Goal: Task Accomplishment & Management: Use online tool/utility

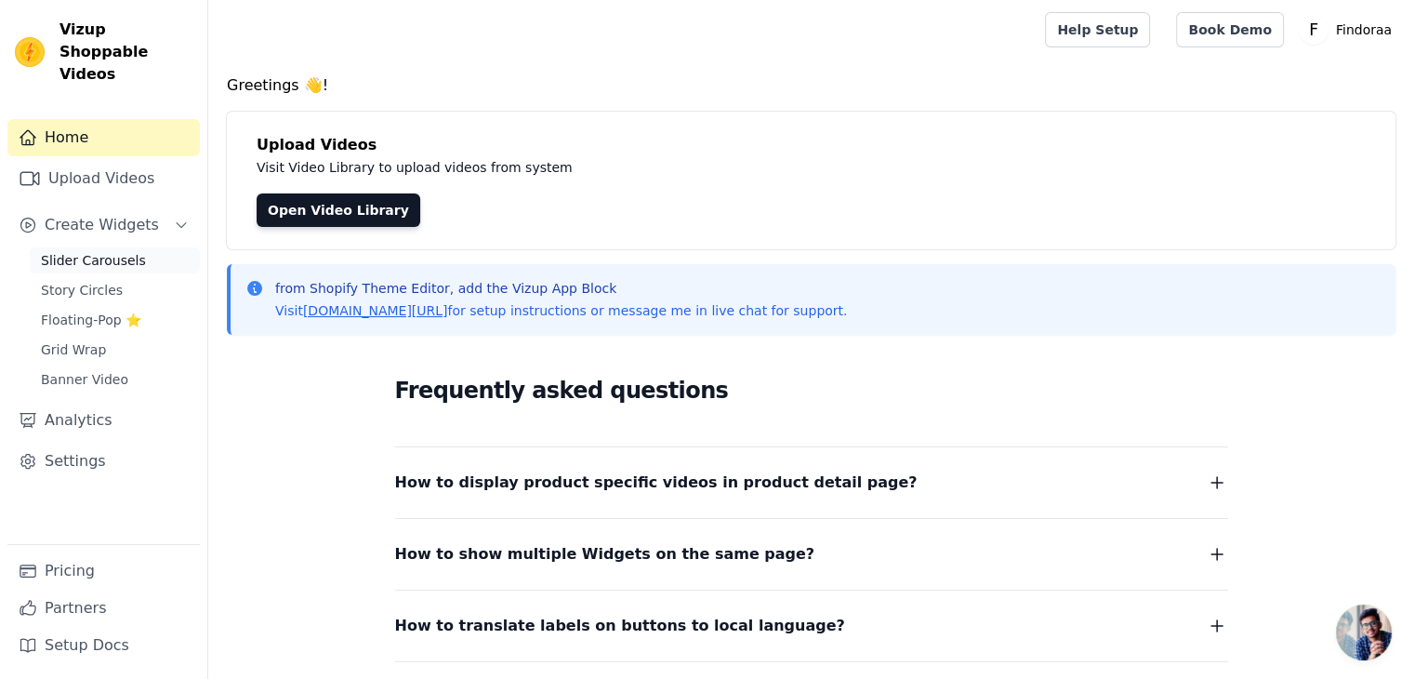
click at [94, 251] on span "Slider Carousels" at bounding box center [93, 260] width 105 height 19
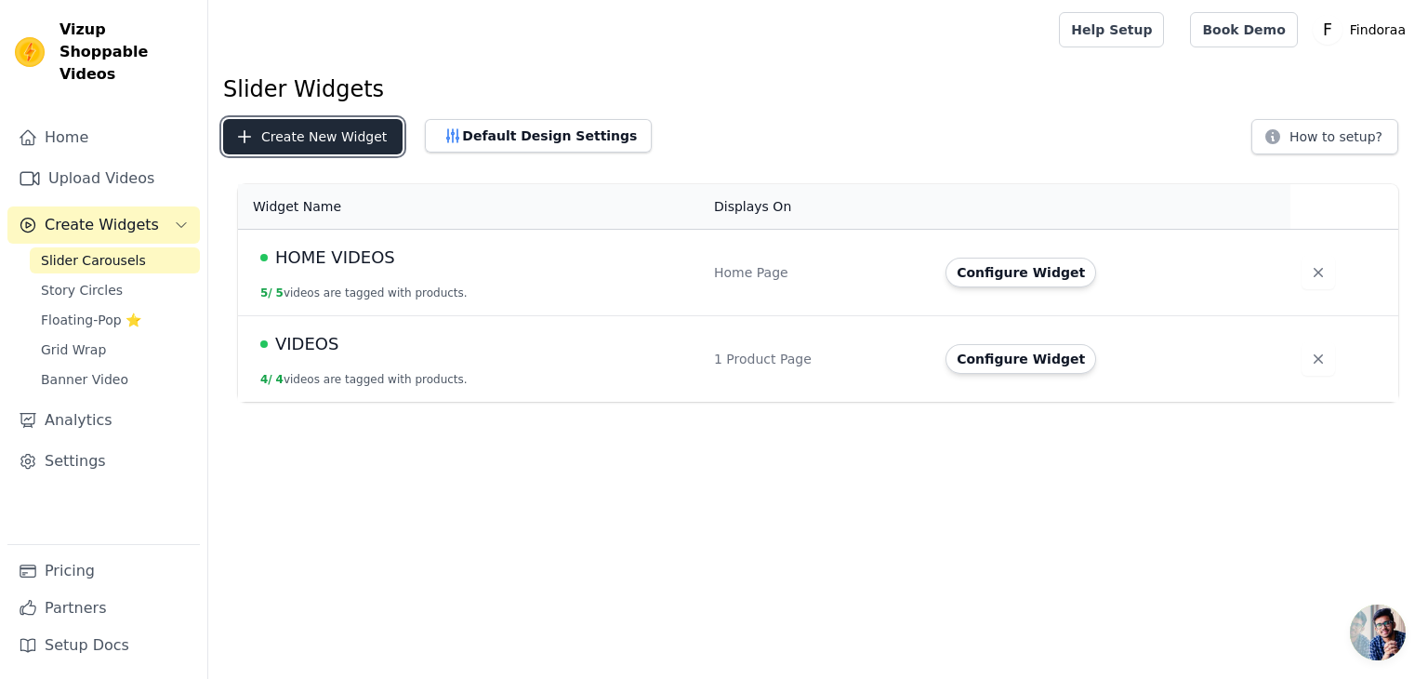
click at [340, 138] on button "Create New Widget" at bounding box center [312, 136] width 179 height 35
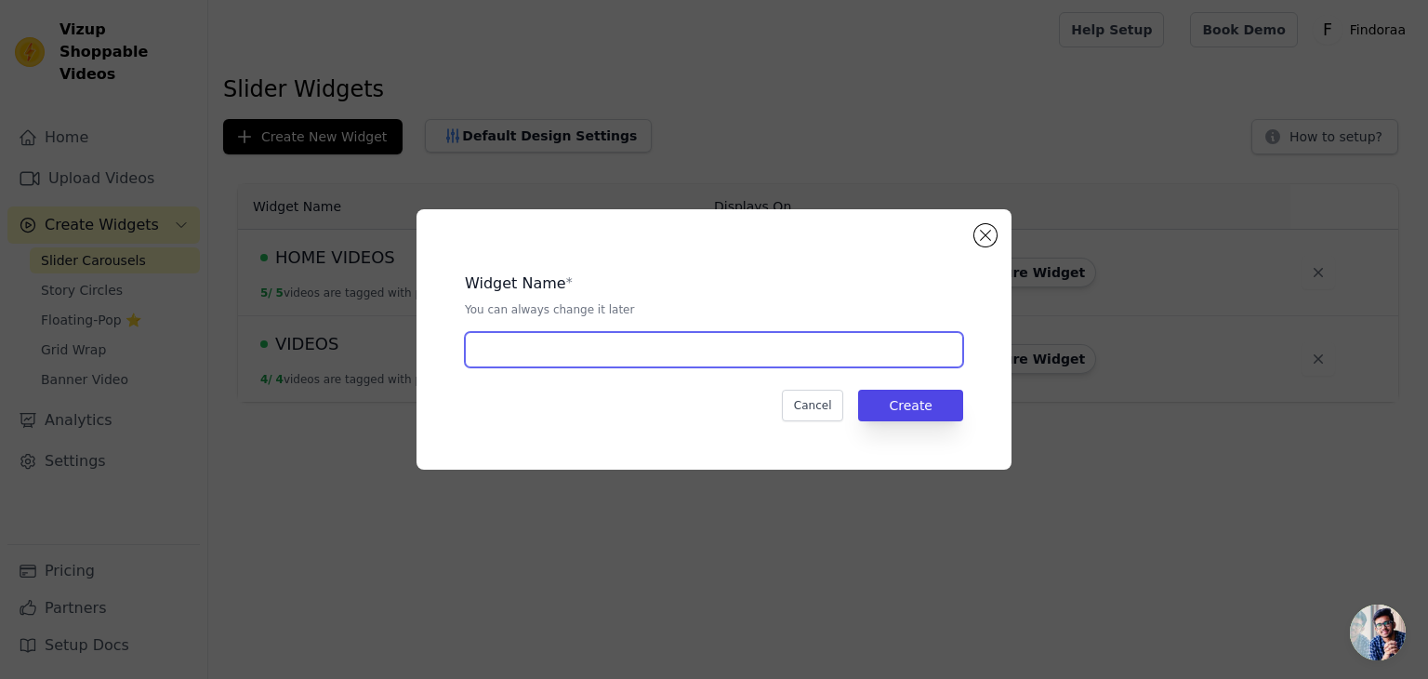
click at [630, 344] on input "text" at bounding box center [714, 349] width 498 height 35
click at [532, 352] on input "text" at bounding box center [714, 349] width 498 height 35
type input "POSTURE VIDEOS"
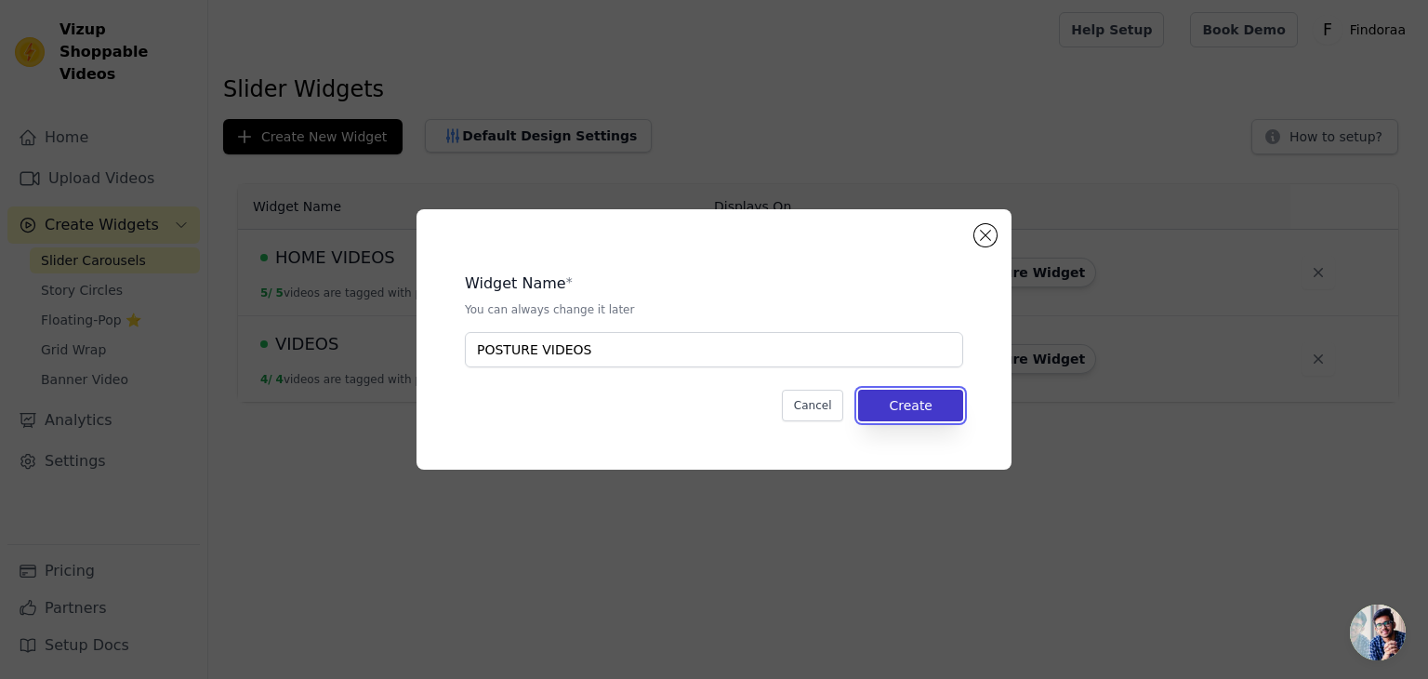
drag, startPoint x: 919, startPoint y: 391, endPoint x: 913, endPoint y: 404, distance: 15.0
click at [916, 399] on button "Create" at bounding box center [910, 406] width 105 height 32
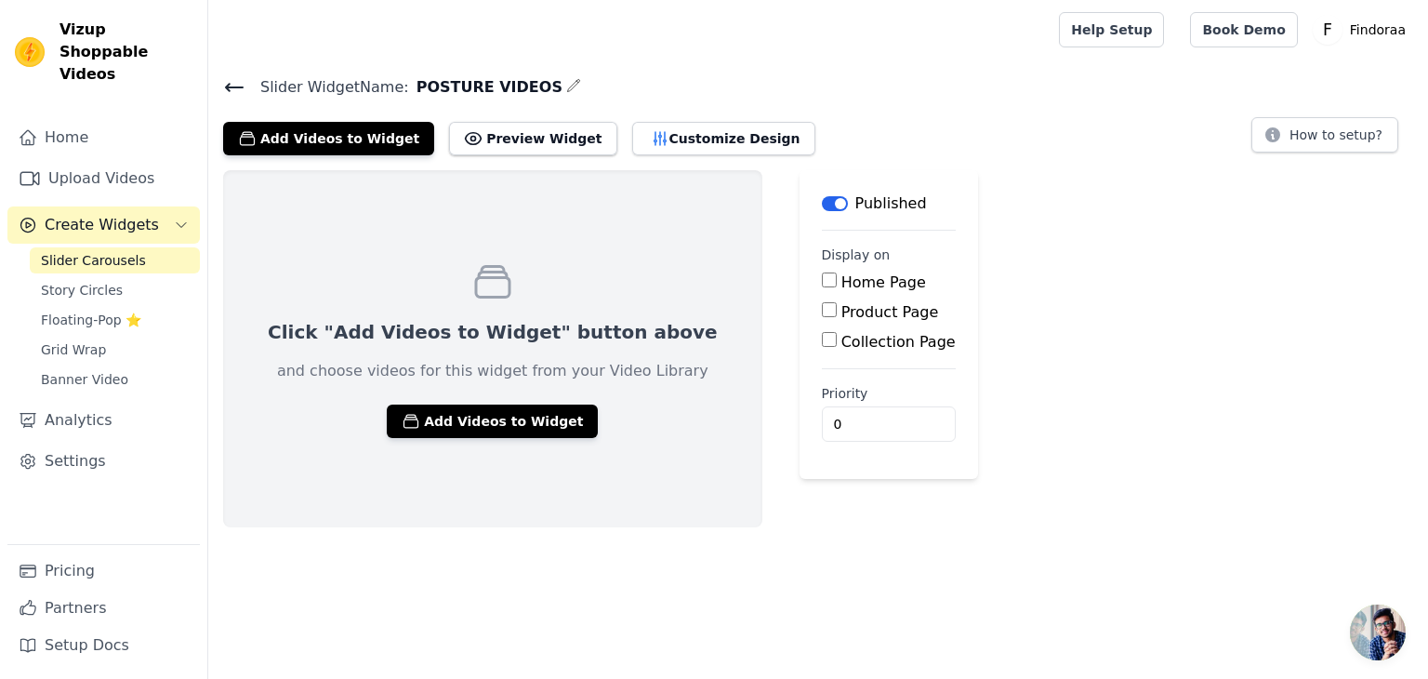
click at [822, 306] on input "Product Page" at bounding box center [829, 309] width 15 height 15
checkbox input "true"
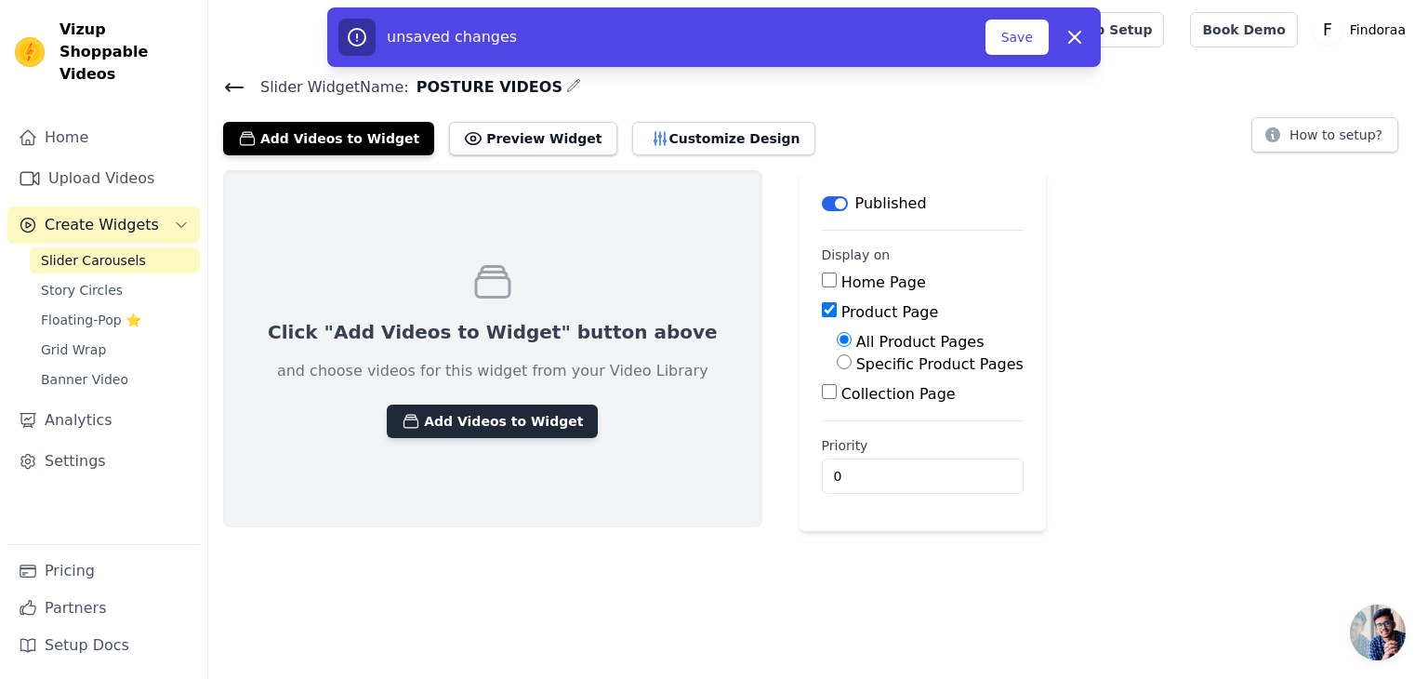
click at [455, 414] on button "Add Videos to Widget" at bounding box center [492, 420] width 211 height 33
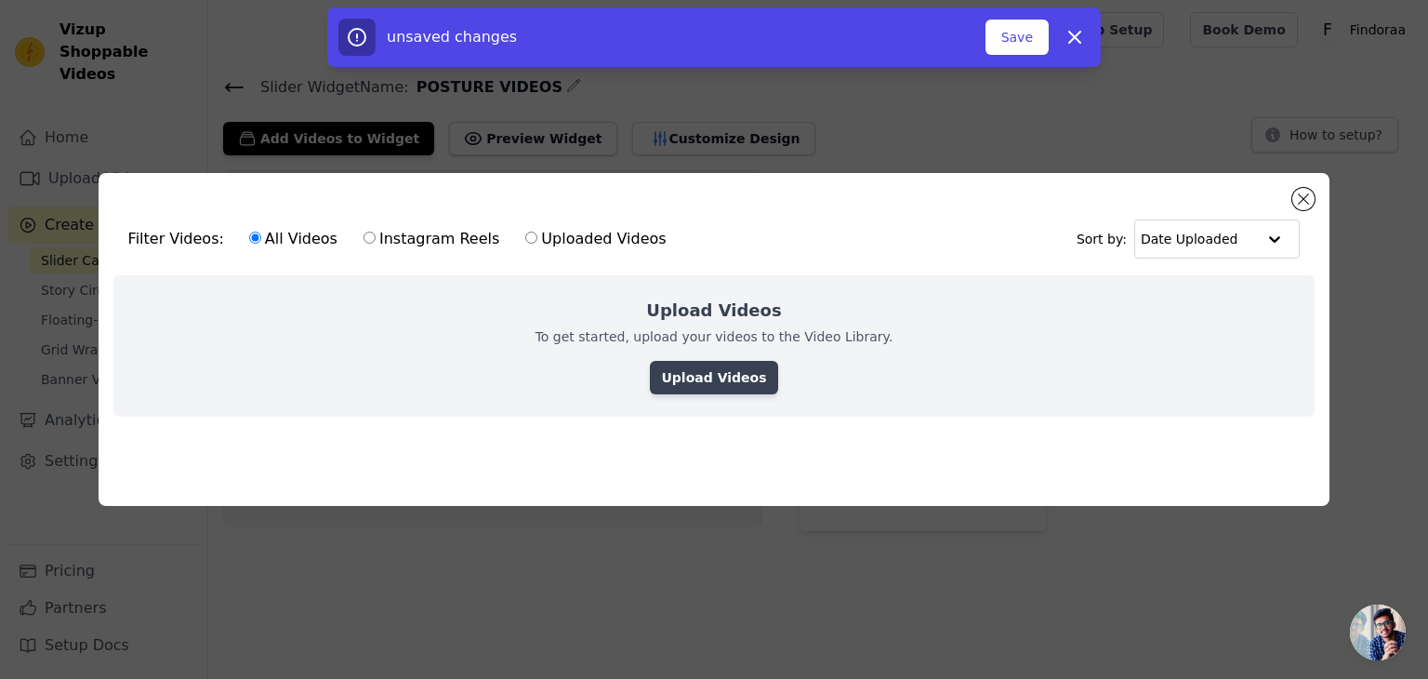
click at [684, 368] on link "Upload Videos" at bounding box center [713, 377] width 127 height 33
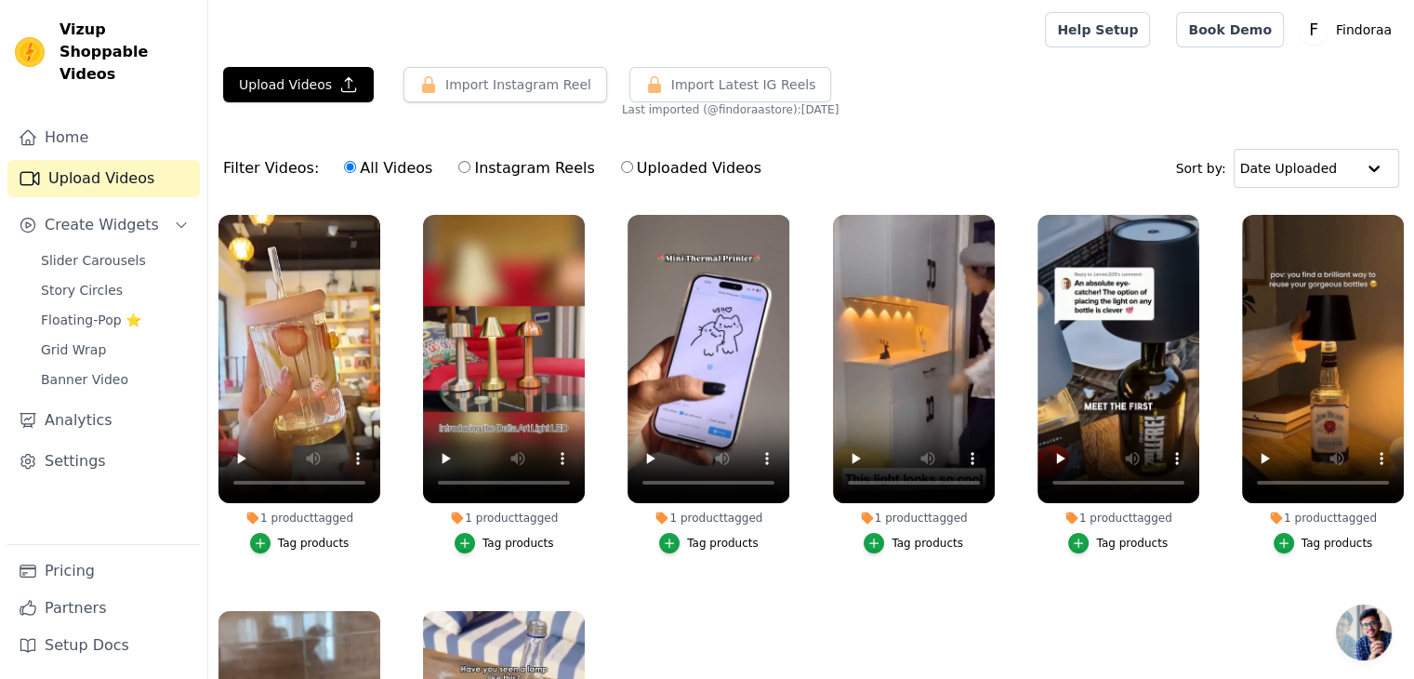
click at [458, 166] on input "Instagram Reels" at bounding box center [464, 167] width 12 height 12
radio input "true"
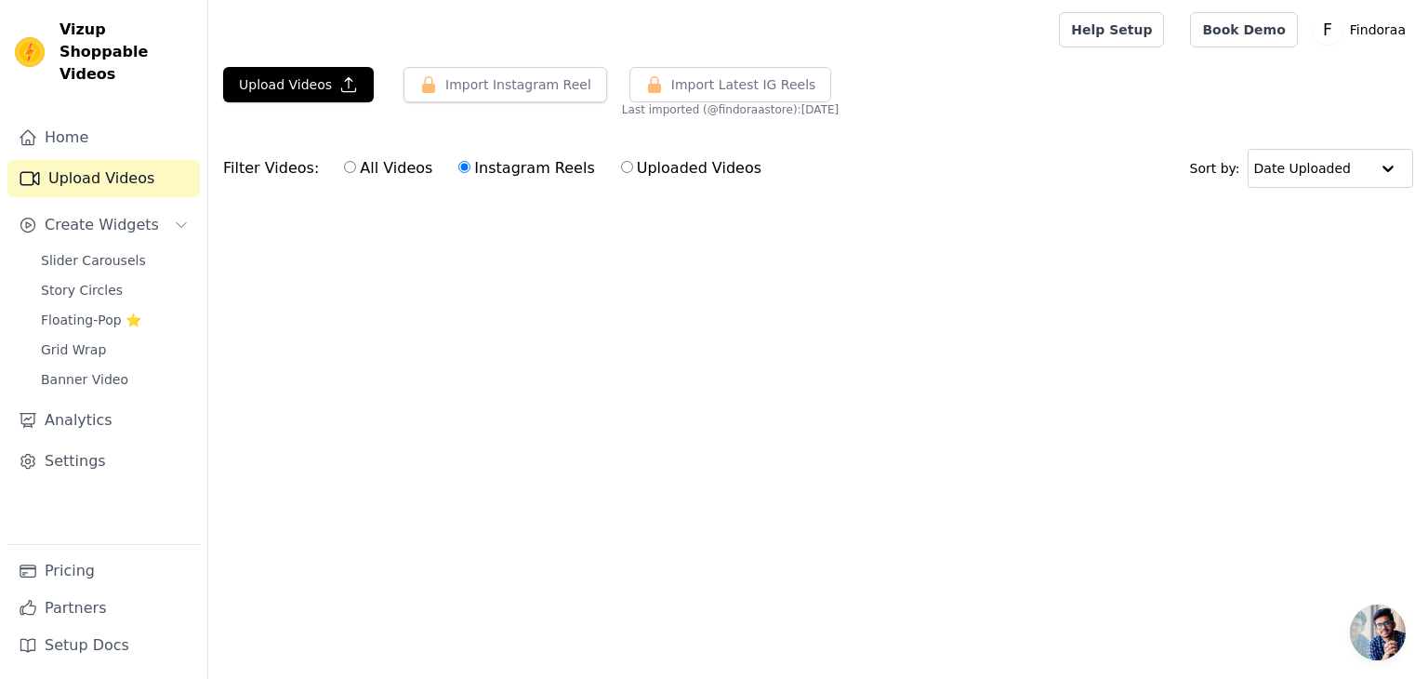
click at [344, 165] on input "All Videos" at bounding box center [350, 167] width 12 height 12
radio input "true"
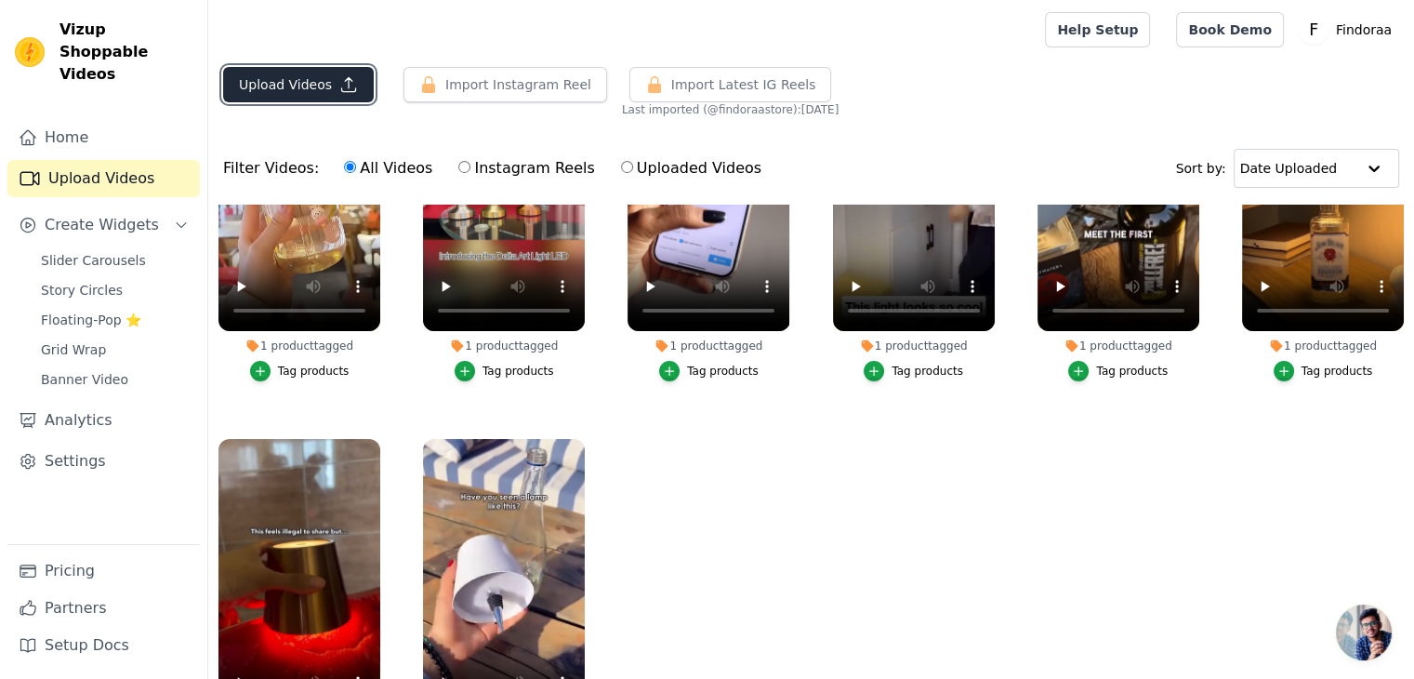
click at [301, 78] on button "Upload Videos" at bounding box center [298, 84] width 151 height 35
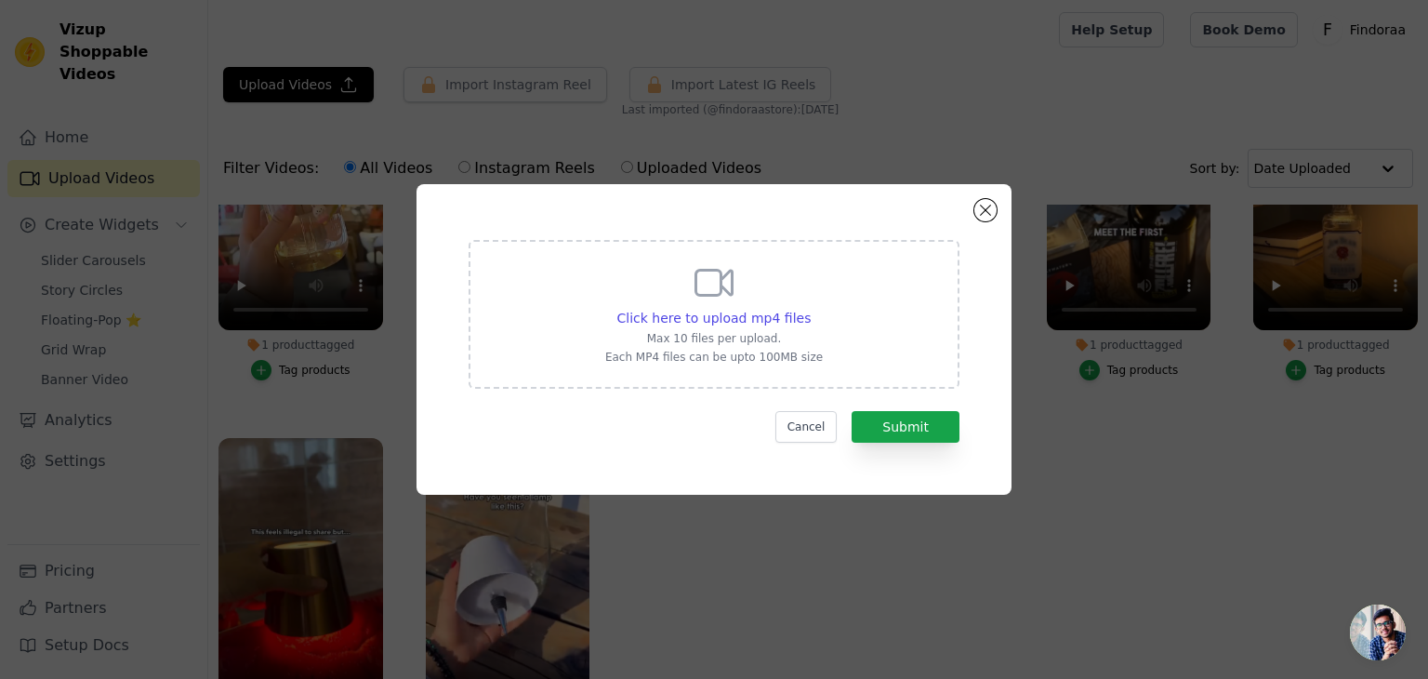
click at [710, 284] on icon at bounding box center [714, 282] width 45 height 45
click at [810, 308] on input "Click here to upload mp4 files Max 10 files per upload. Each MP4 files can be u…" at bounding box center [810, 308] width 1 height 1
type input "C:\fakepath\POSTURE 01 - Made with Clipchamp.mp4"
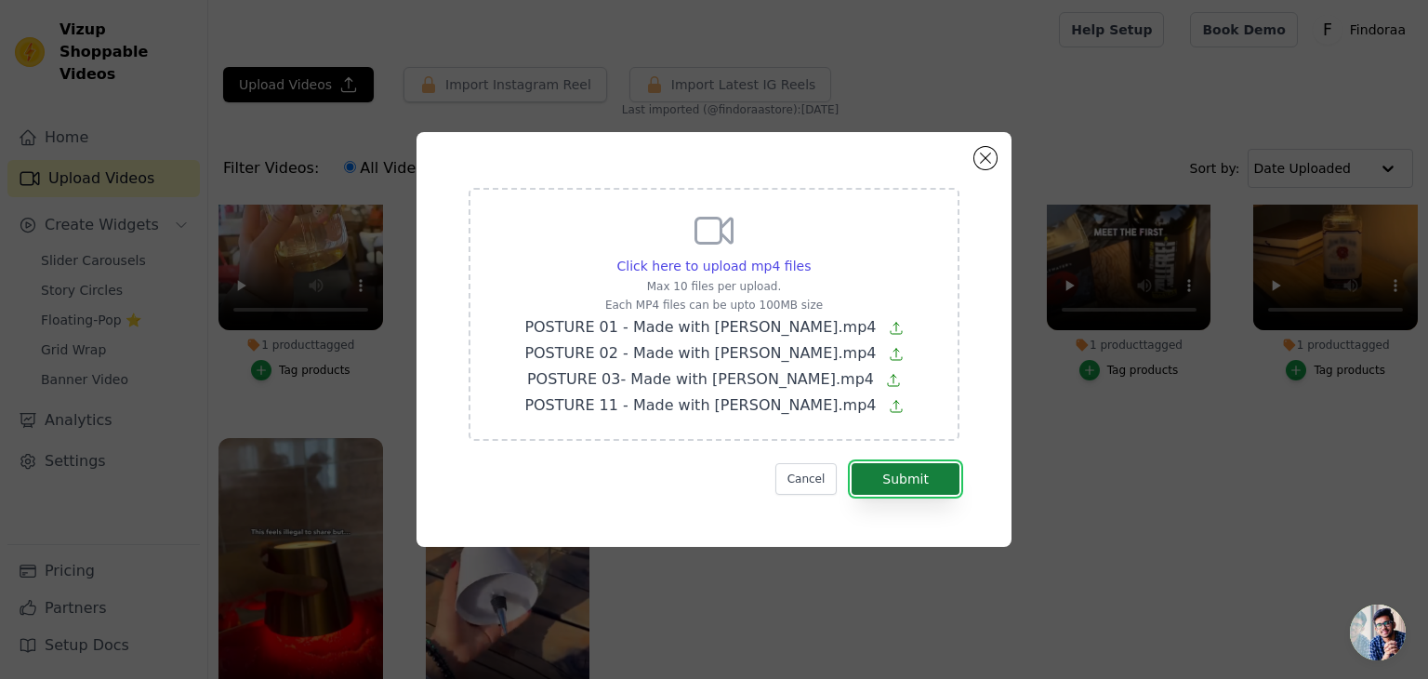
click at [907, 484] on button "Submit" at bounding box center [906, 479] width 108 height 32
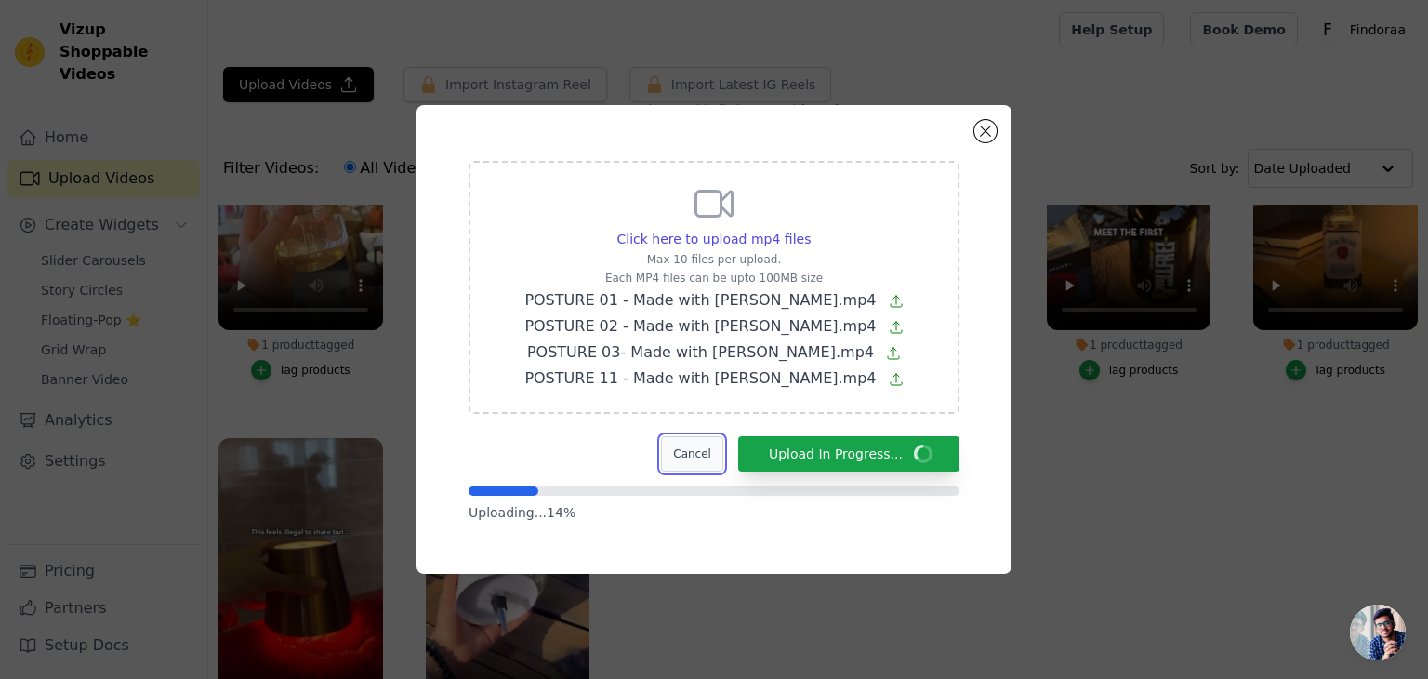
click at [718, 462] on button "Cancel" at bounding box center [692, 453] width 62 height 35
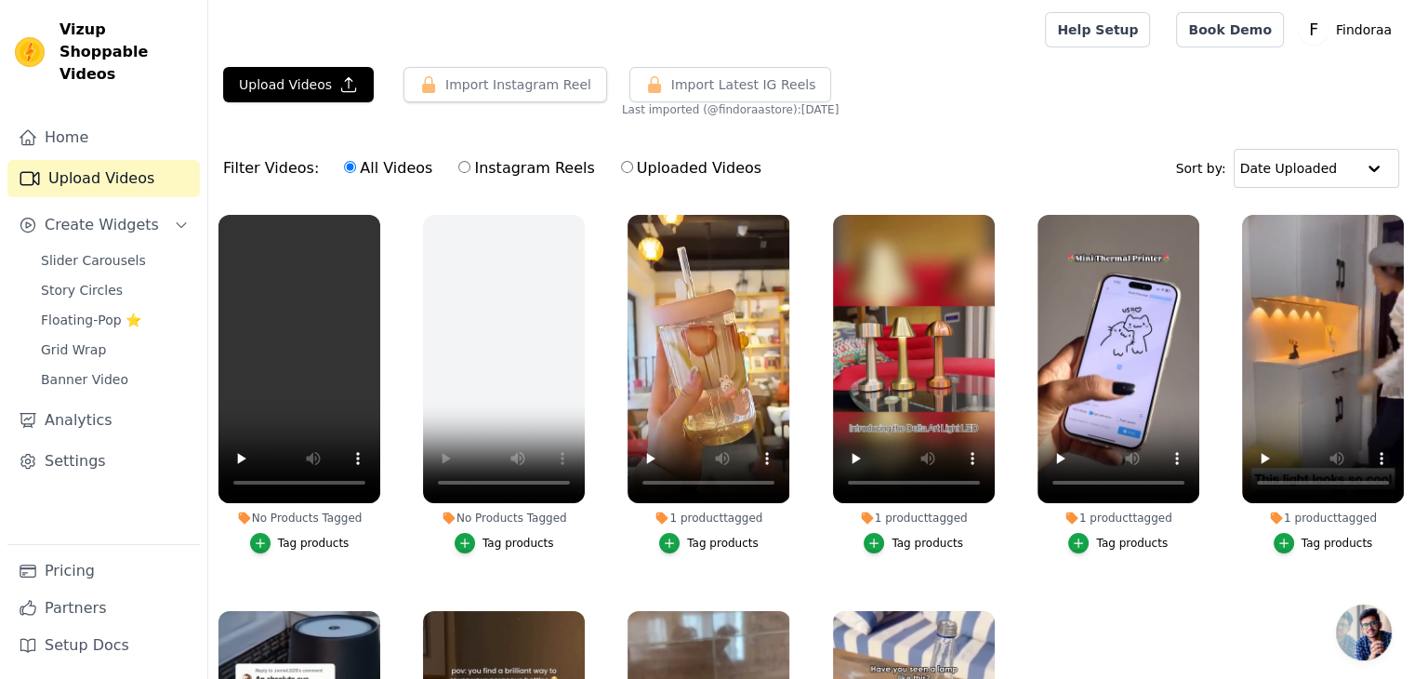
click at [353, 509] on li "No Products Tagged Tag products" at bounding box center [300, 384] width 162 height 338
click at [302, 77] on button "Upload Videos" at bounding box center [298, 84] width 151 height 35
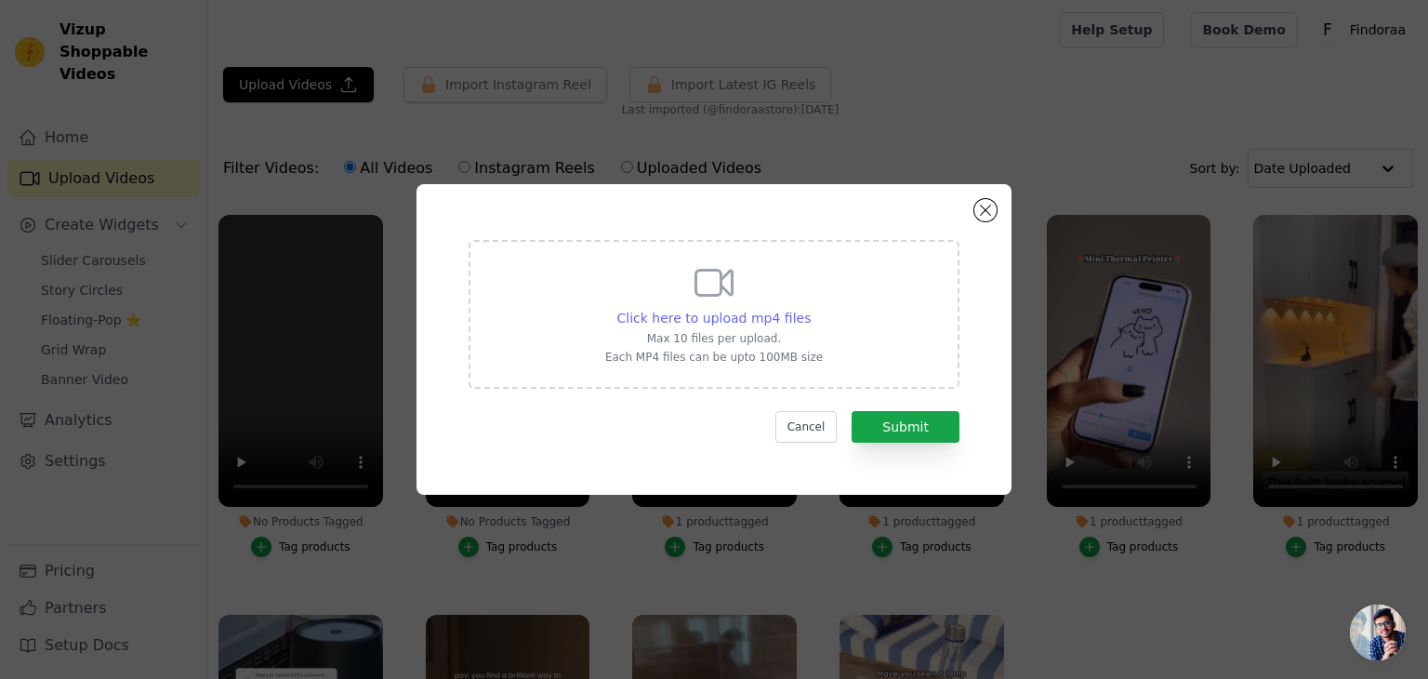
click at [727, 312] on span "Click here to upload mp4 files" at bounding box center [714, 318] width 194 height 15
click at [810, 309] on input "Click here to upload mp4 files Max 10 files per upload. Each MP4 files can be u…" at bounding box center [810, 308] width 1 height 1
type input "C:\fakepath\POSTURE 01 - Made with Clipchamp.mp4"
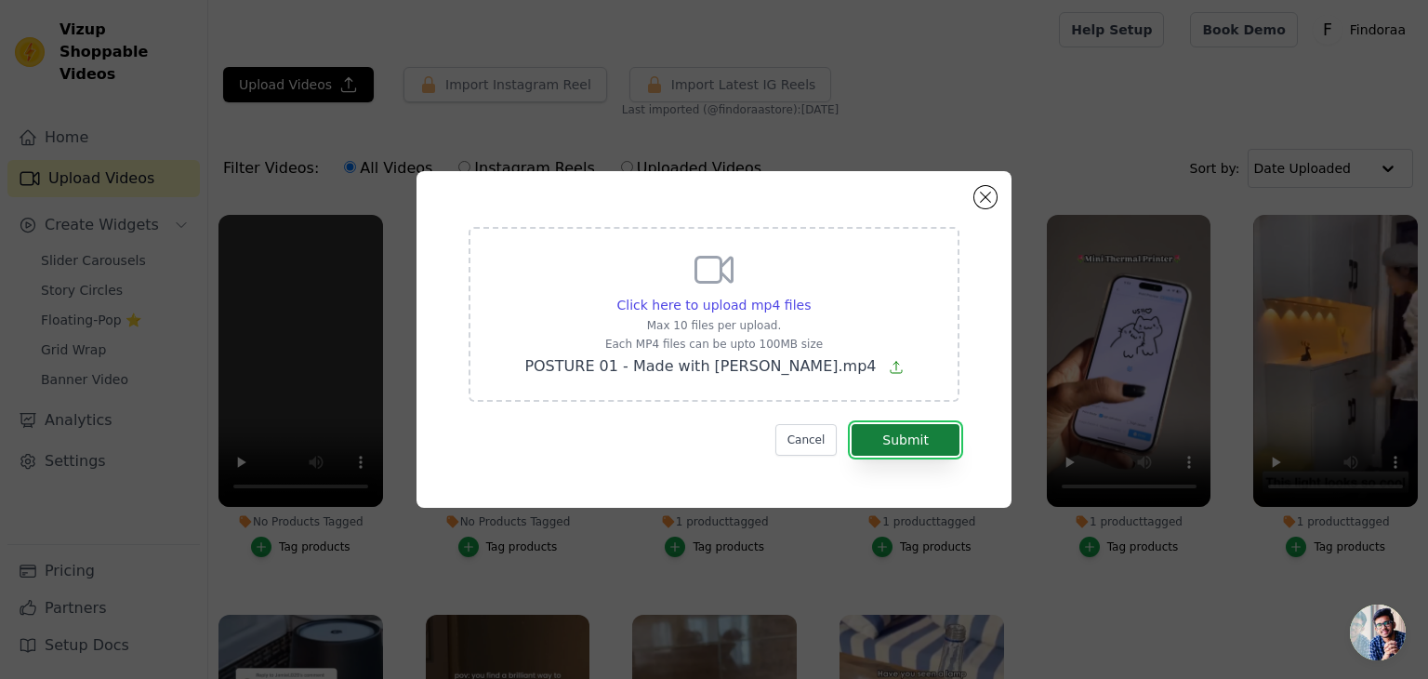
click at [907, 434] on button "Submit" at bounding box center [906, 440] width 108 height 32
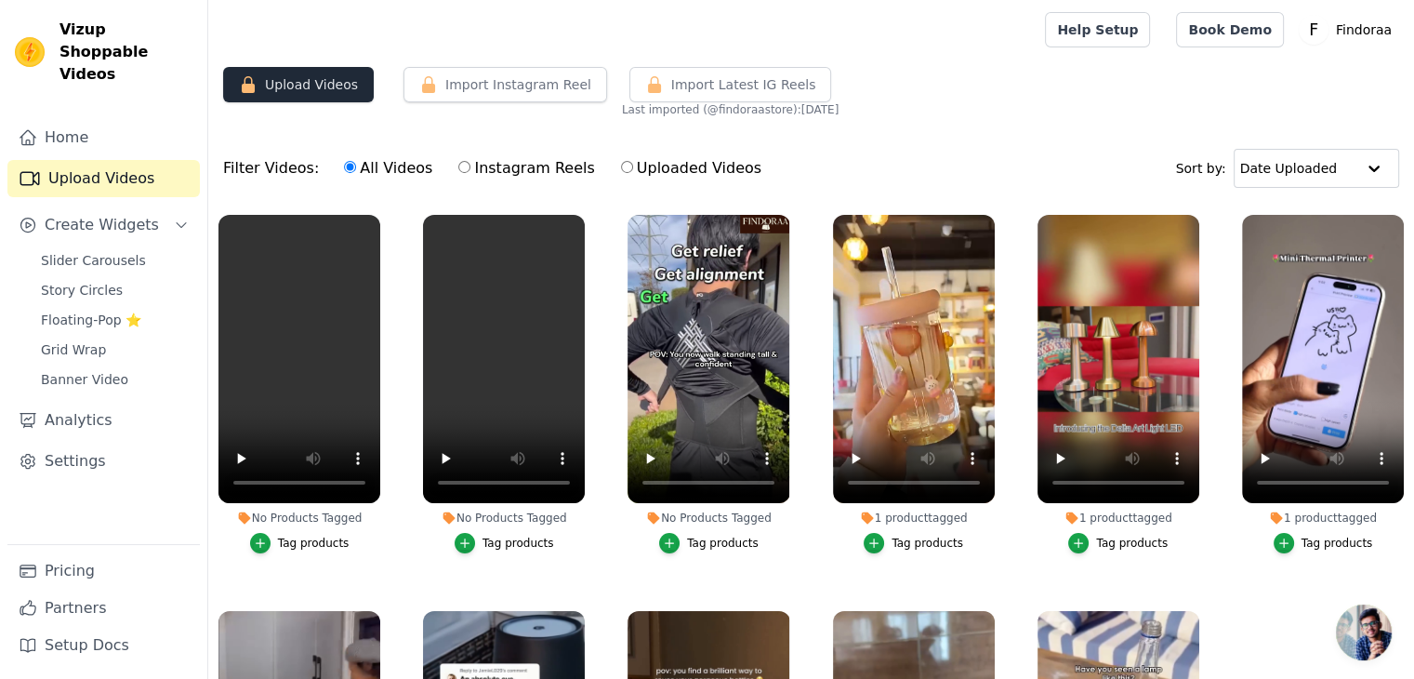
click at [338, 76] on button "Upload Videos" at bounding box center [298, 84] width 151 height 35
click at [293, 84] on button "Upload Videos" at bounding box center [298, 84] width 151 height 35
click at [268, 73] on button "Upload Videos" at bounding box center [298, 84] width 151 height 35
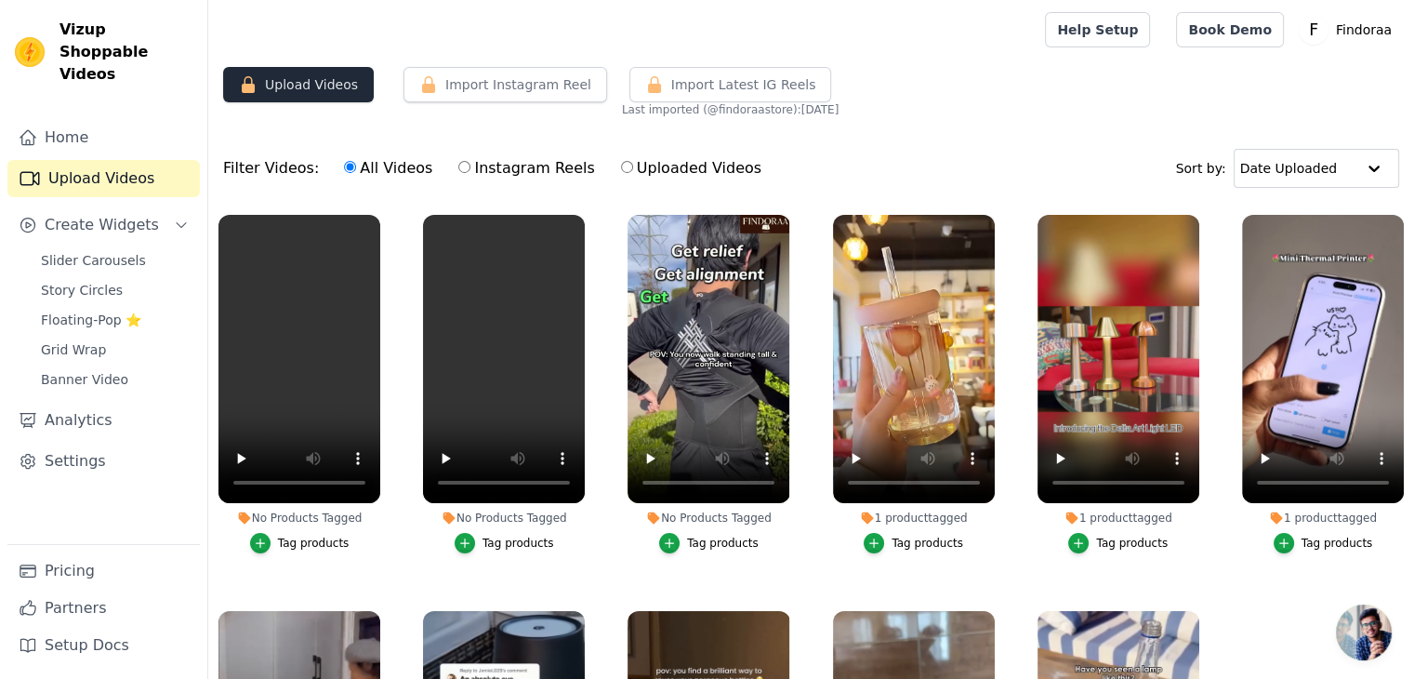
click at [268, 73] on button "Upload Videos" at bounding box center [298, 84] width 151 height 35
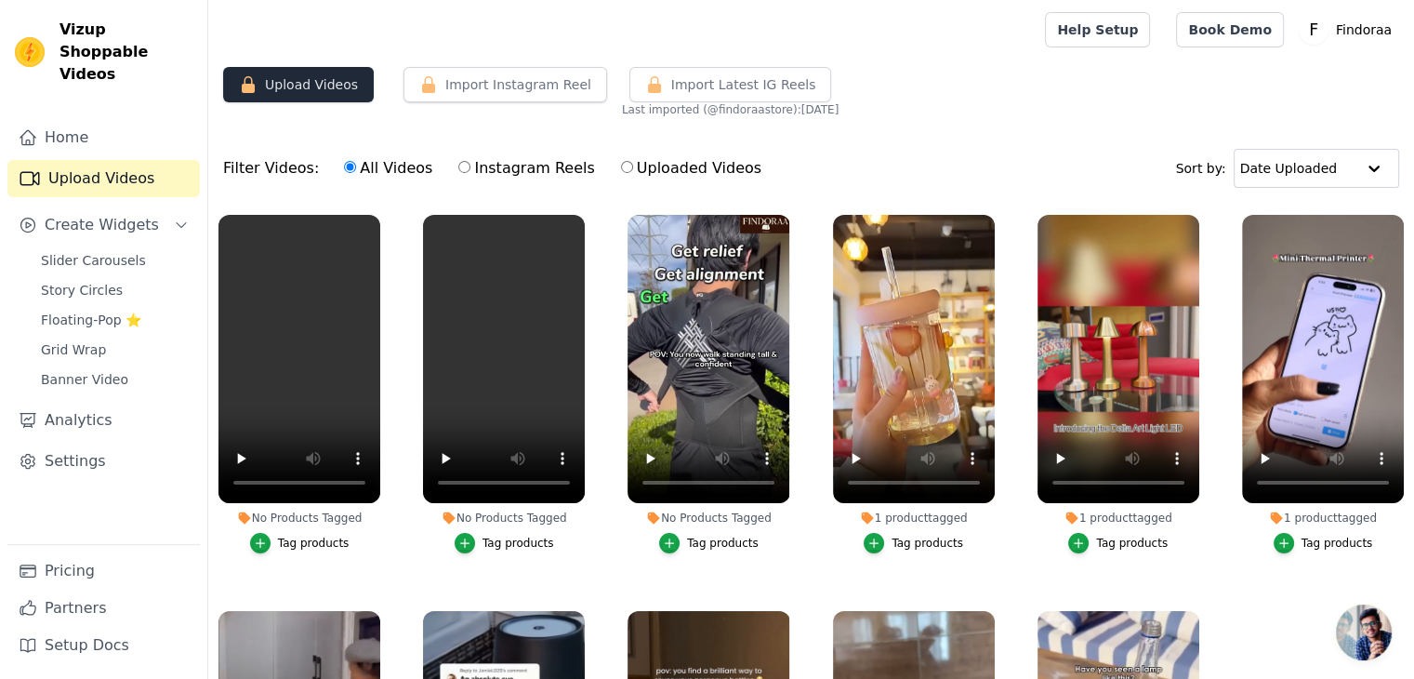
click at [268, 73] on button "Upload Videos" at bounding box center [298, 84] width 151 height 35
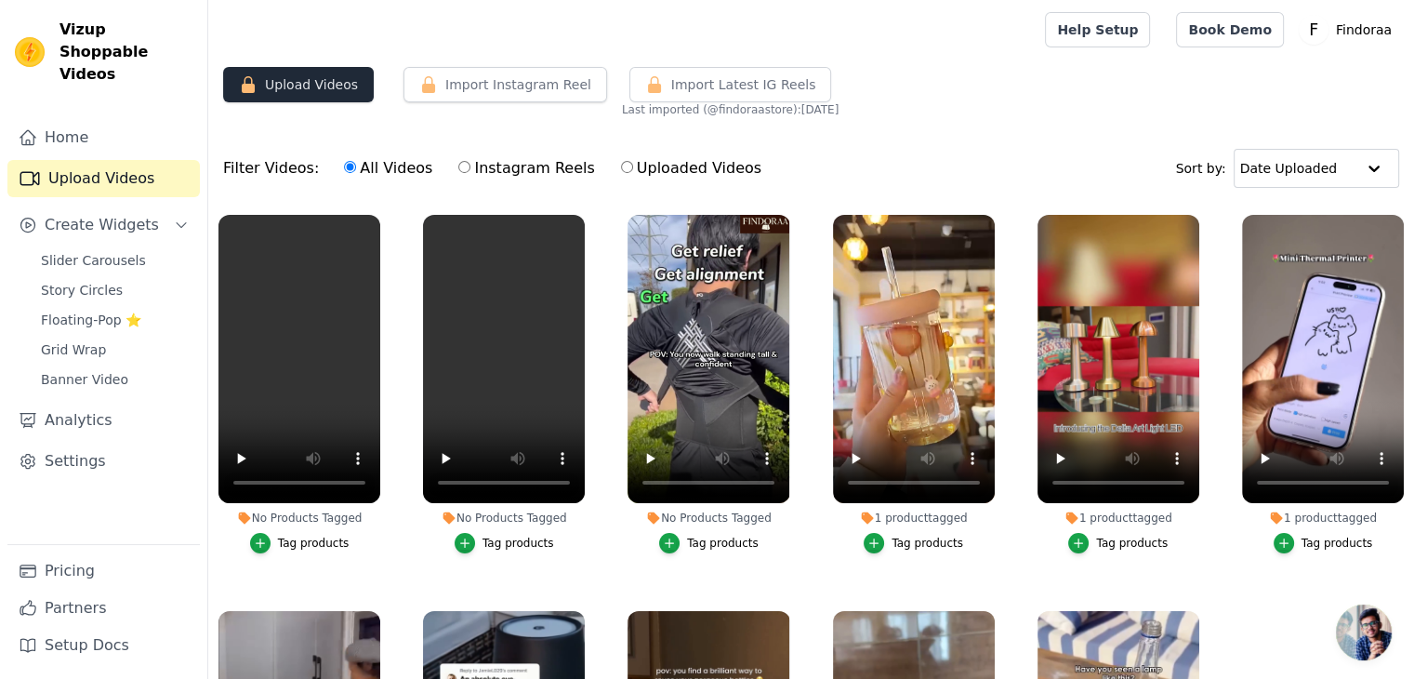
click at [268, 73] on button "Upload Videos" at bounding box center [298, 84] width 151 height 35
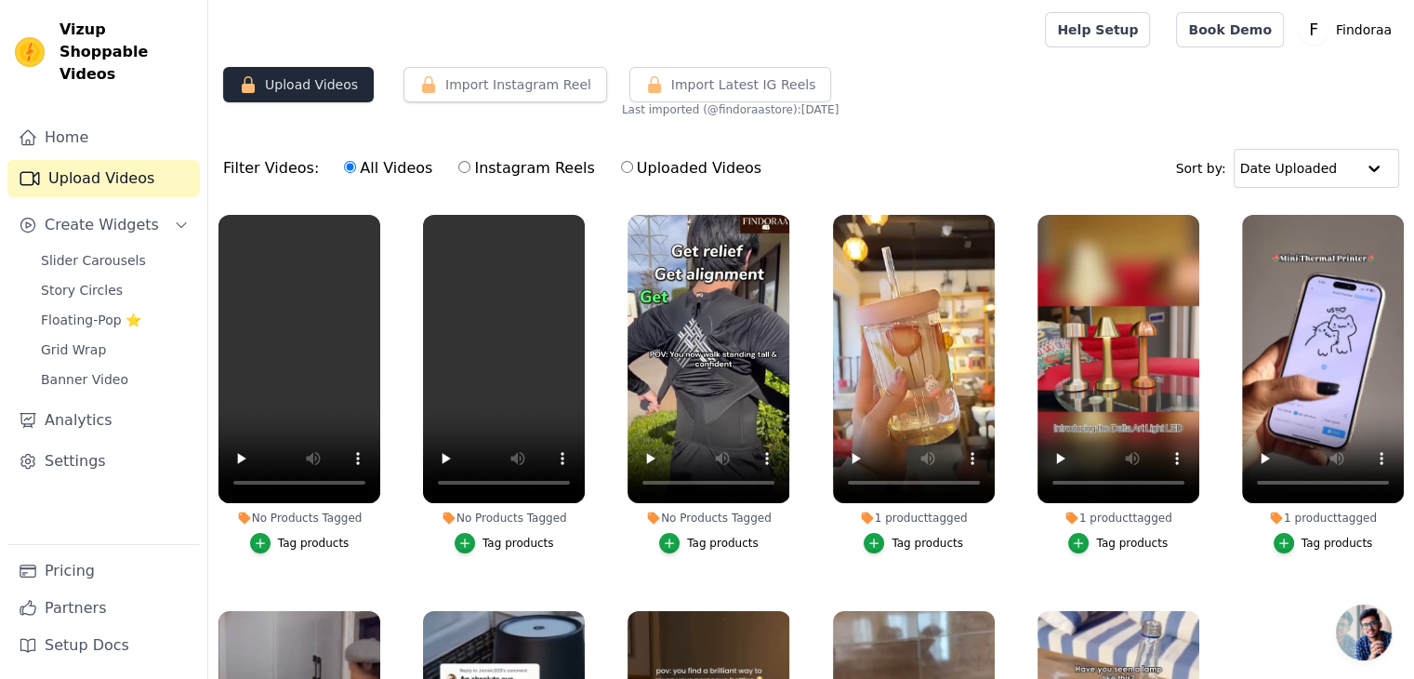
click at [268, 73] on button "Upload Videos" at bounding box center [298, 84] width 151 height 35
click at [657, 165] on label "Uploaded Videos" at bounding box center [691, 168] width 142 height 24
click at [633, 165] on input "Uploaded Videos" at bounding box center [627, 167] width 12 height 12
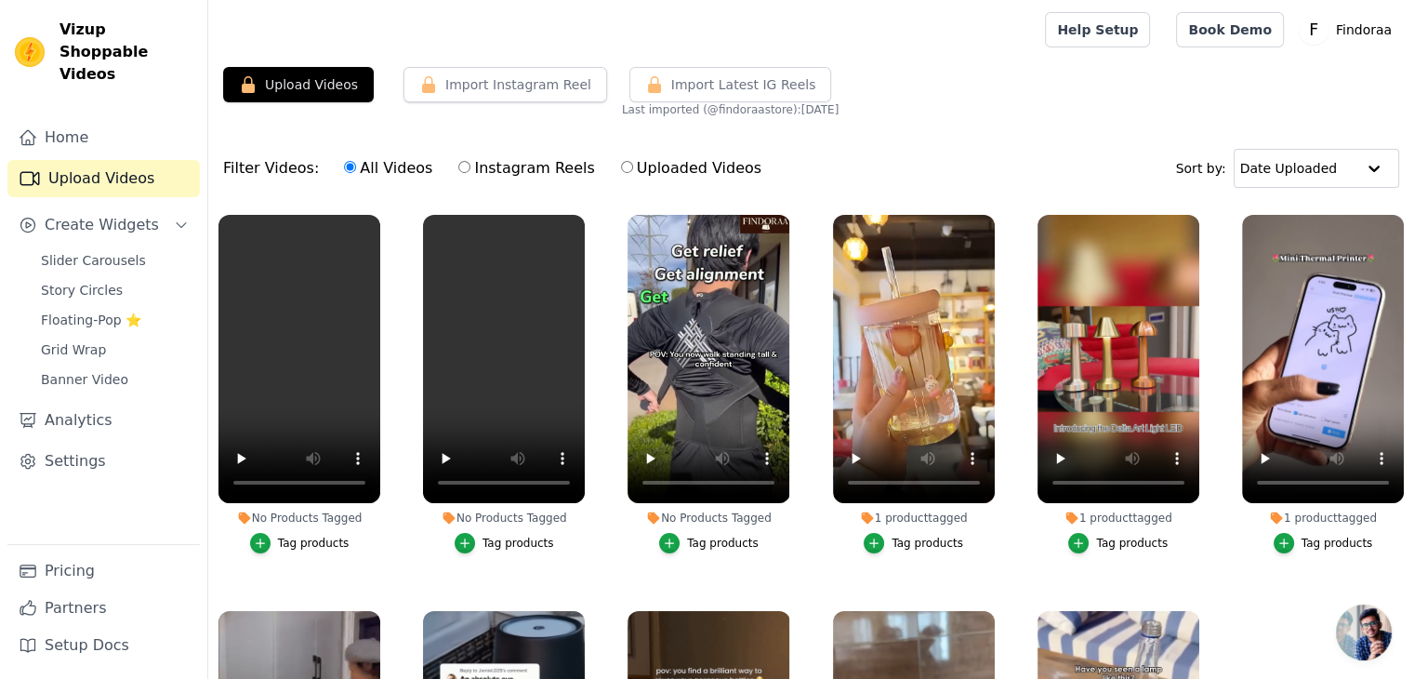
radio input "true"
click at [380, 165] on label "All Videos" at bounding box center [388, 168] width 90 height 24
click at [356, 165] on input "All Videos" at bounding box center [350, 167] width 12 height 12
radio input "true"
click at [270, 86] on button "Upload Videos" at bounding box center [298, 84] width 151 height 35
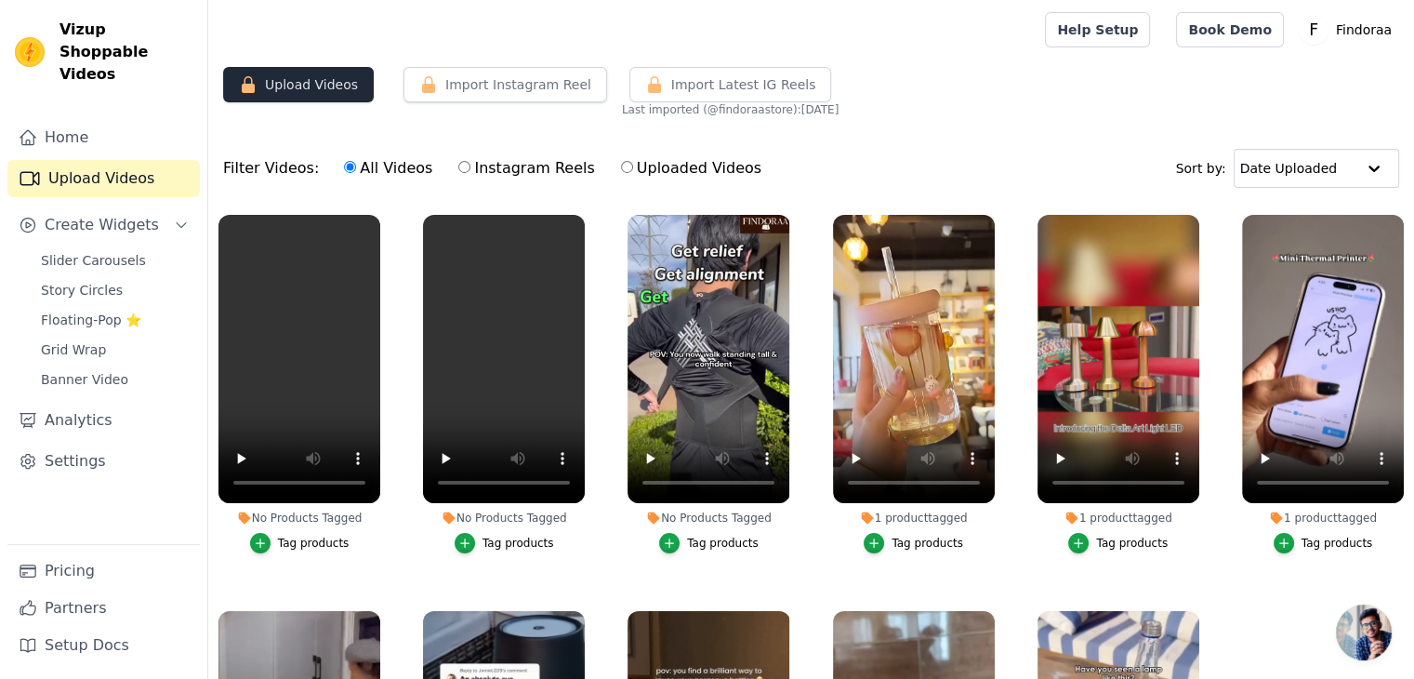
click at [270, 86] on button "Upload Videos" at bounding box center [298, 84] width 151 height 35
click at [271, 543] on div "button" at bounding box center [260, 543] width 20 height 20
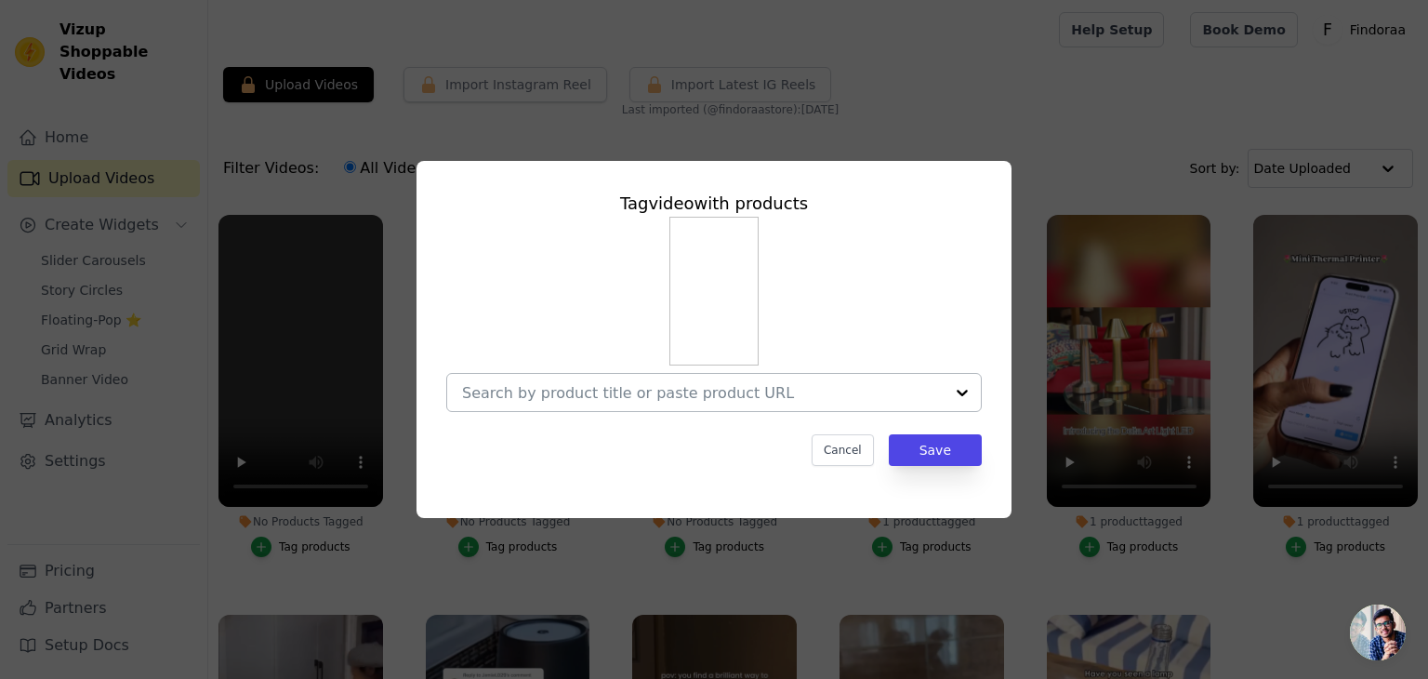
click at [707, 396] on input "No Products Tagged Tag video with products Cancel Save Tag products" at bounding box center [703, 393] width 482 height 18
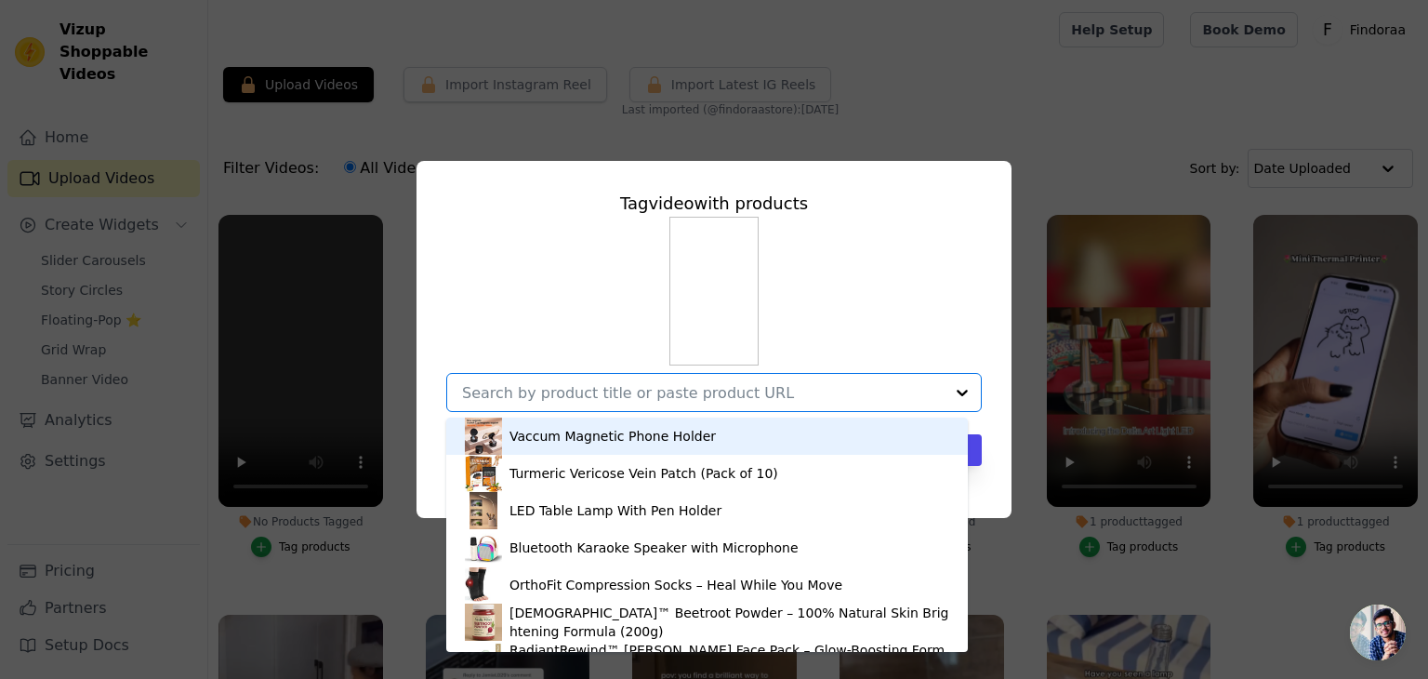
click at [535, 391] on input "No Products Tagged Tag video with products Vaccum Magnetic Phone Holder Turmeri…" at bounding box center [703, 393] width 482 height 18
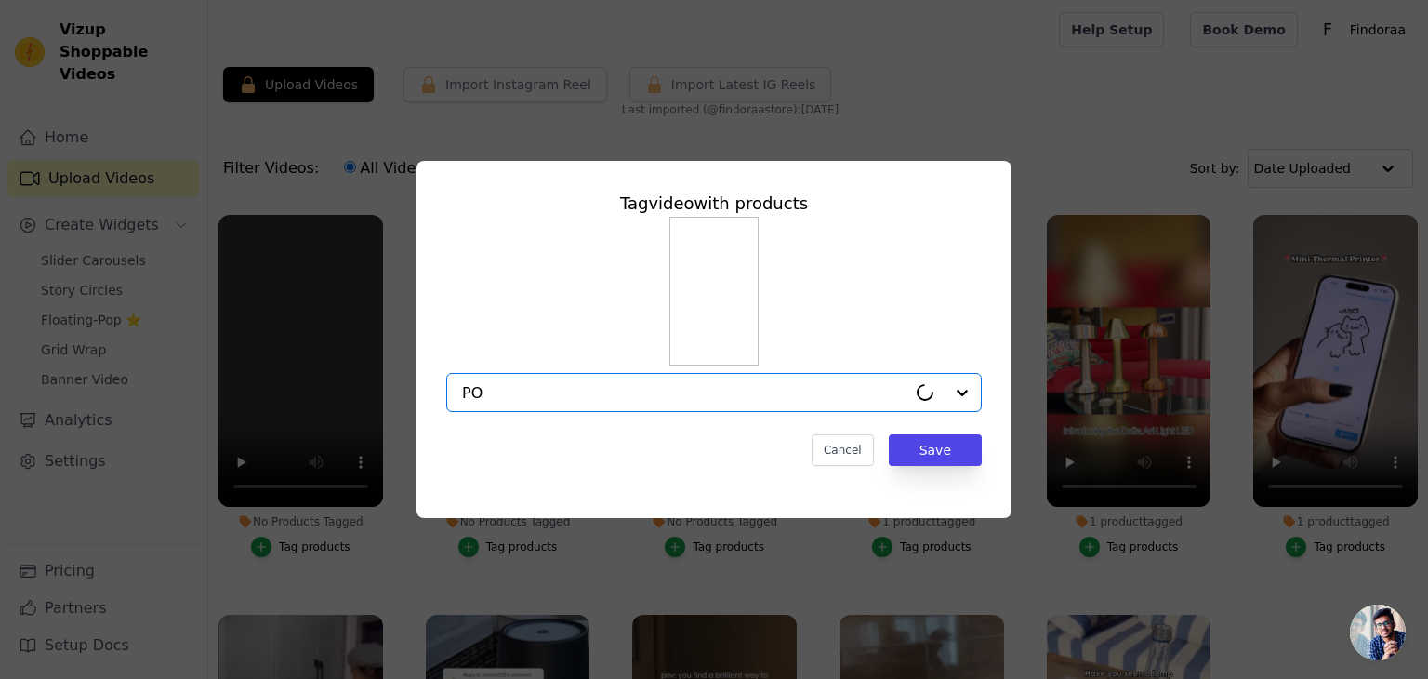
type input "POS"
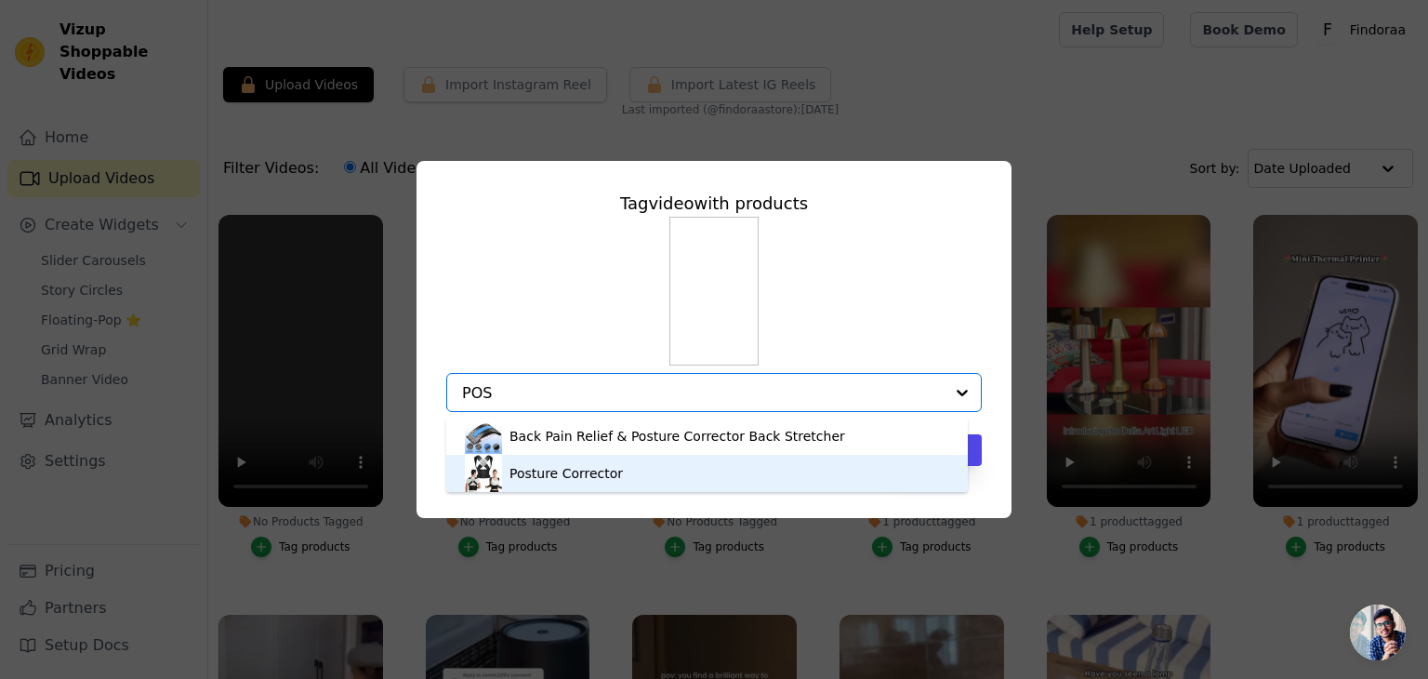
click at [512, 464] on div "Posture Corrector" at bounding box center [566, 473] width 113 height 19
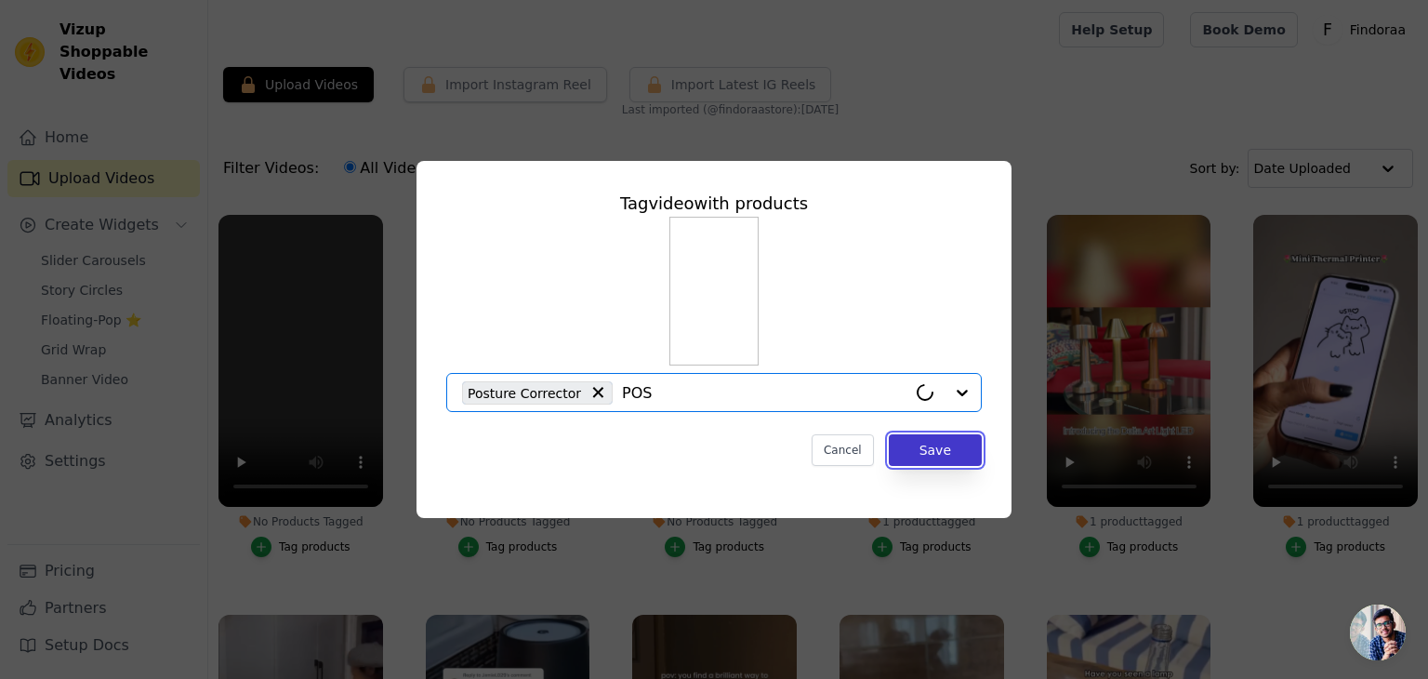
click at [947, 451] on button "Save" at bounding box center [935, 450] width 93 height 32
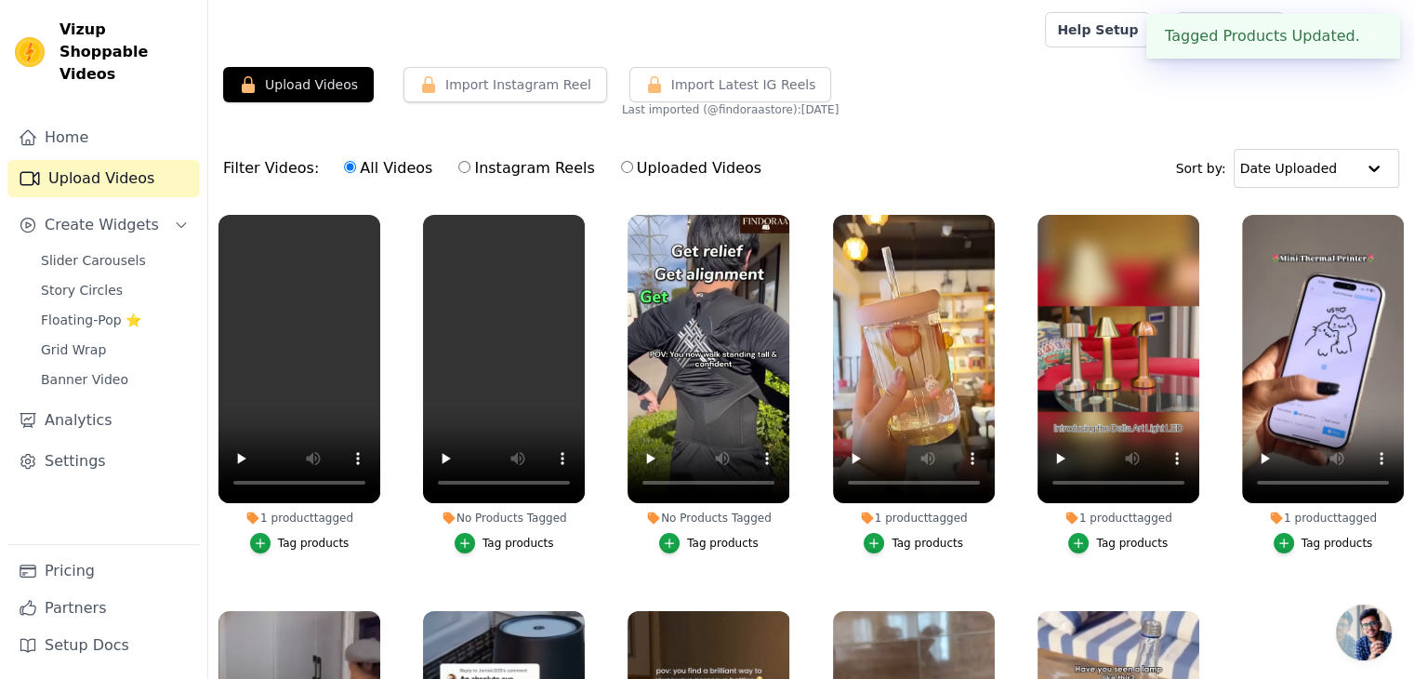
click at [497, 536] on div "Tag products" at bounding box center [519, 543] width 72 height 15
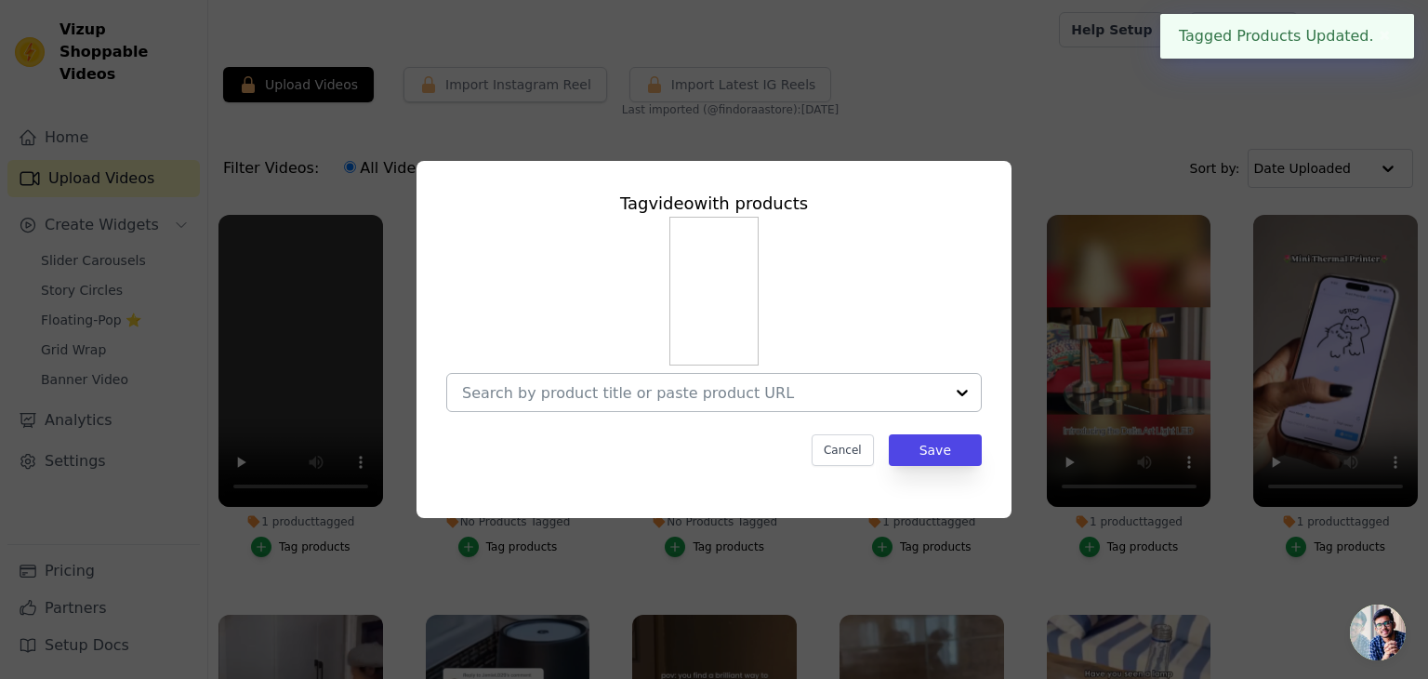
click at [540, 377] on div at bounding box center [703, 392] width 482 height 37
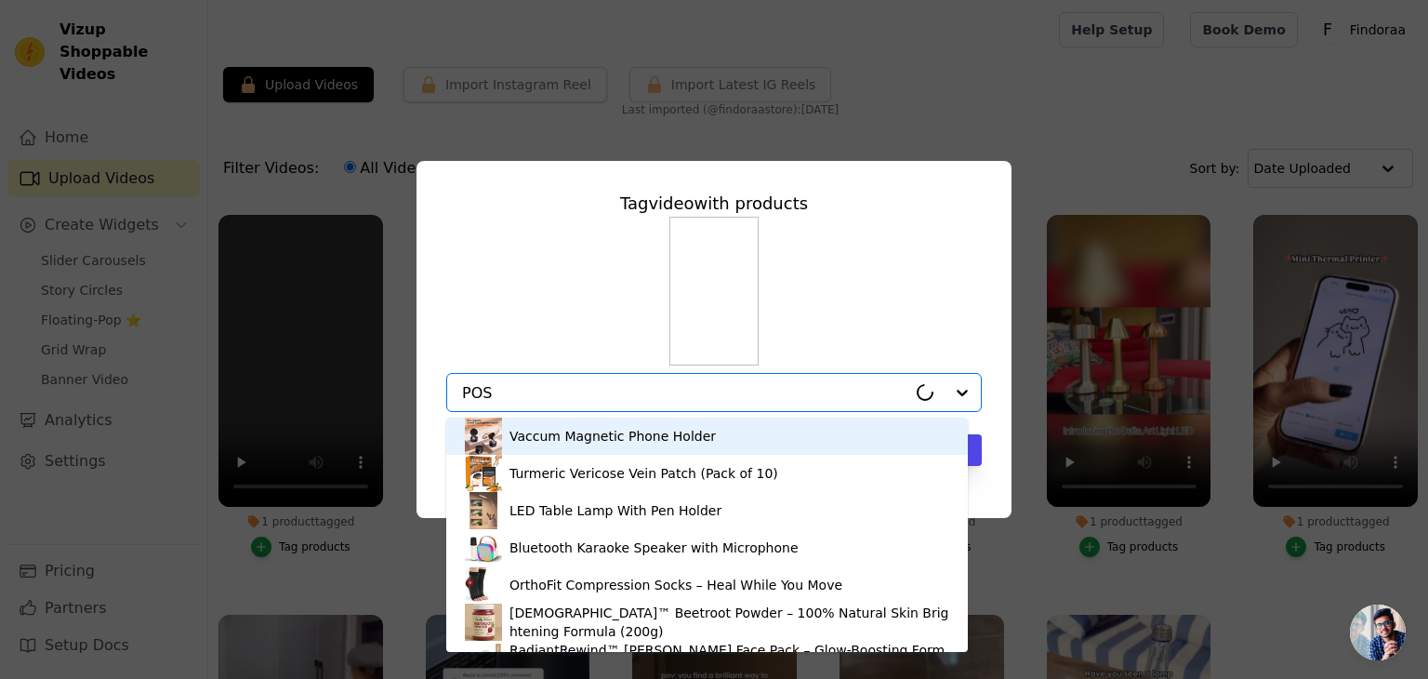
type input "POST"
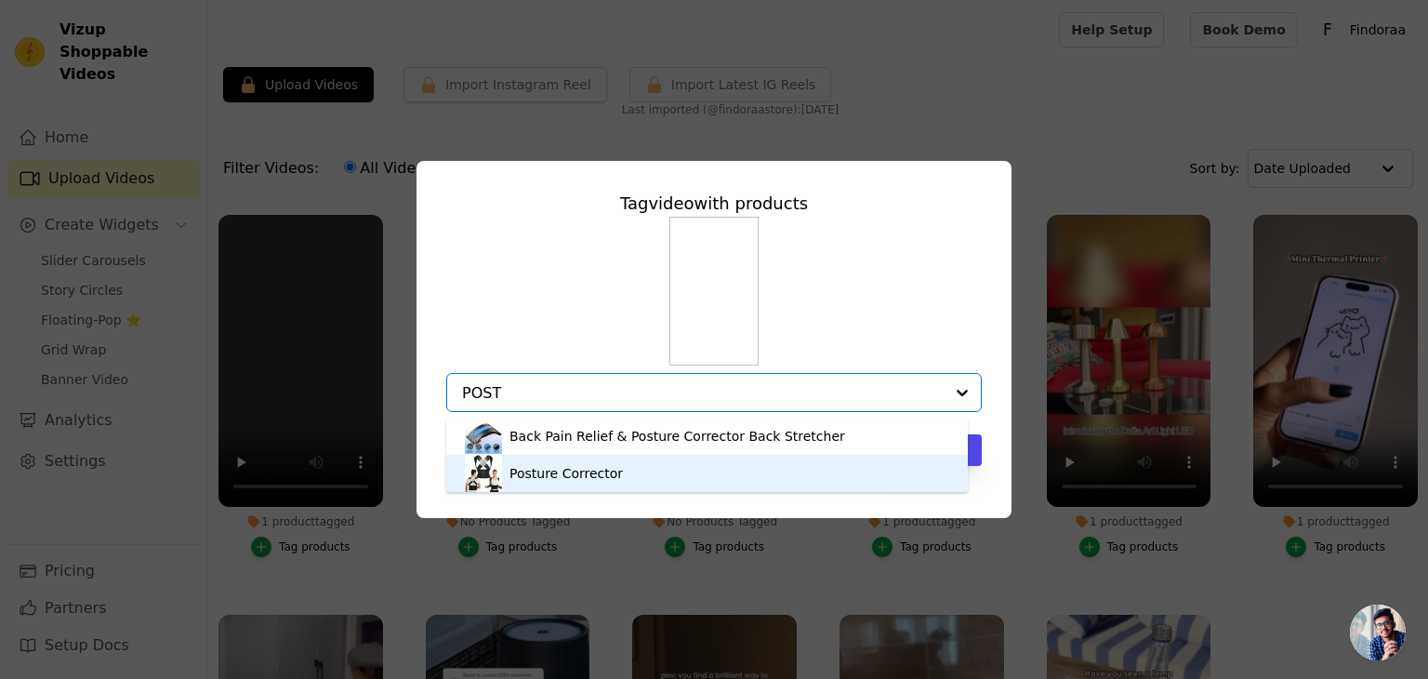
click at [524, 481] on div "Posture Corrector" at bounding box center [566, 473] width 113 height 19
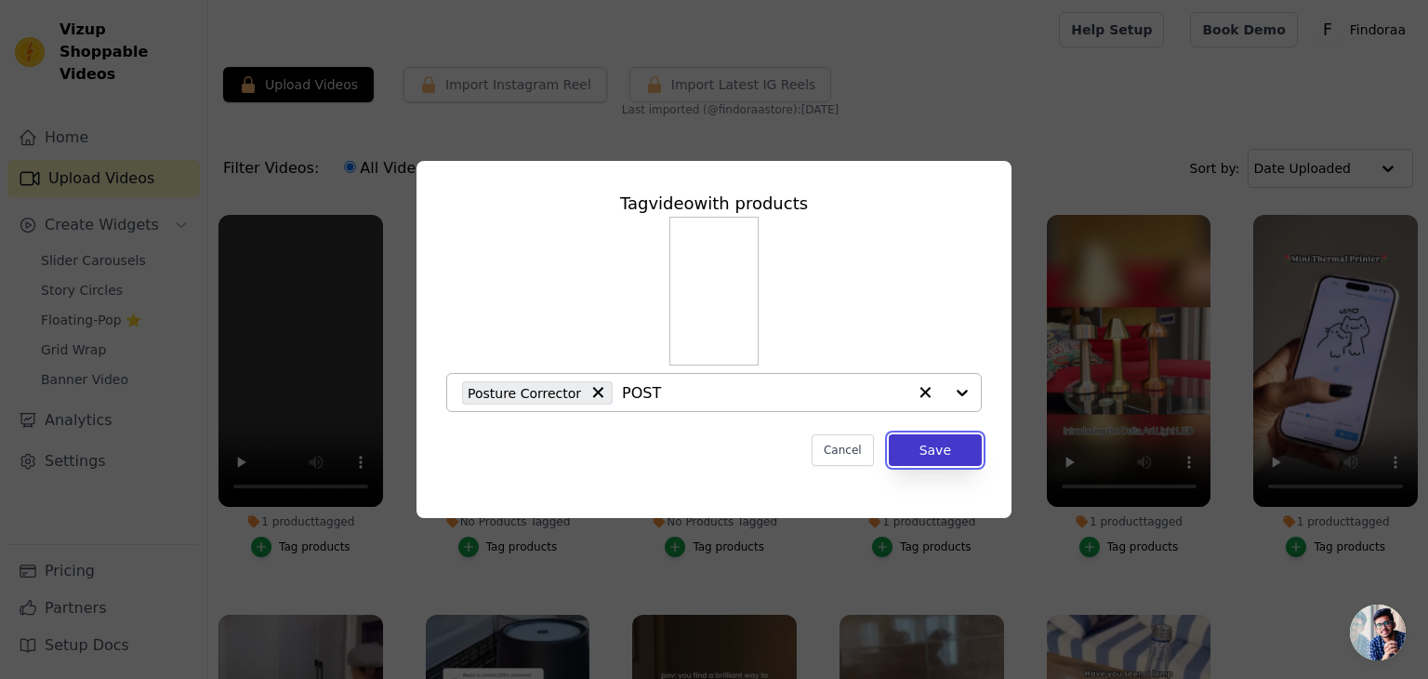
click at [922, 457] on button "Save" at bounding box center [935, 450] width 93 height 32
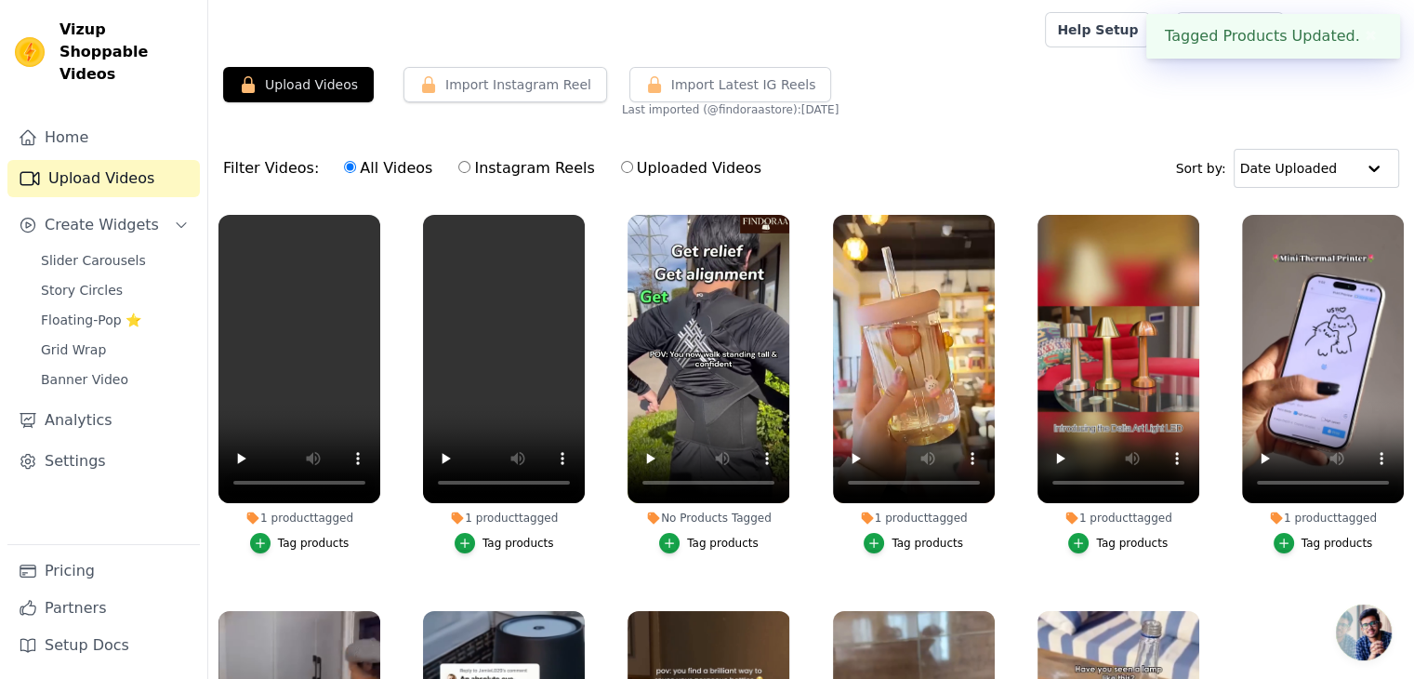
click at [714, 536] on div "Tag products" at bounding box center [723, 543] width 72 height 15
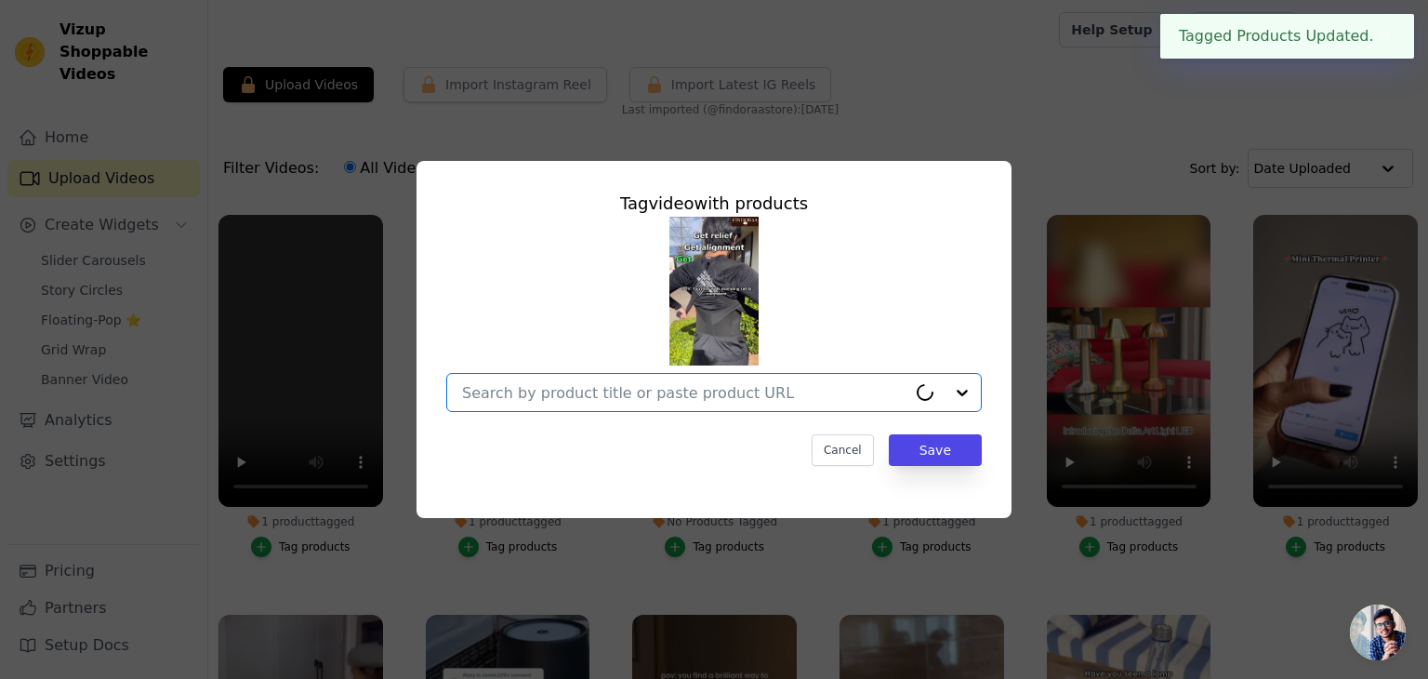
click at [695, 385] on input "No Products Tagged Tag video with products Option undefined, selected. Cancel S…" at bounding box center [684, 393] width 444 height 18
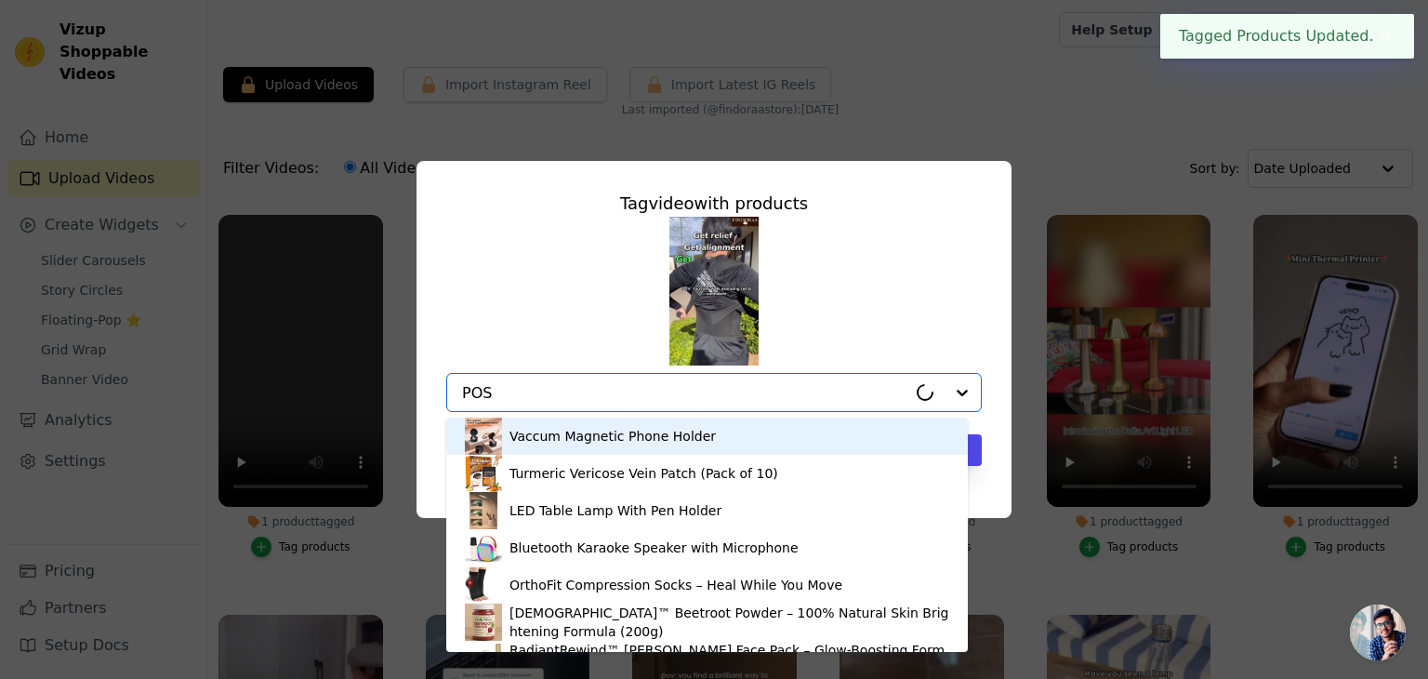
type input "POST"
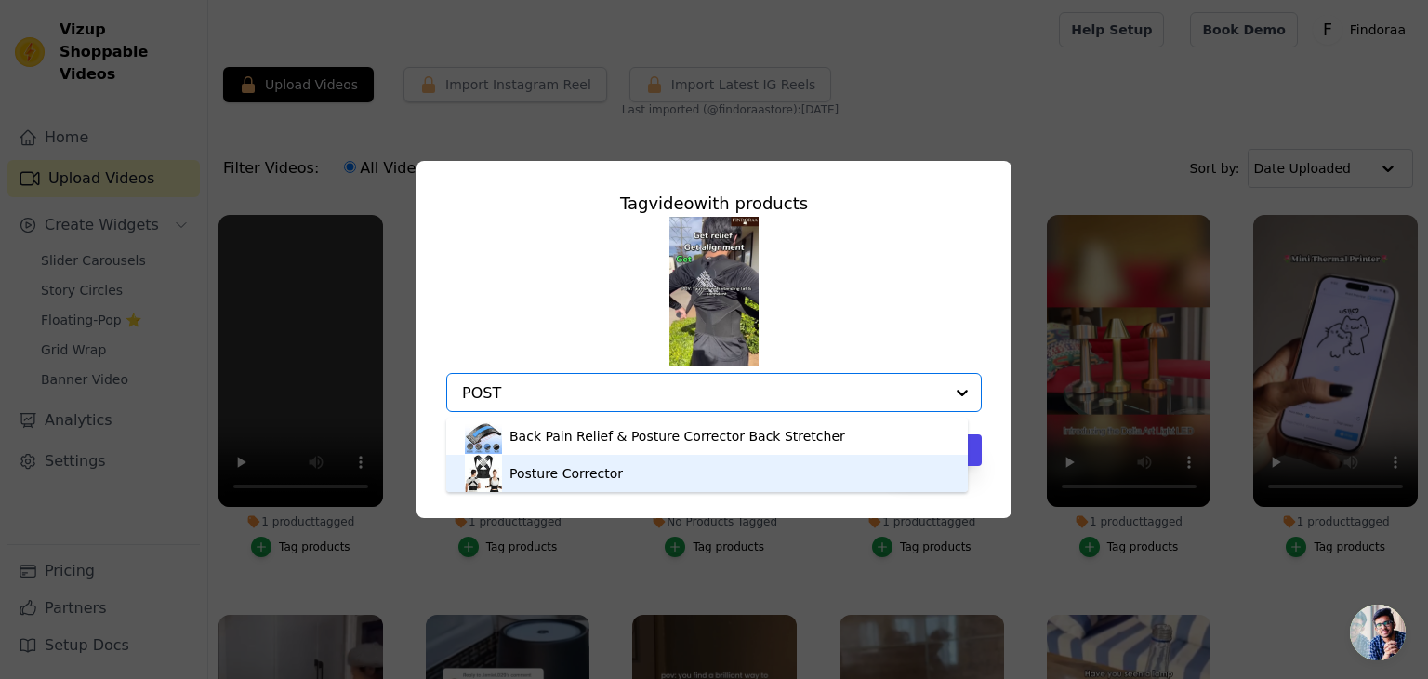
click at [539, 473] on div "Posture Corrector" at bounding box center [566, 473] width 113 height 19
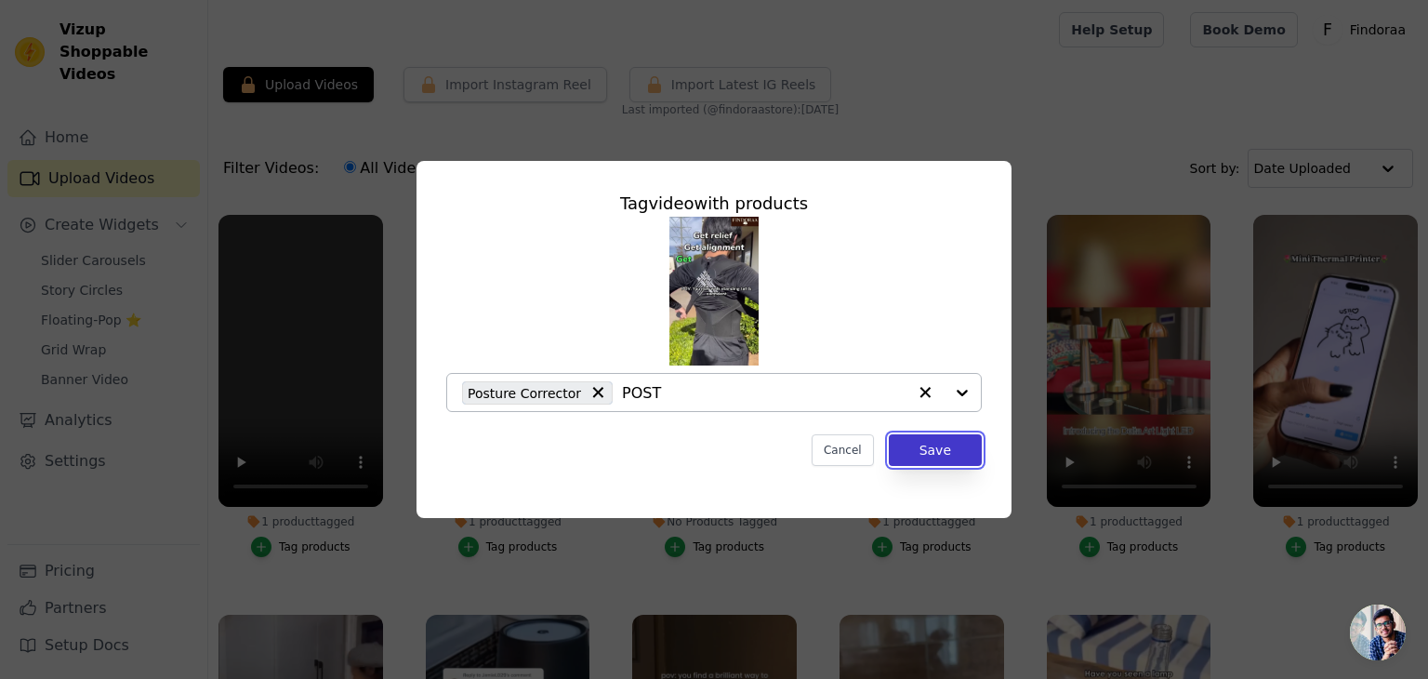
click at [955, 462] on button "Save" at bounding box center [935, 450] width 93 height 32
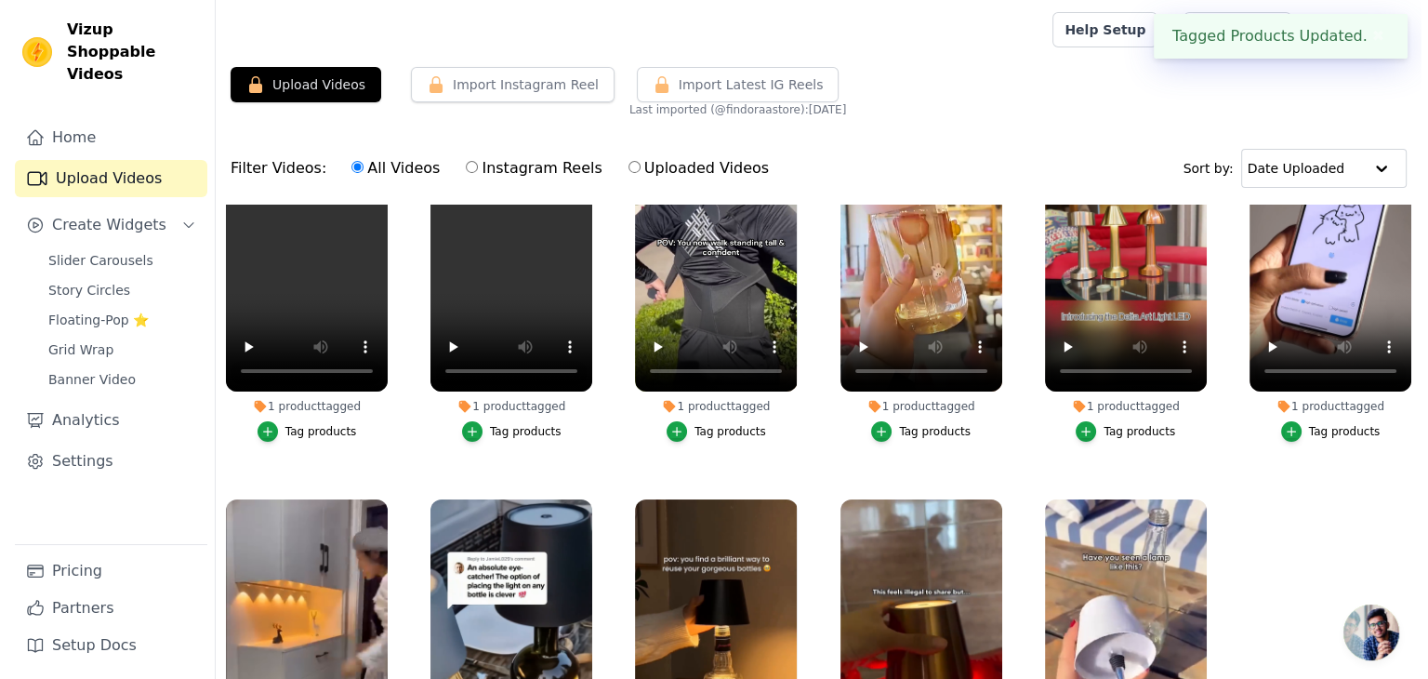
scroll to position [177, 0]
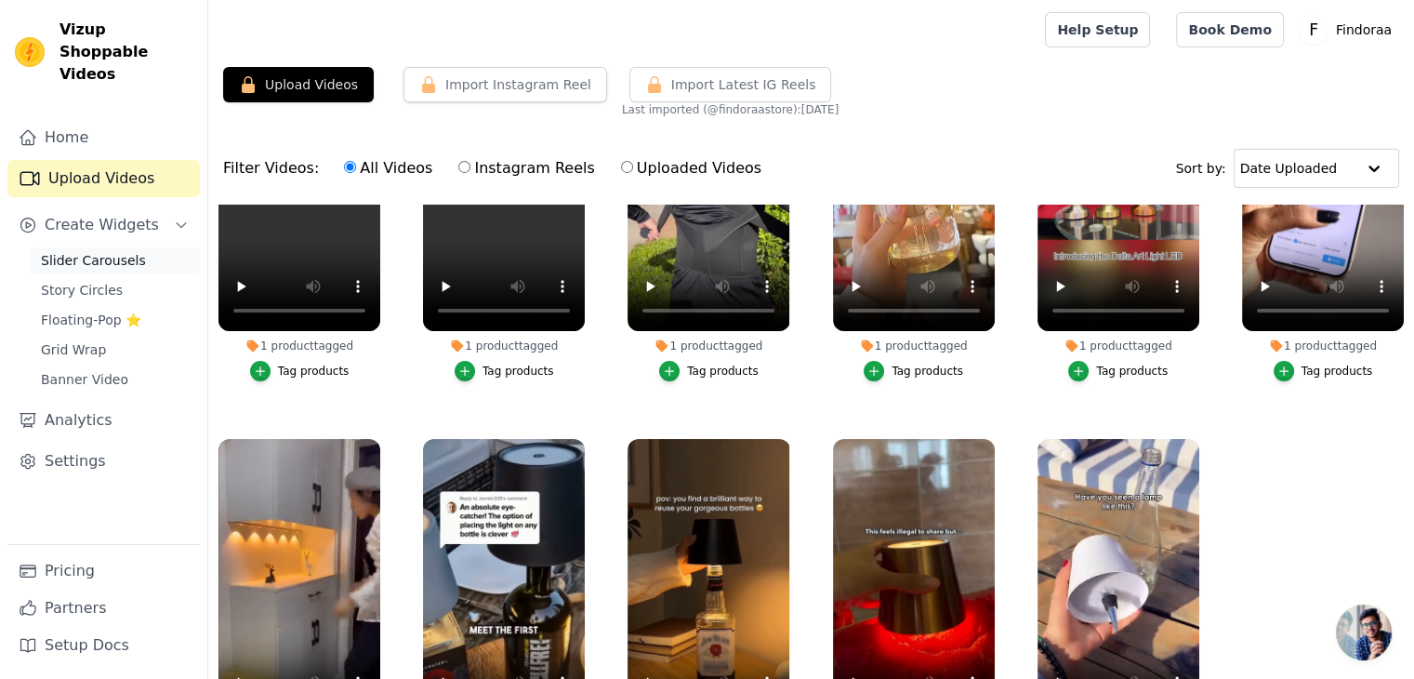
click at [107, 251] on span "Slider Carousels" at bounding box center [93, 260] width 105 height 19
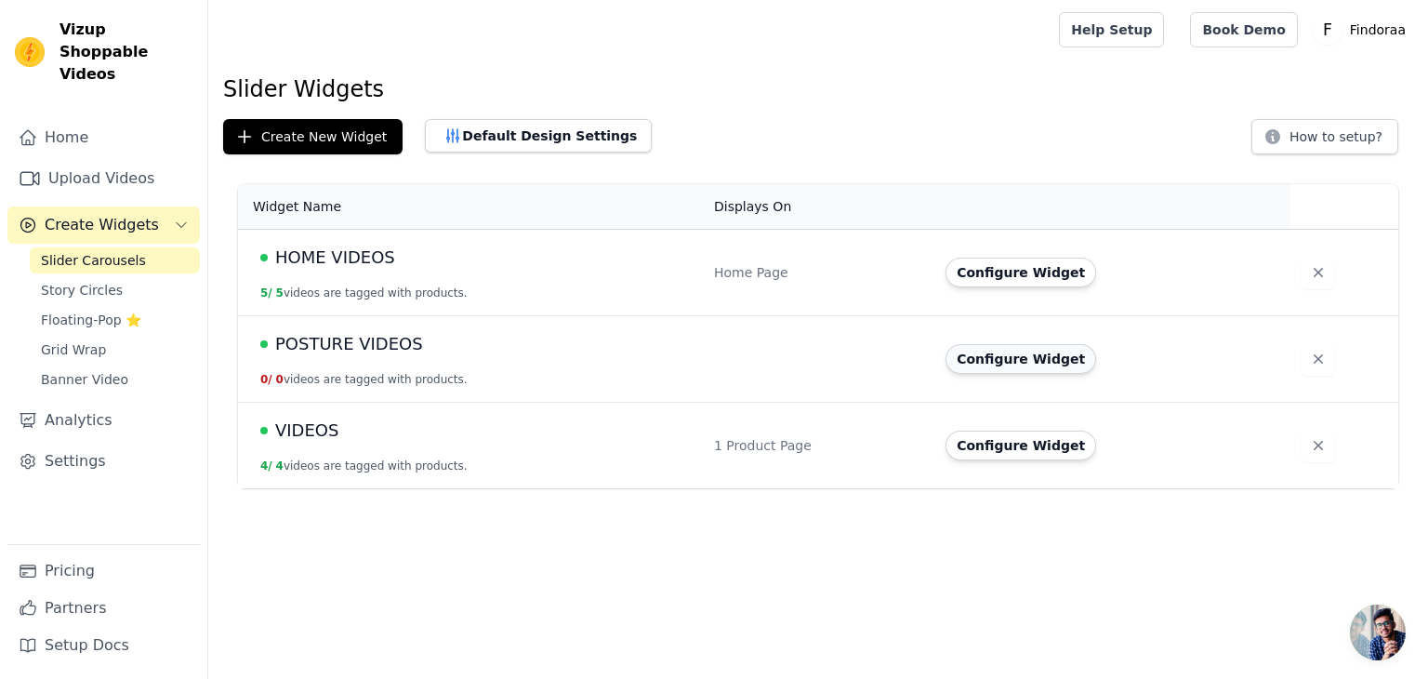
click at [1035, 360] on button "Configure Widget" at bounding box center [1021, 359] width 151 height 30
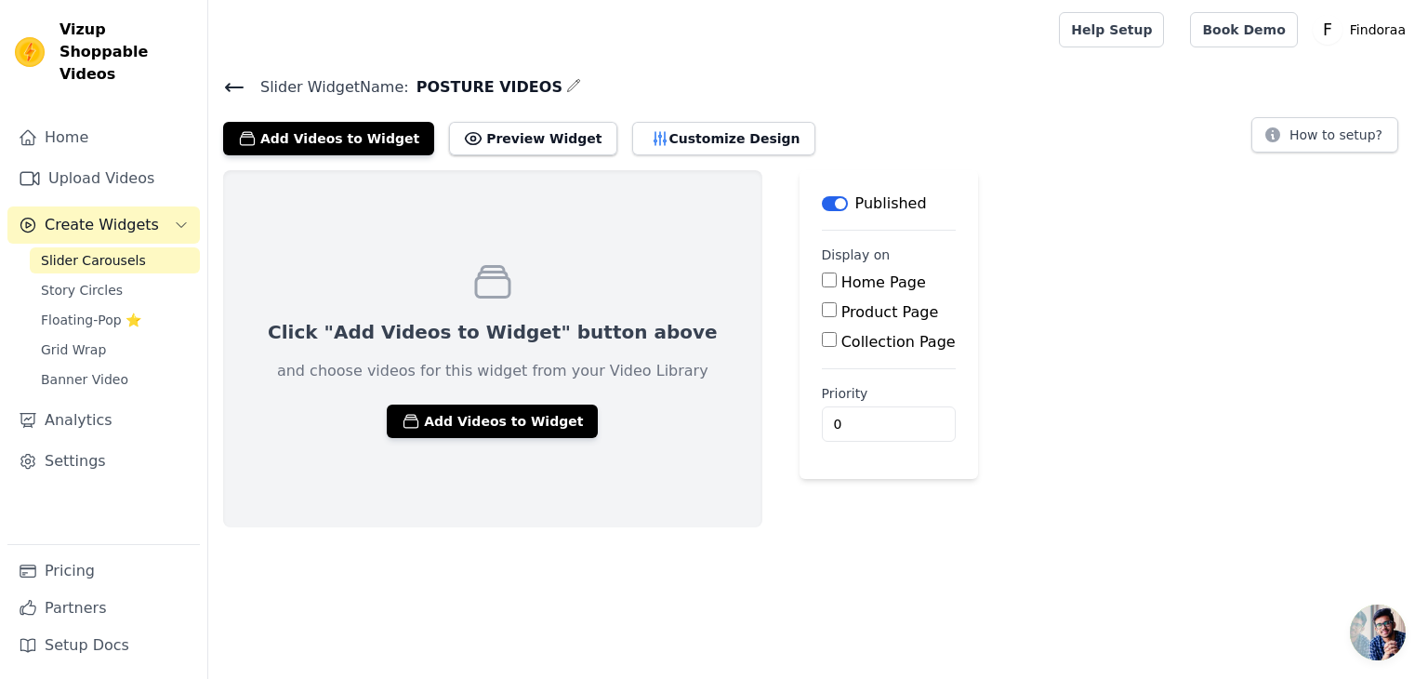
click at [822, 310] on input "Product Page" at bounding box center [829, 309] width 15 height 15
checkbox input "true"
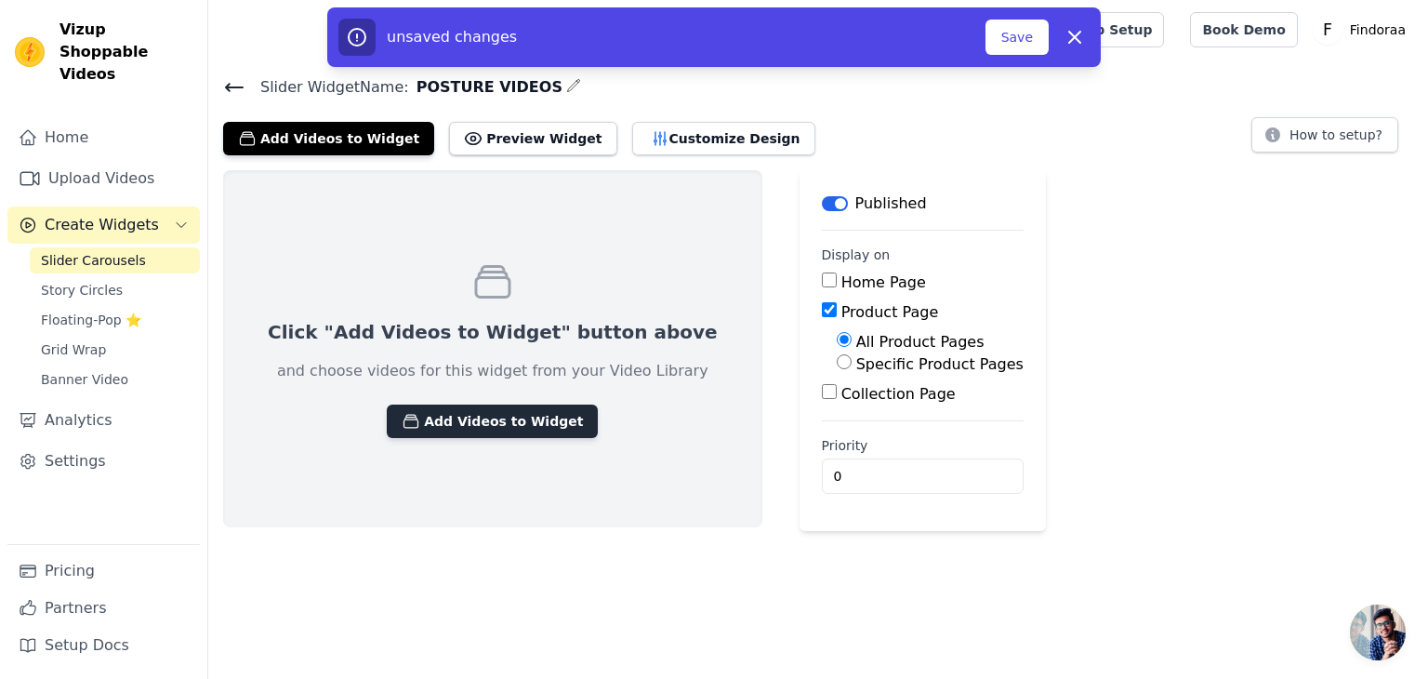
click at [457, 406] on button "Add Videos to Widget" at bounding box center [492, 420] width 211 height 33
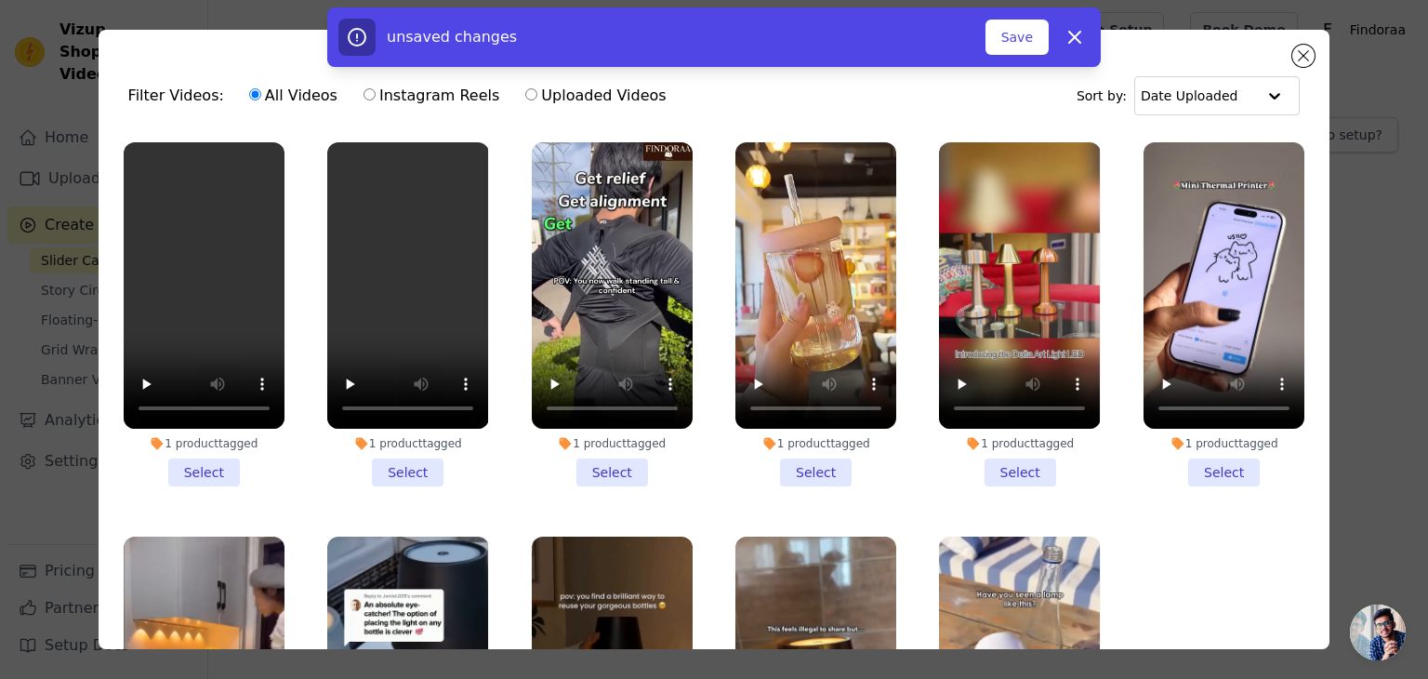
click at [206, 467] on li "1 product tagged Select" at bounding box center [204, 314] width 161 height 344
click at [0, 0] on input "1 product tagged Select" at bounding box center [0, 0] width 0 height 0
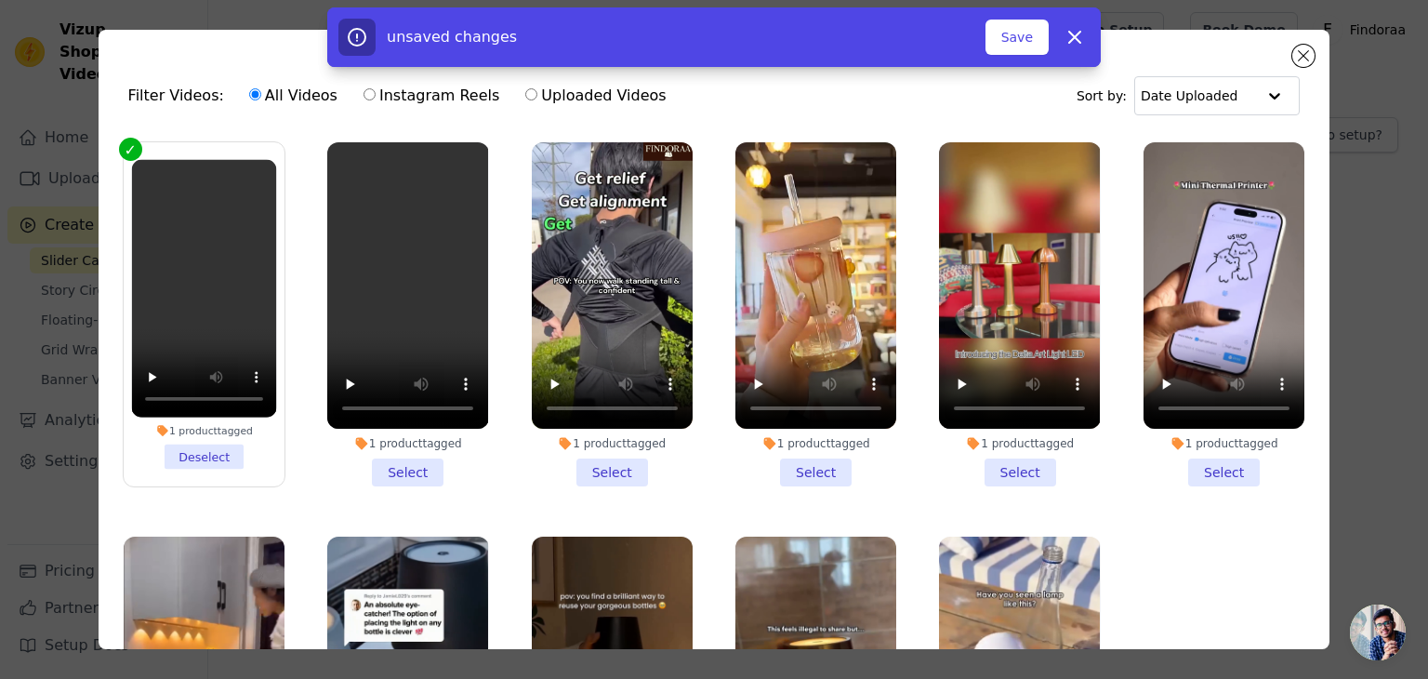
click at [395, 458] on li "1 product tagged Select" at bounding box center [407, 314] width 161 height 344
click at [0, 0] on input "1 product tagged Select" at bounding box center [0, 0] width 0 height 0
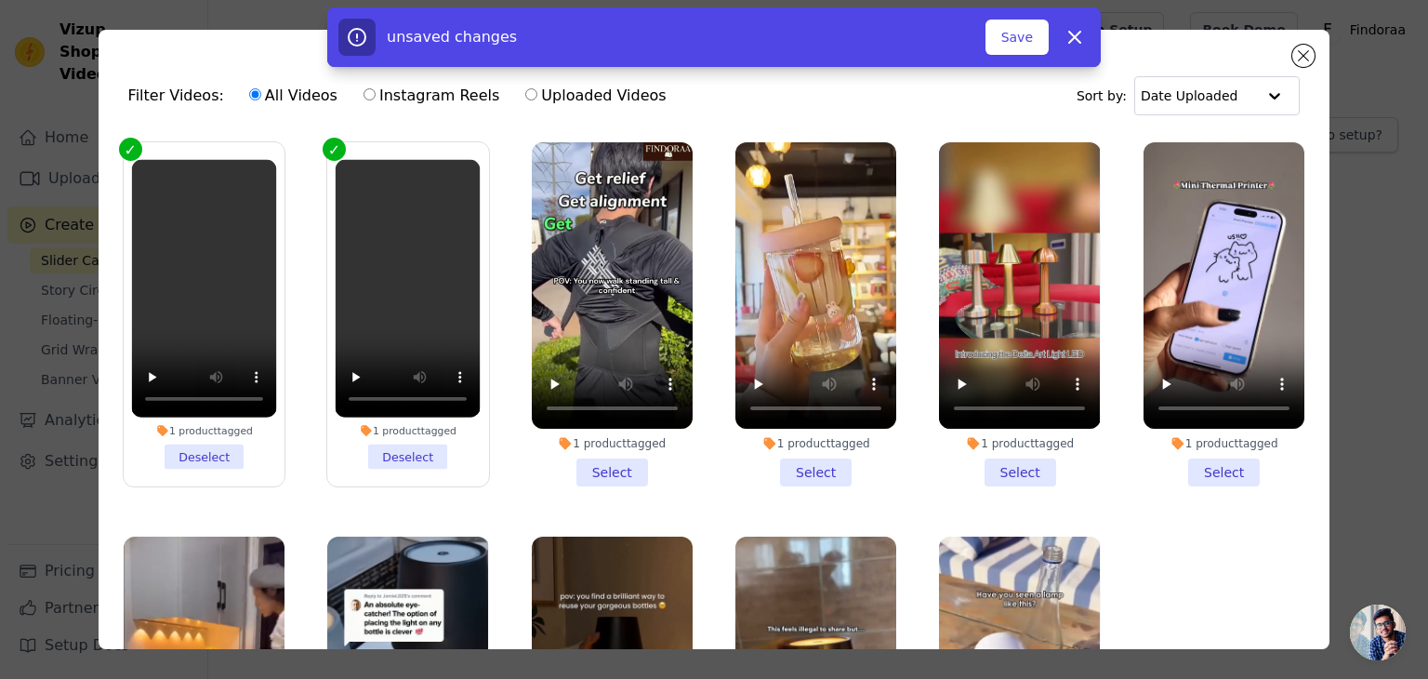
click at [586, 462] on li "1 product tagged Select" at bounding box center [612, 314] width 161 height 344
click at [0, 0] on input "1 product tagged Select" at bounding box center [0, 0] width 0 height 0
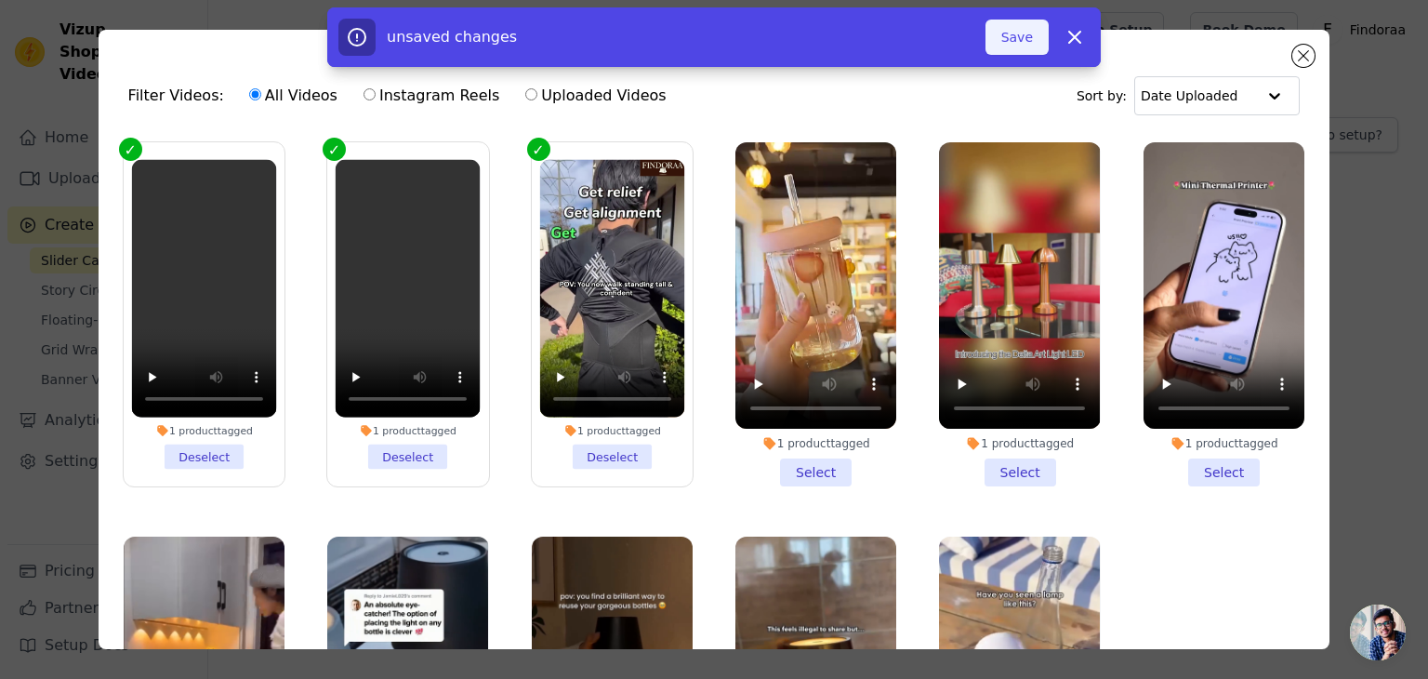
click at [1019, 50] on button "Save" at bounding box center [1017, 37] width 63 height 35
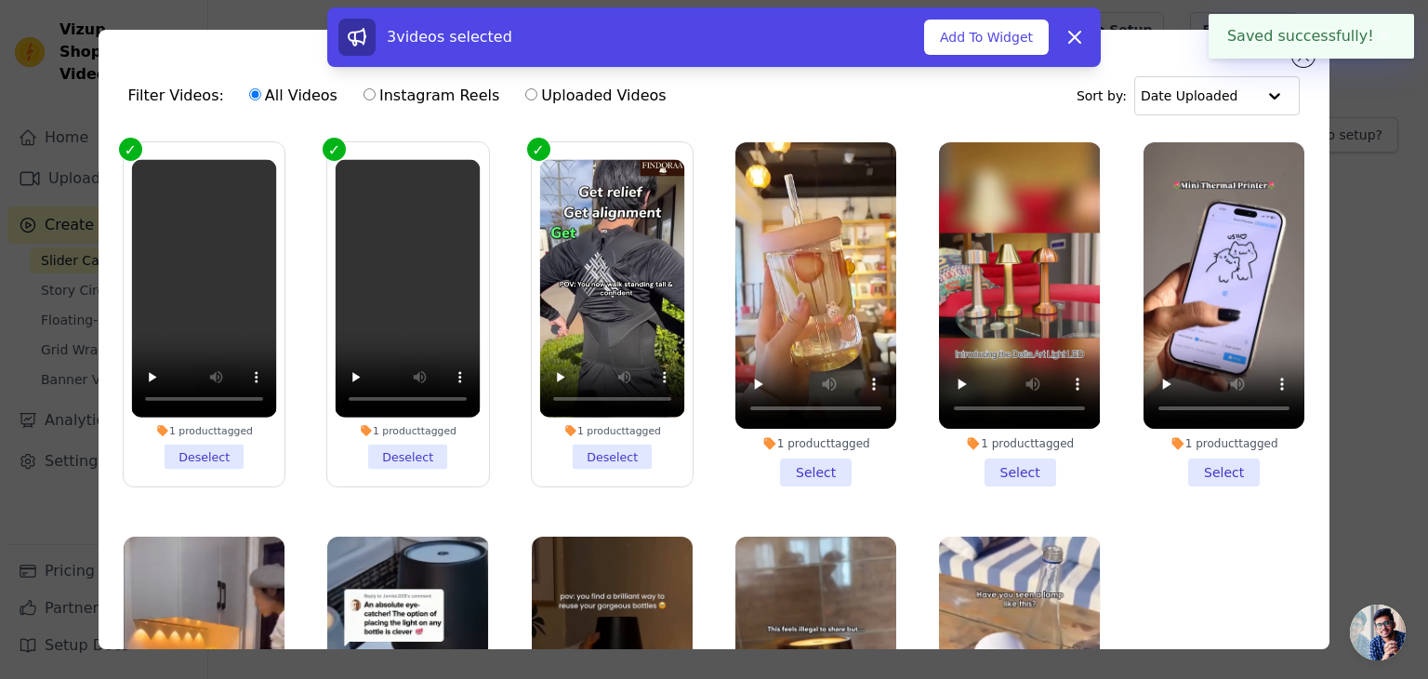
click at [1309, 62] on div "3 videos selected Add To Widget Dismiss" at bounding box center [714, 40] width 1428 height 67
click at [1065, 34] on icon at bounding box center [1075, 37] width 22 height 22
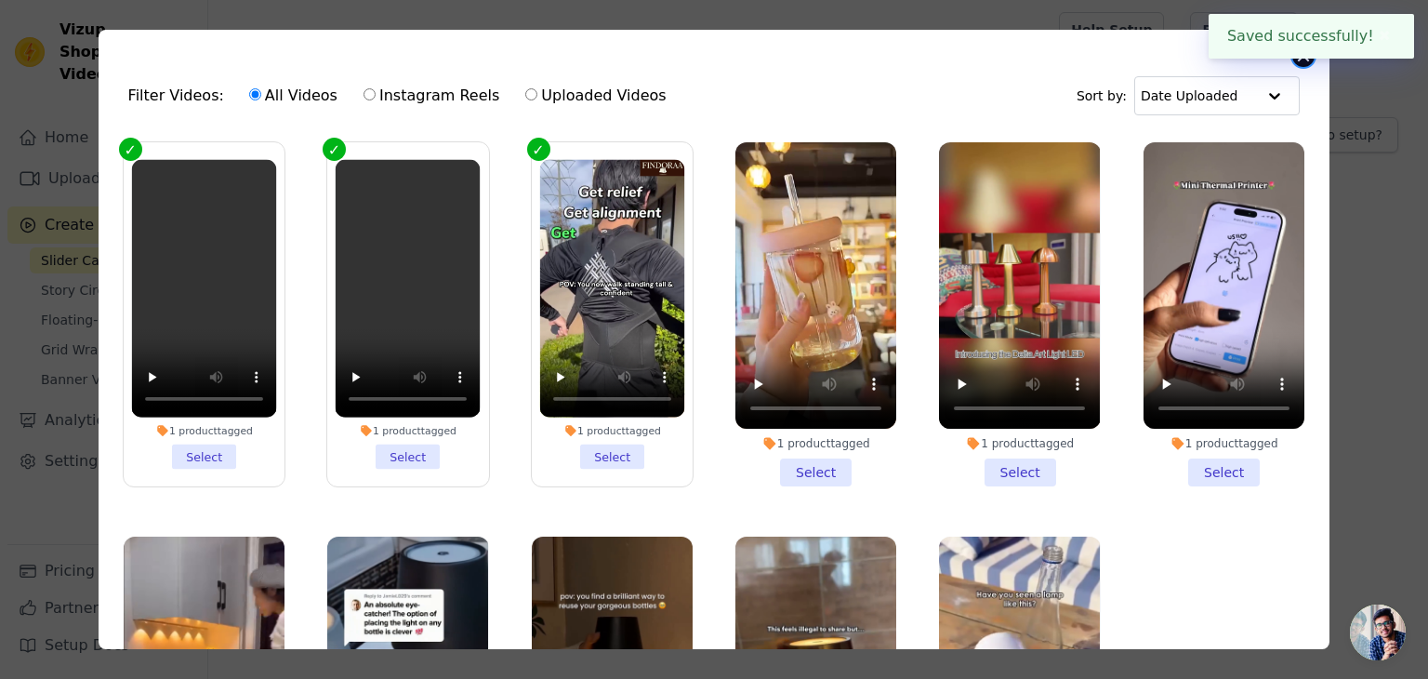
click at [1298, 60] on button "Close modal" at bounding box center [1303, 56] width 22 height 22
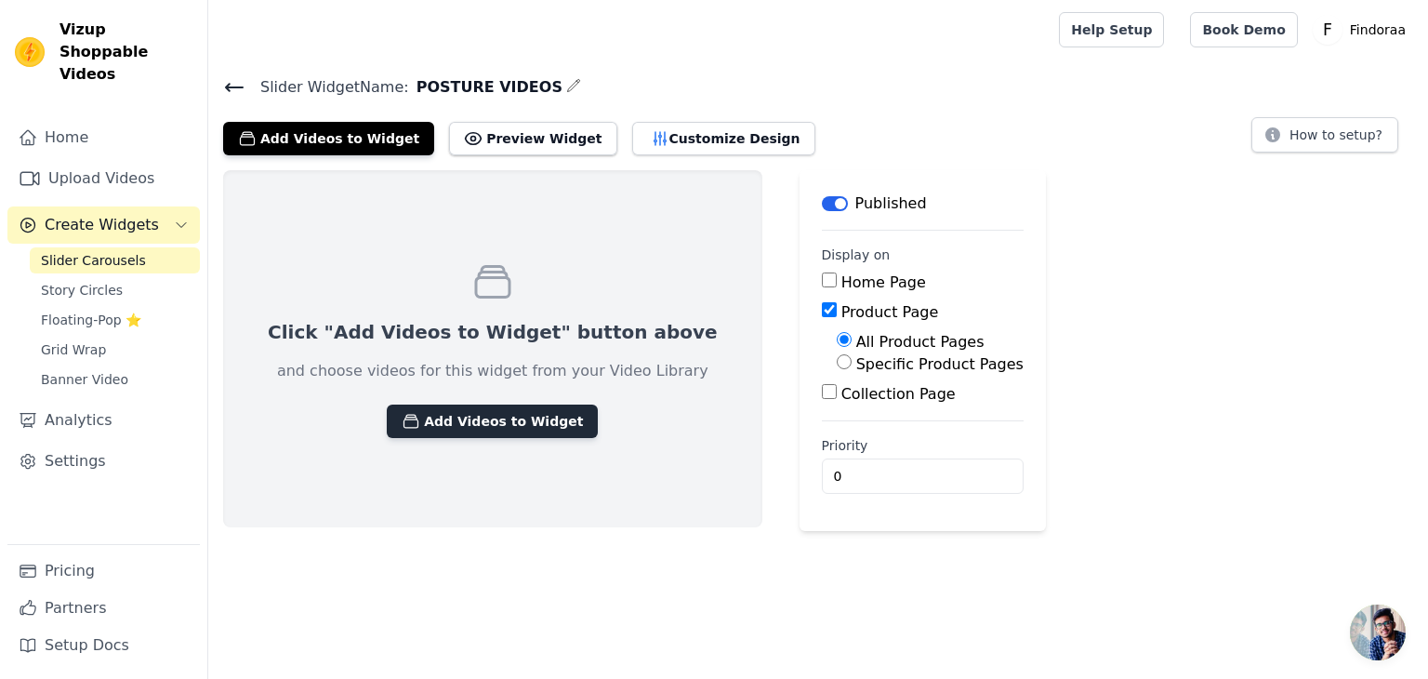
click at [432, 421] on button "Add Videos to Widget" at bounding box center [492, 420] width 211 height 33
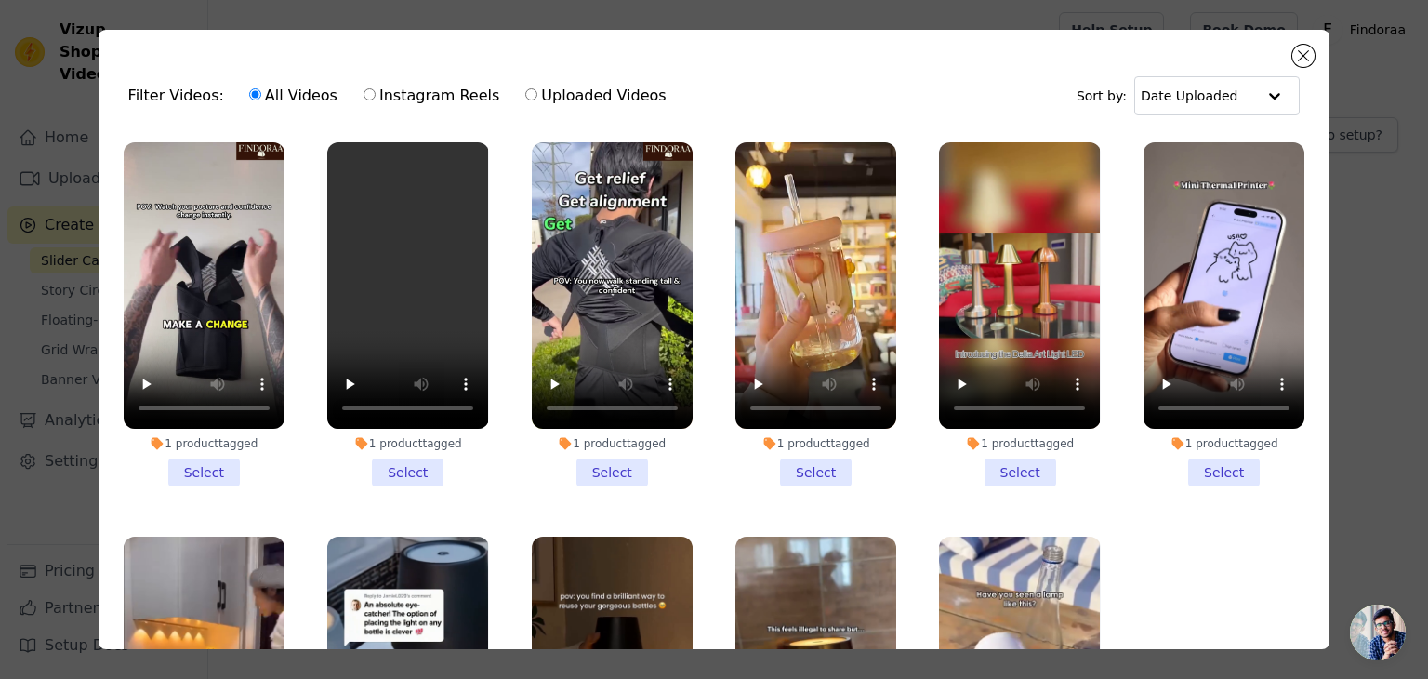
click at [184, 460] on li "1 product tagged Select" at bounding box center [204, 314] width 161 height 344
click at [0, 0] on input "1 product tagged Select" at bounding box center [0, 0] width 0 height 0
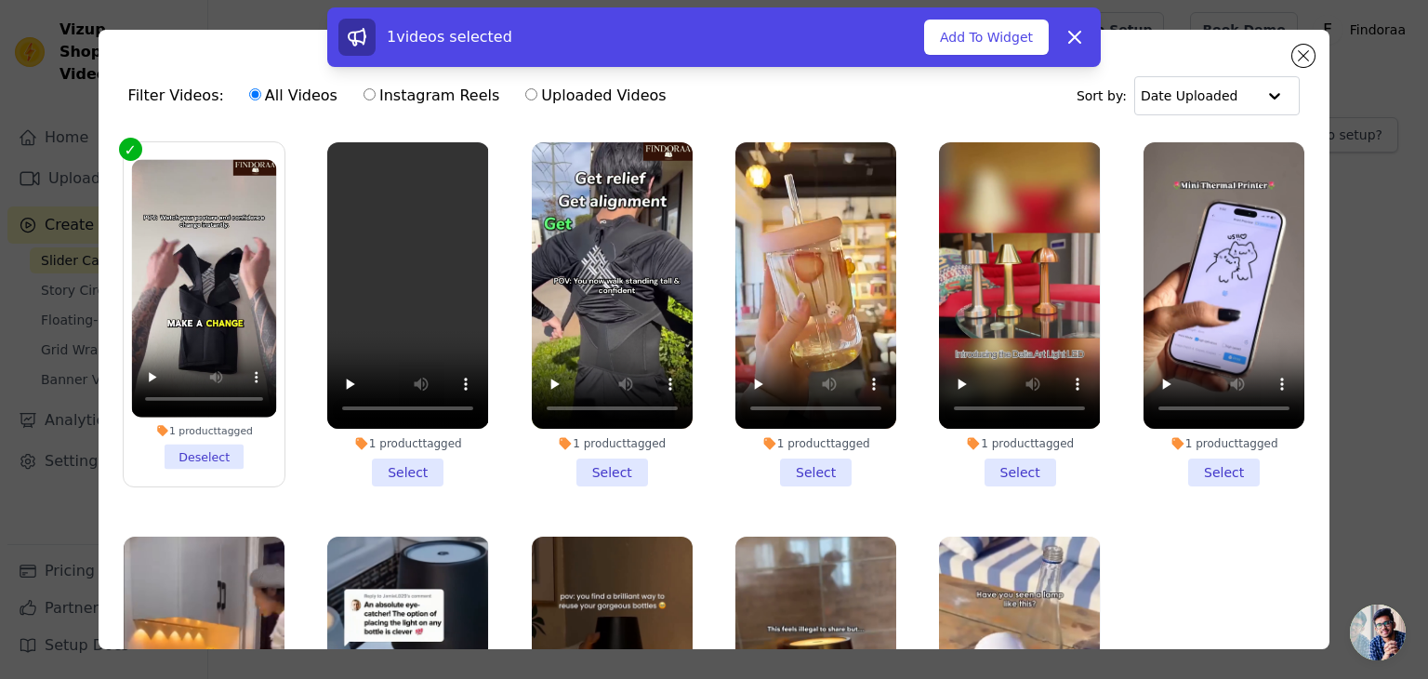
click at [394, 470] on li "1 product tagged Select" at bounding box center [407, 314] width 161 height 344
click at [0, 0] on input "1 product tagged Select" at bounding box center [0, 0] width 0 height 0
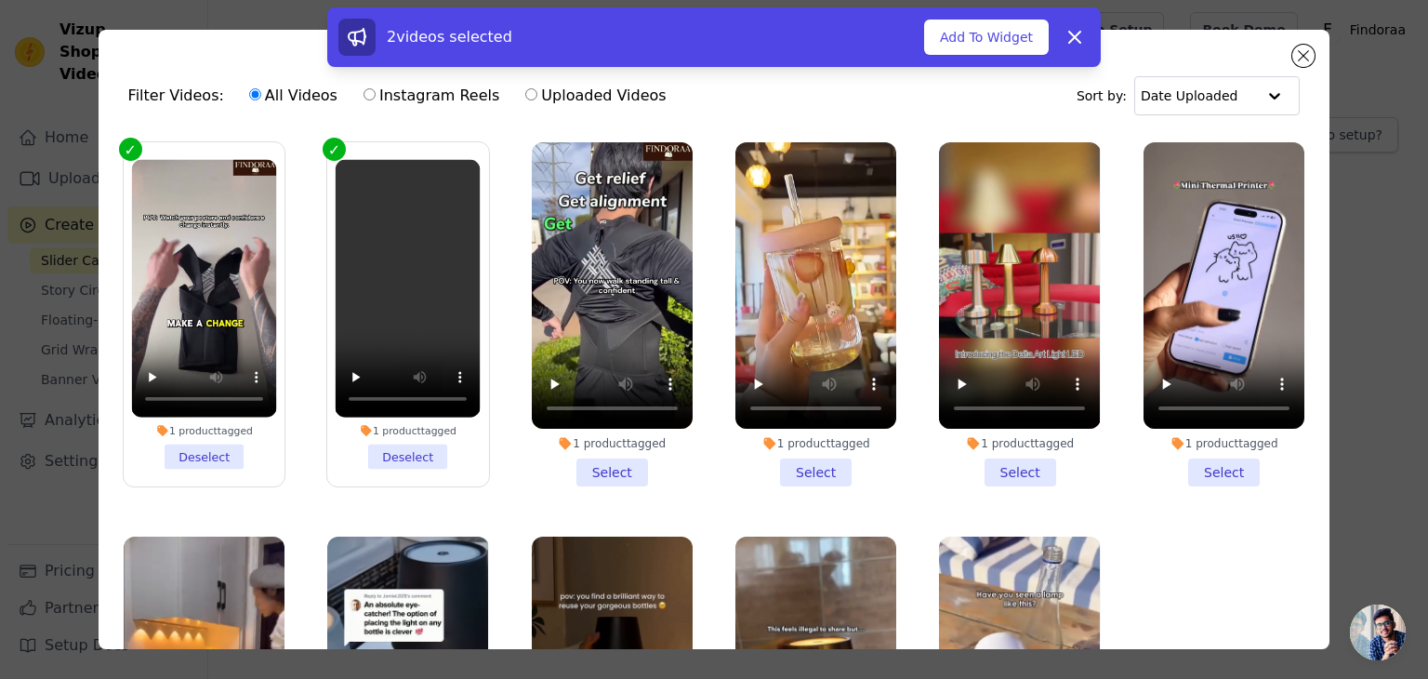
click at [607, 462] on li "1 product tagged Select" at bounding box center [612, 314] width 161 height 344
click at [0, 0] on input "1 product tagged Select" at bounding box center [0, 0] width 0 height 0
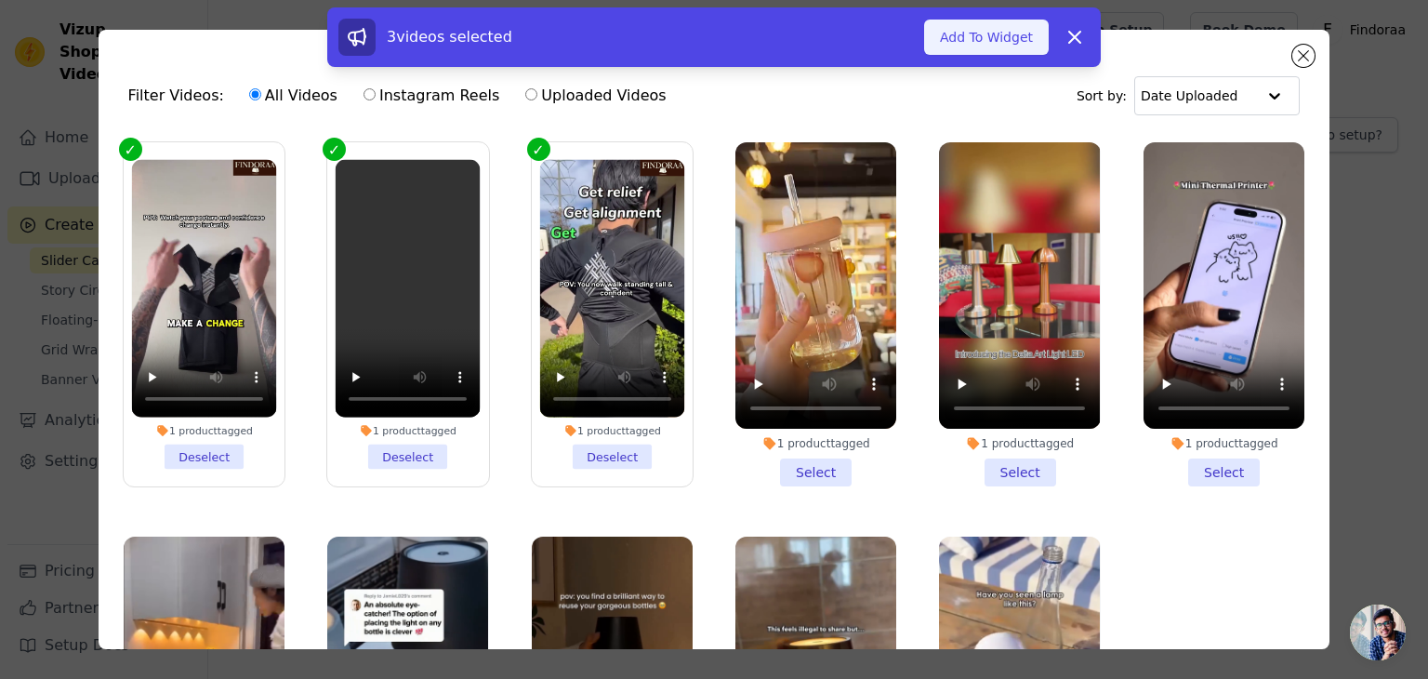
click at [998, 35] on button "Add To Widget" at bounding box center [986, 37] width 125 height 35
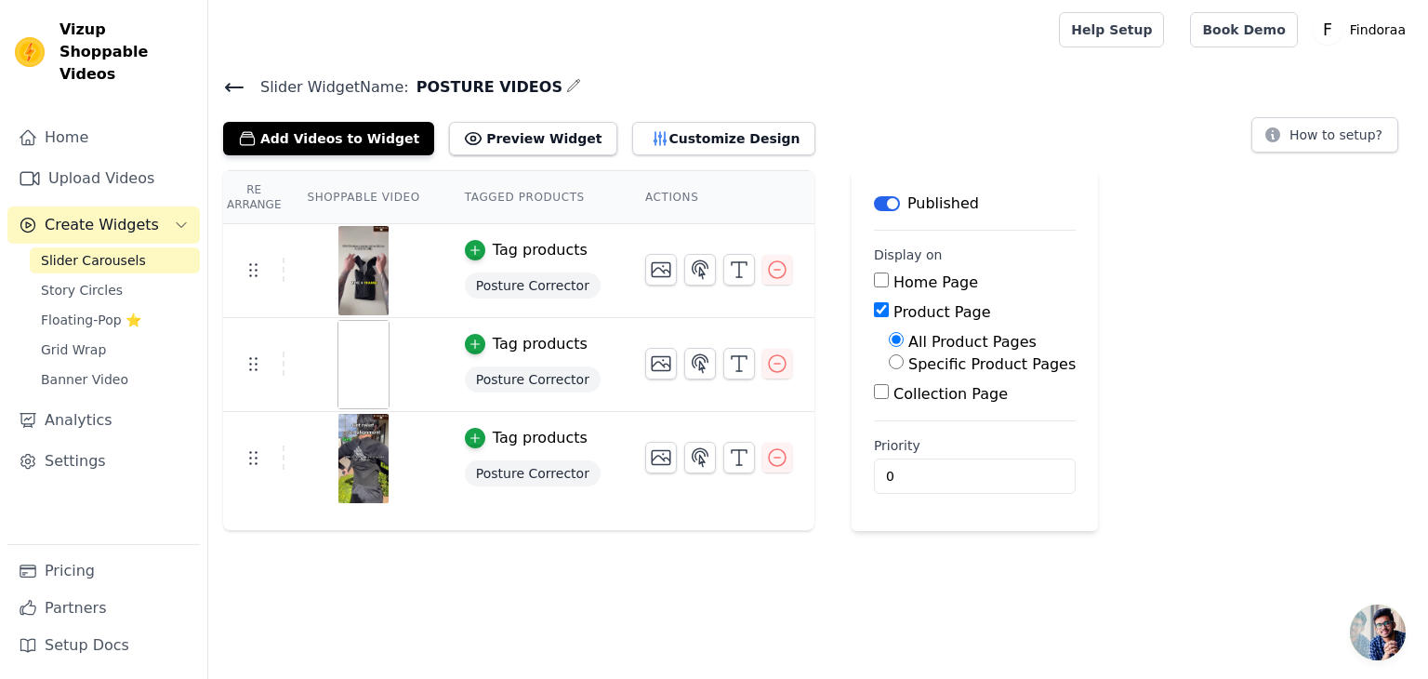
click at [228, 93] on icon at bounding box center [234, 87] width 22 height 22
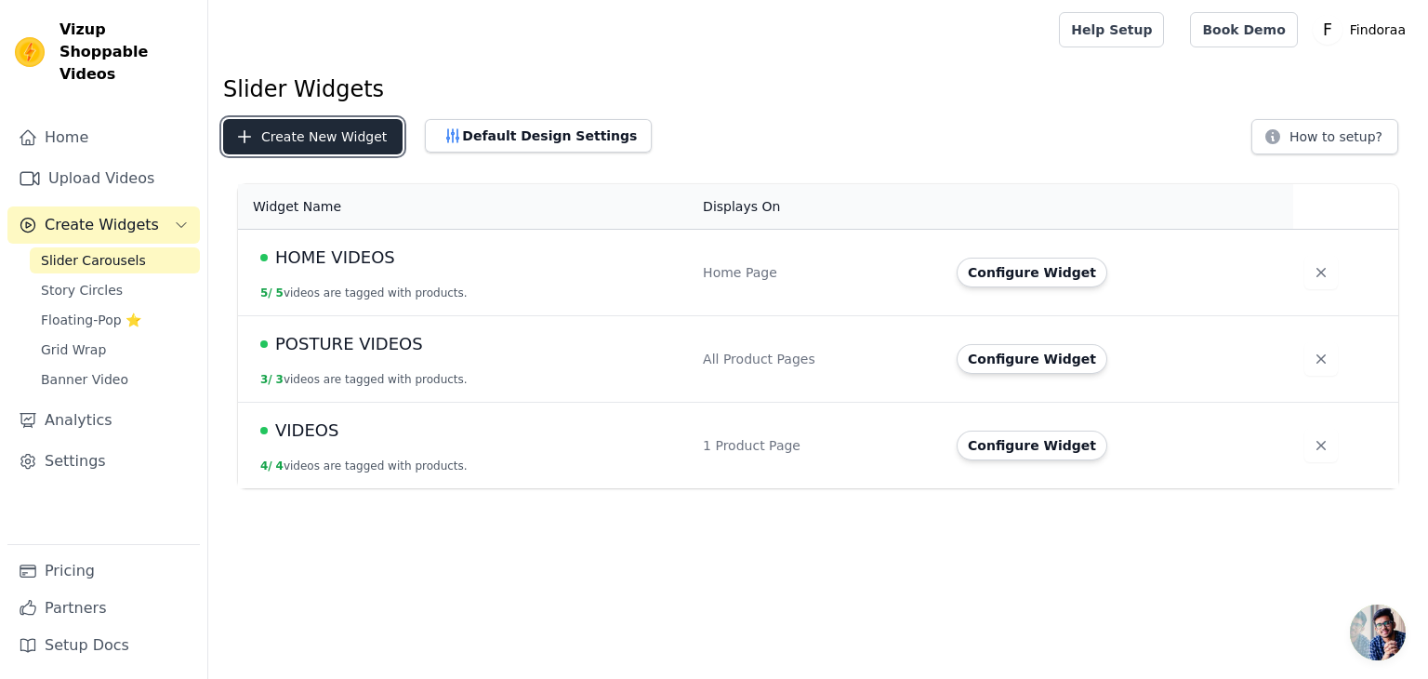
click at [303, 139] on button "Create New Widget" at bounding box center [312, 136] width 179 height 35
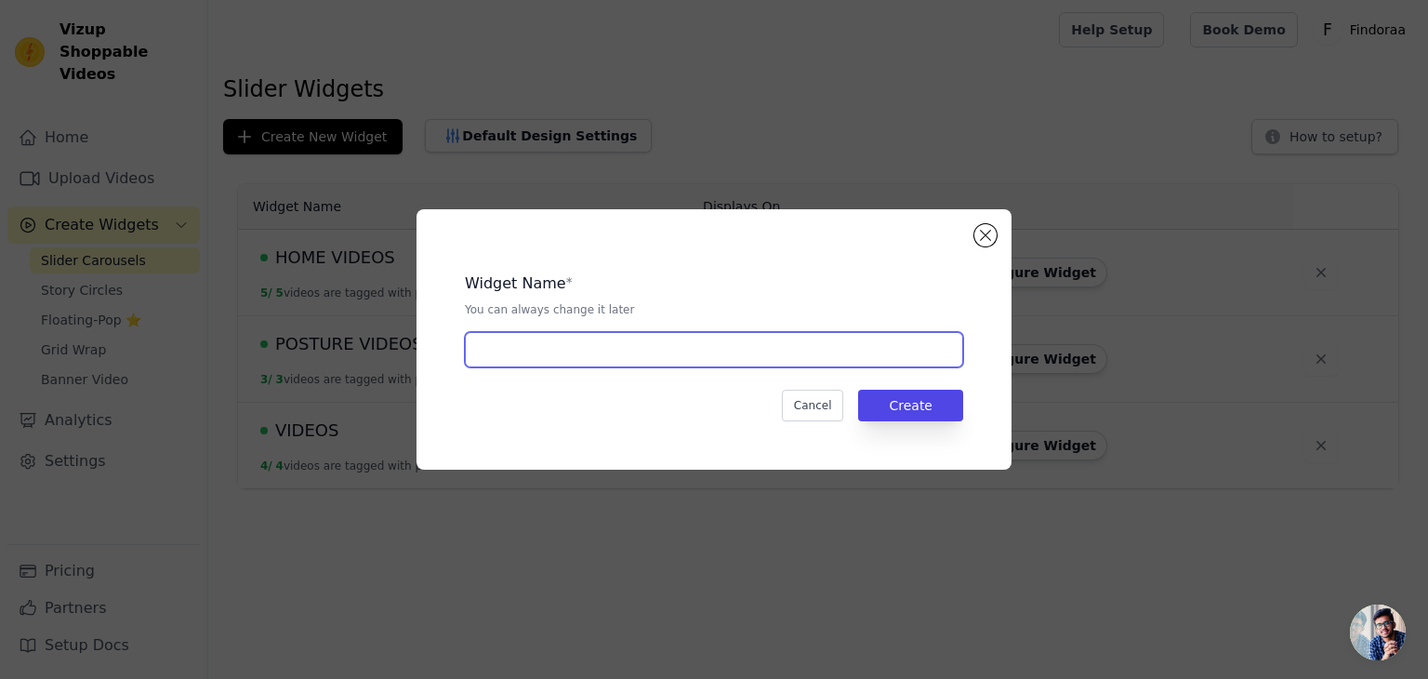
click at [609, 347] on input "text" at bounding box center [714, 349] width 498 height 35
type input "GRIP VIDEOS"
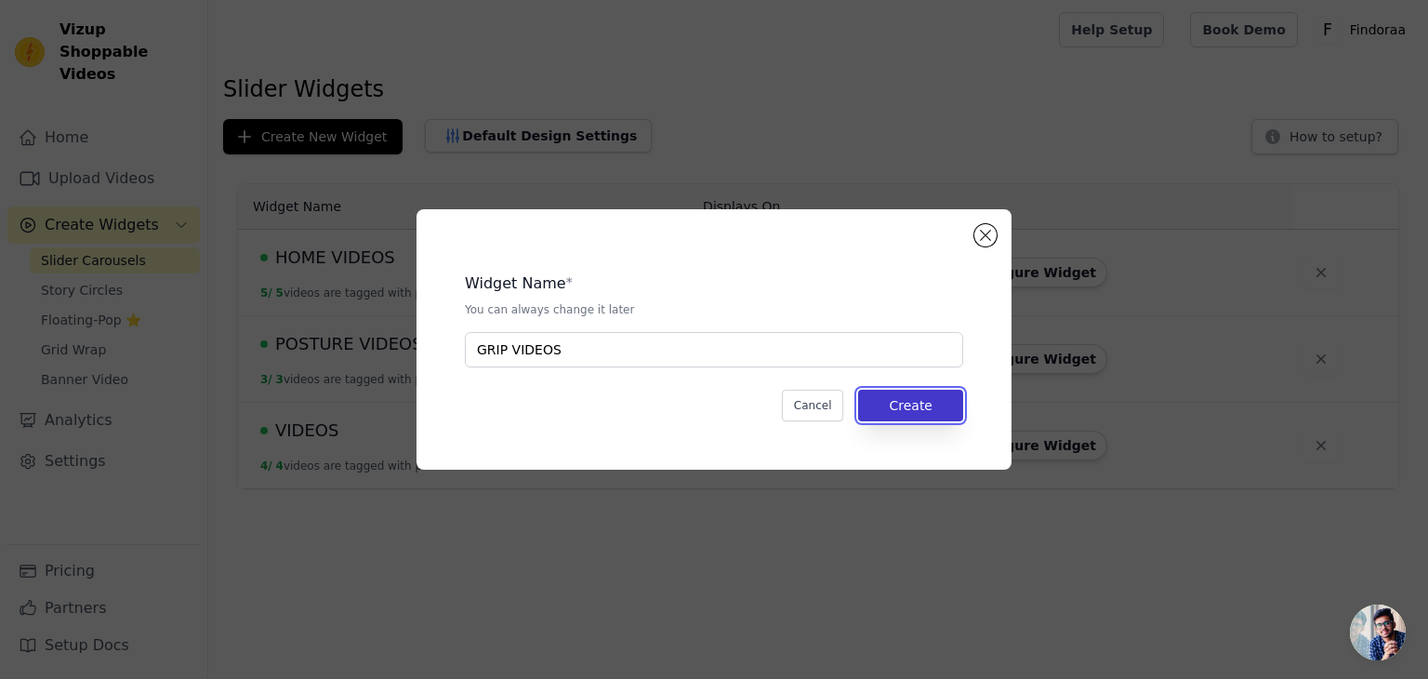
click at [943, 403] on button "Create" at bounding box center [910, 406] width 105 height 32
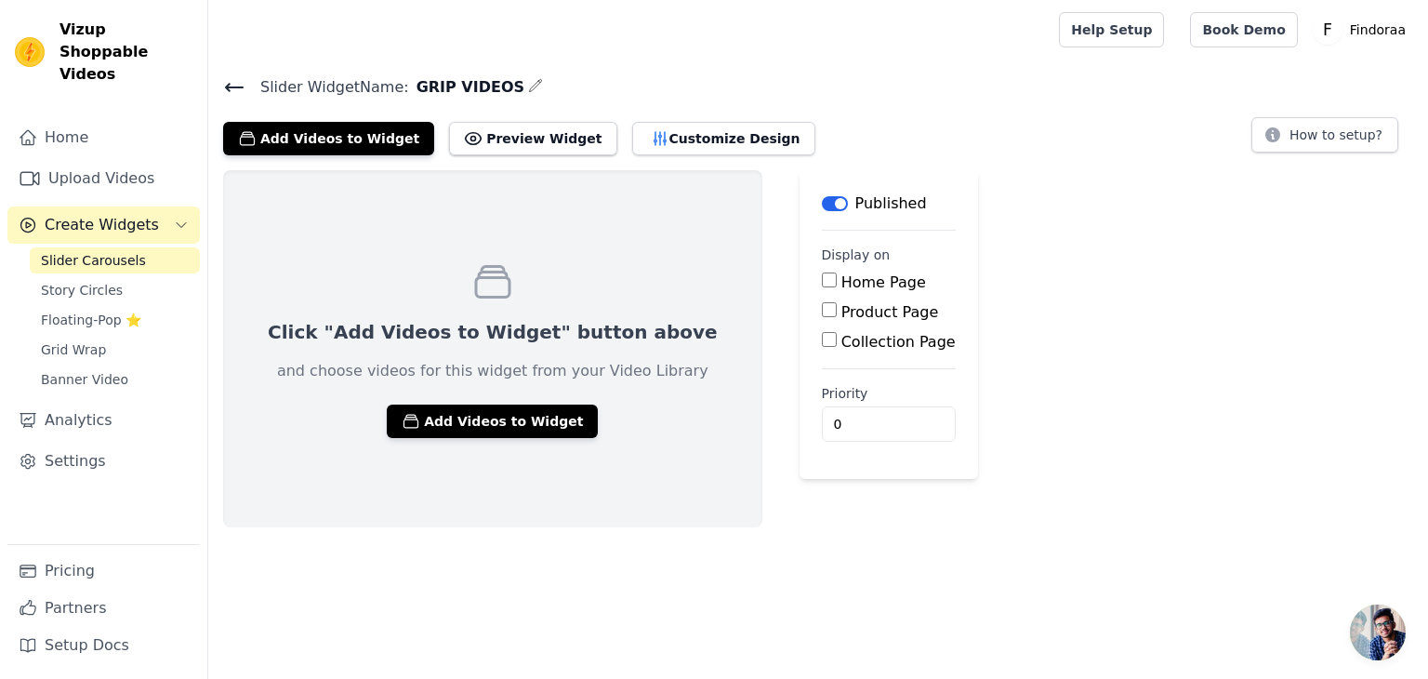
click at [822, 313] on input "Product Page" at bounding box center [829, 309] width 15 height 15
checkbox input "true"
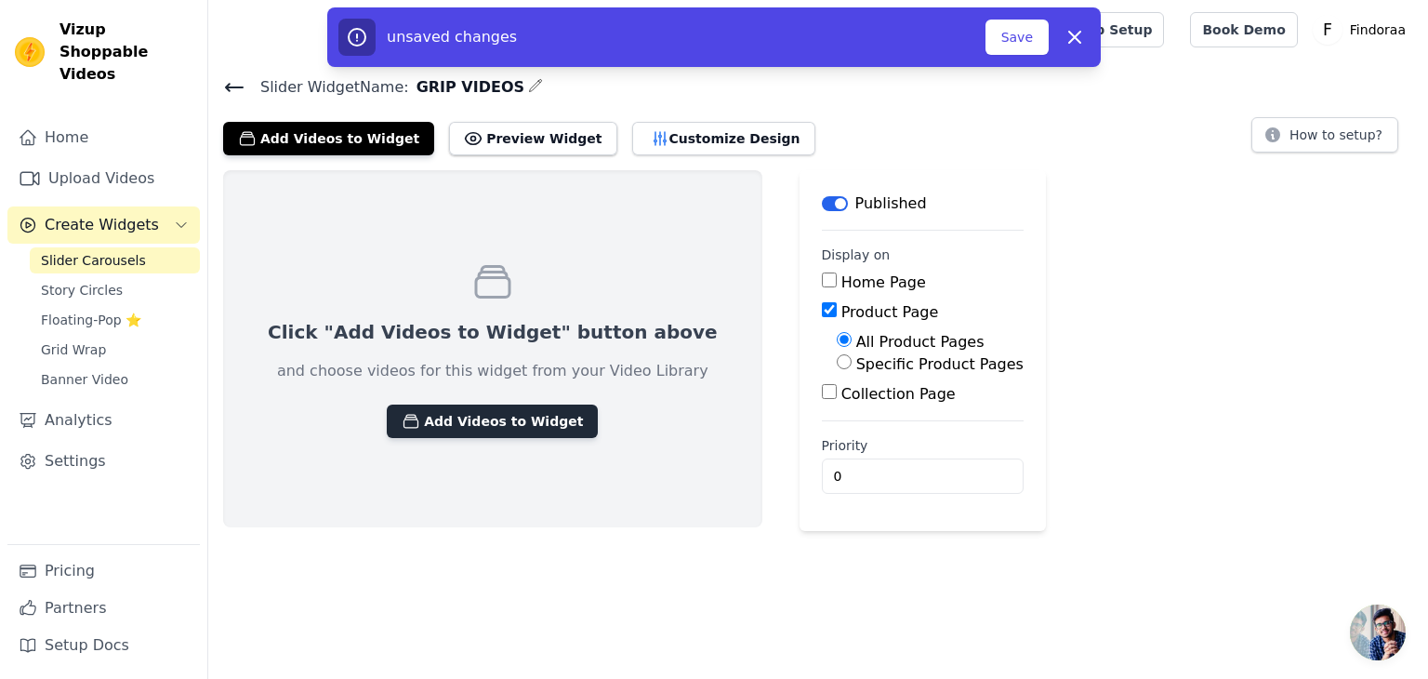
click at [472, 404] on button "Add Videos to Widget" at bounding box center [492, 420] width 211 height 33
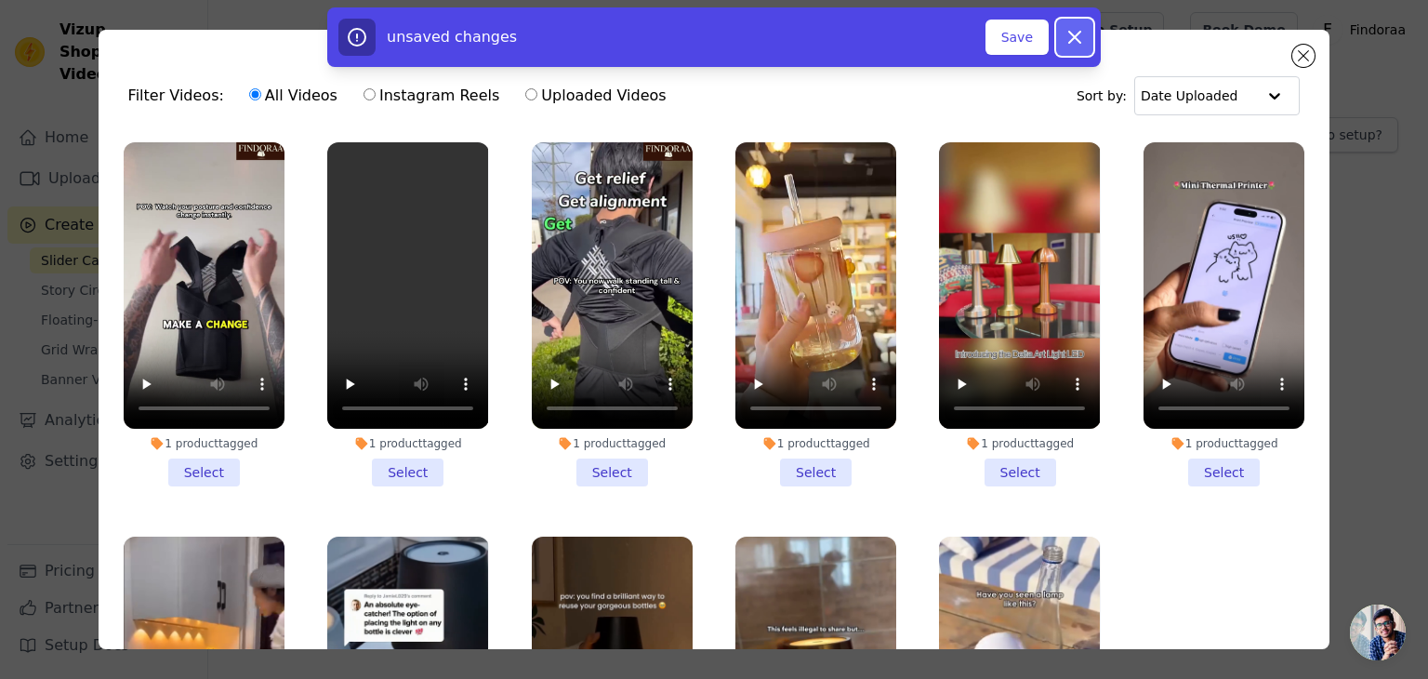
click at [1075, 37] on icon "button" at bounding box center [1074, 37] width 11 height 11
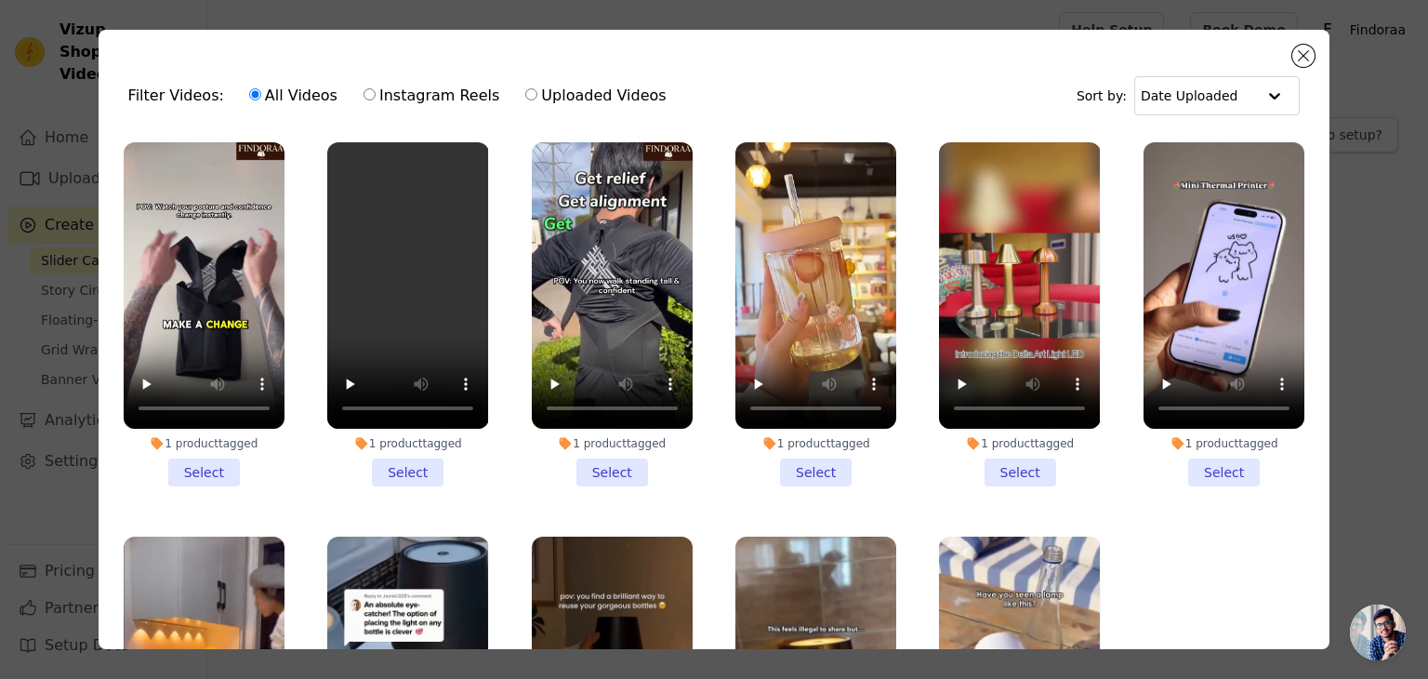
click at [279, 94] on label "All Videos" at bounding box center [293, 96] width 90 height 24
click at [261, 94] on input "All Videos" at bounding box center [255, 94] width 12 height 12
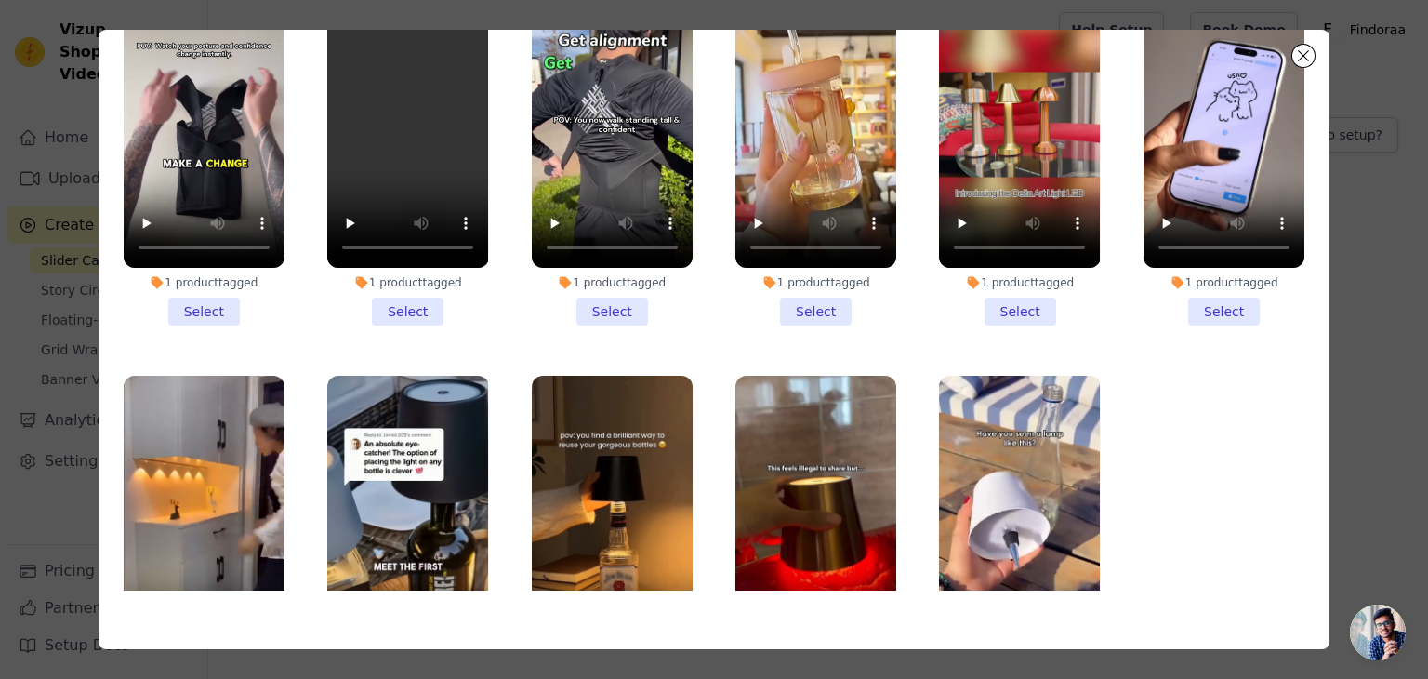
click at [1427, 279] on div "Filter Videos: All Videos Instagram Reels Uploaded Videos Sort by: Date Uploade…" at bounding box center [714, 339] width 1428 height 679
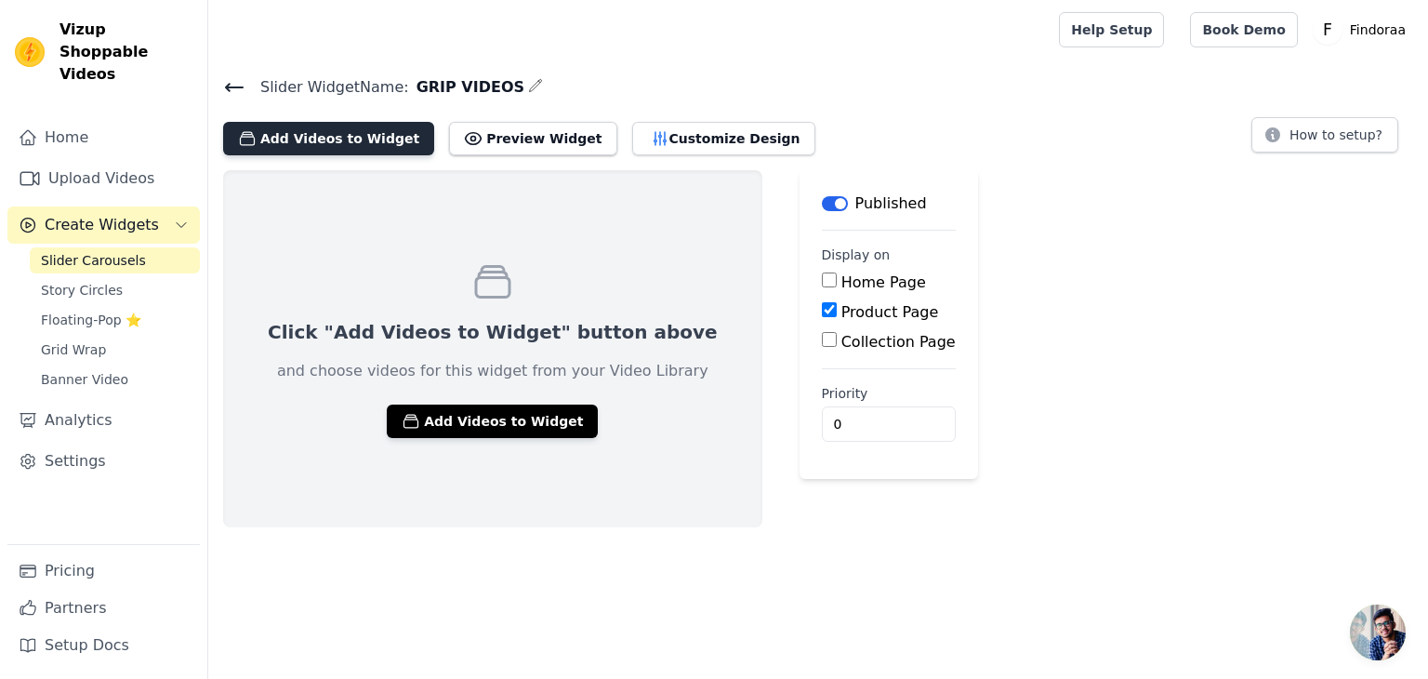
click at [336, 140] on button "Add Videos to Widget" at bounding box center [328, 138] width 211 height 33
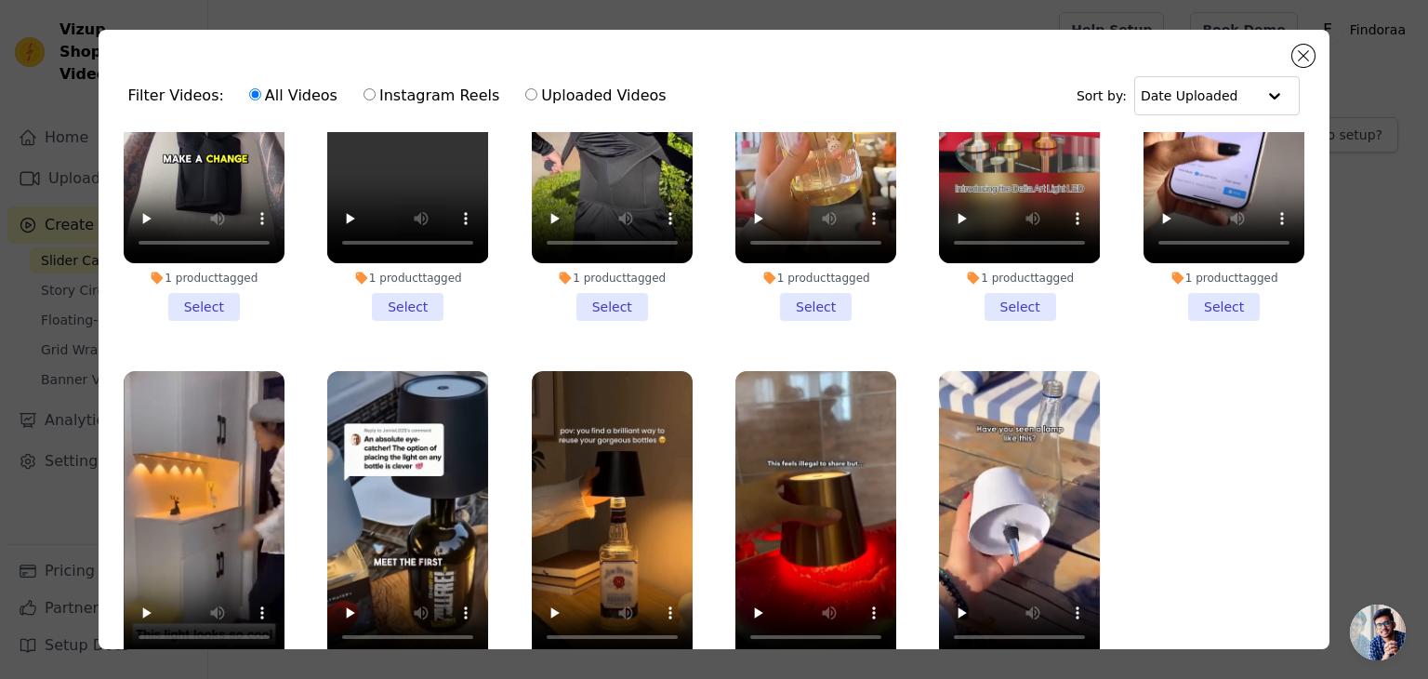
click at [186, 101] on div "Filter Videos: All Videos Instagram Reels Uploaded Videos" at bounding box center [402, 95] width 549 height 43
click at [257, 91] on label "All Videos" at bounding box center [293, 96] width 90 height 24
click at [257, 91] on input "All Videos" at bounding box center [255, 94] width 12 height 12
click at [364, 91] on label "Instagram Reels" at bounding box center [432, 96] width 138 height 24
click at [364, 91] on input "Instagram Reels" at bounding box center [370, 94] width 12 height 12
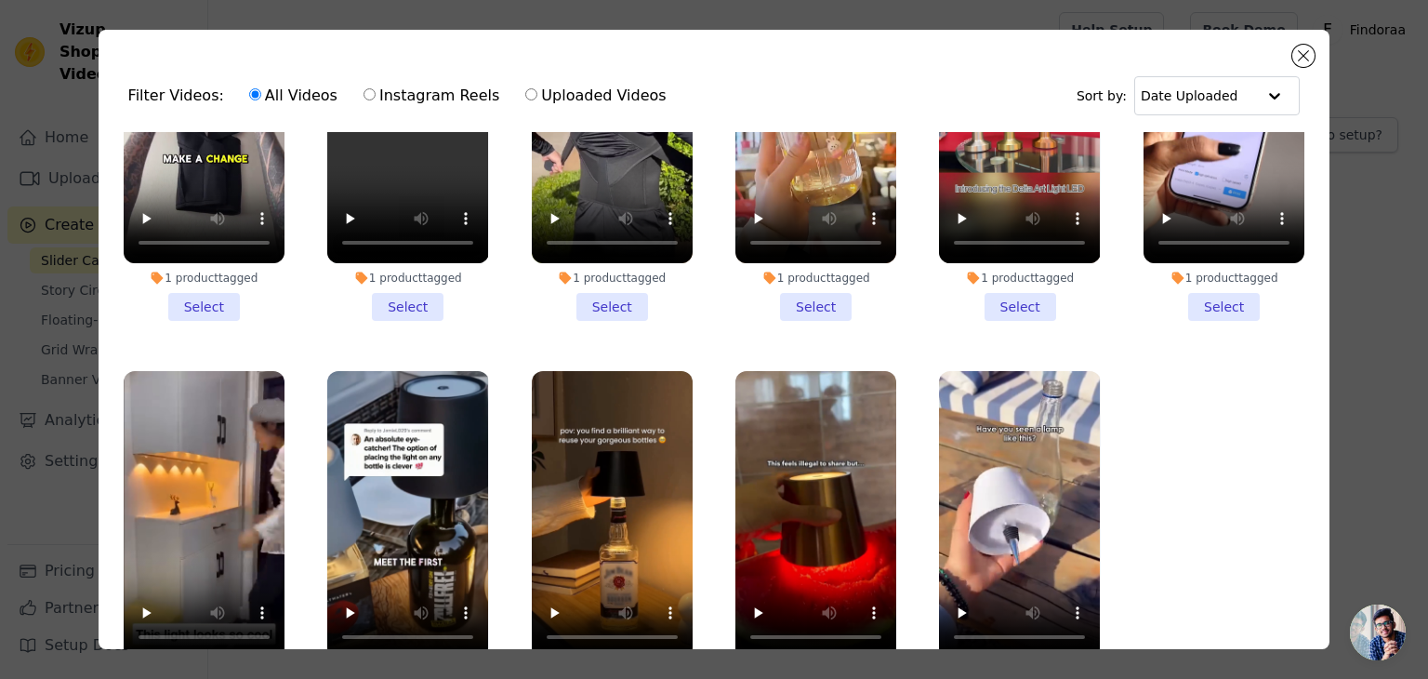
radio input "true"
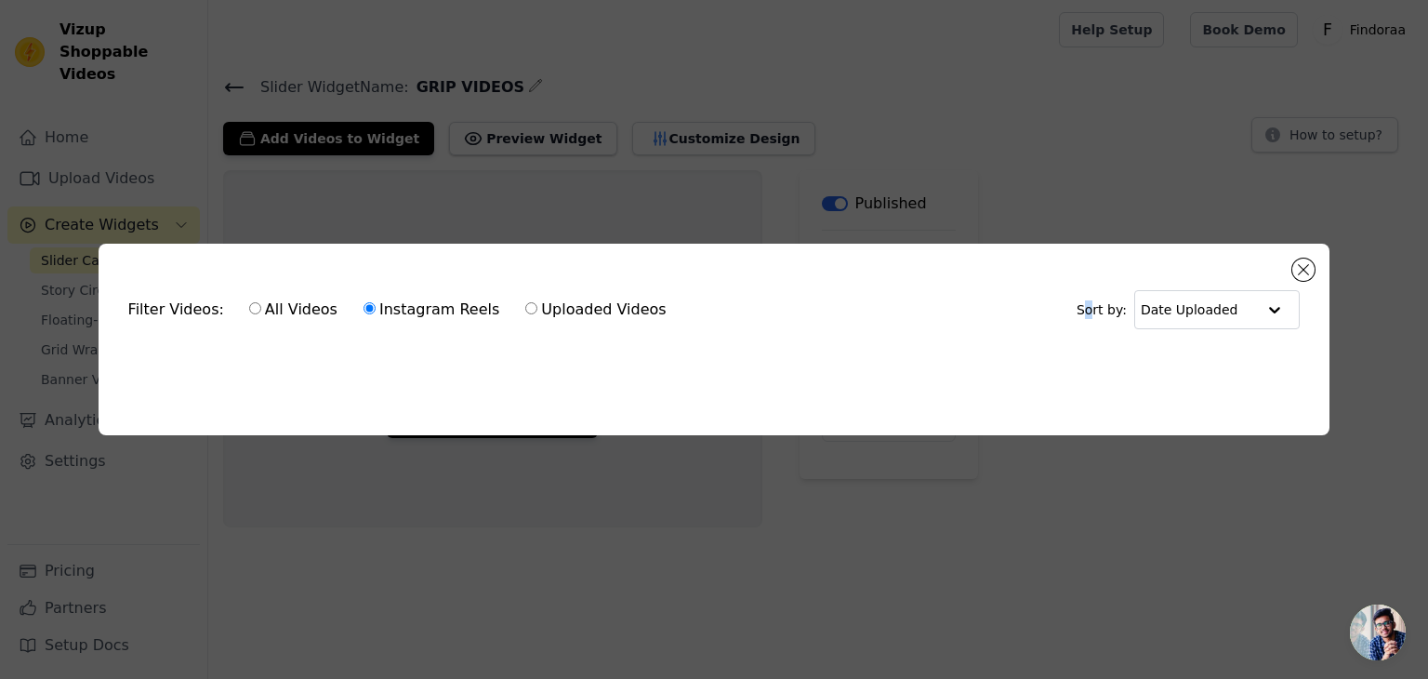
click at [1105, 192] on div "Filter Videos: All Videos Instagram Reels Uploaded Videos Sort by: Date Uploade…" at bounding box center [714, 339] width 1428 height 679
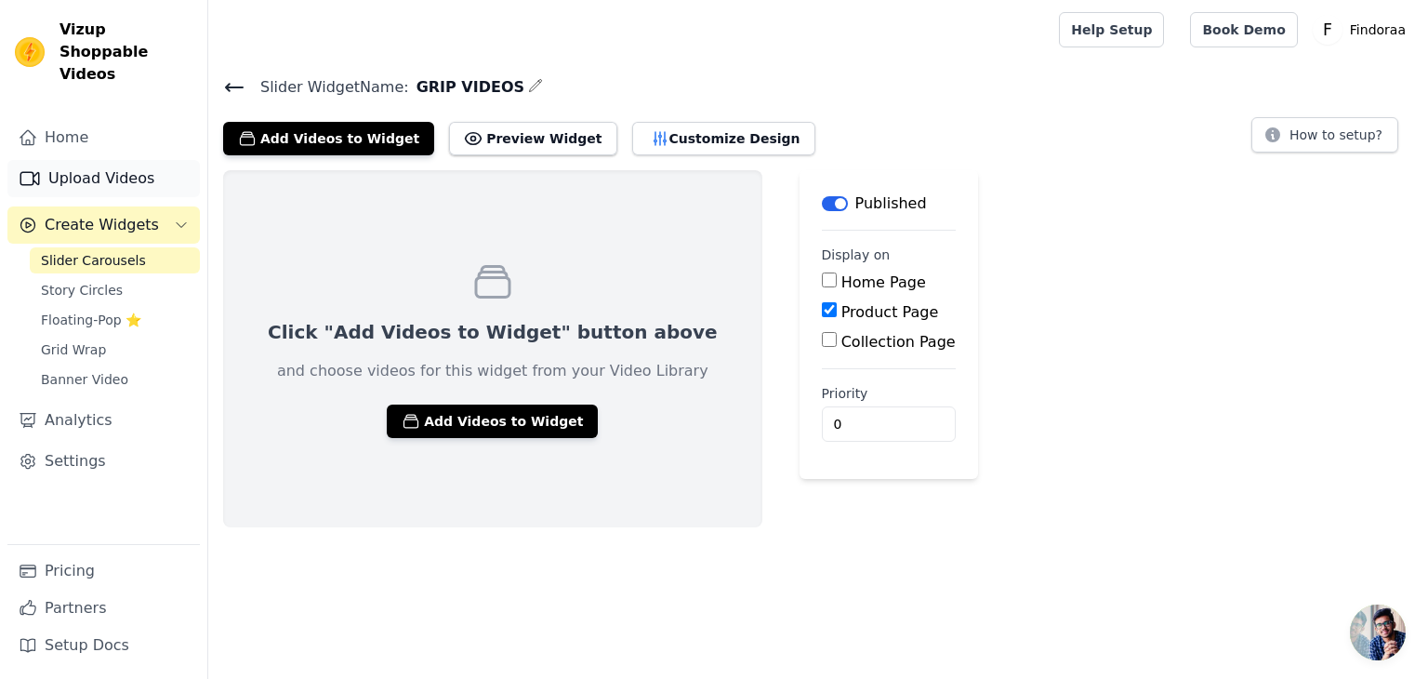
click at [86, 164] on link "Upload Videos" at bounding box center [103, 178] width 192 height 37
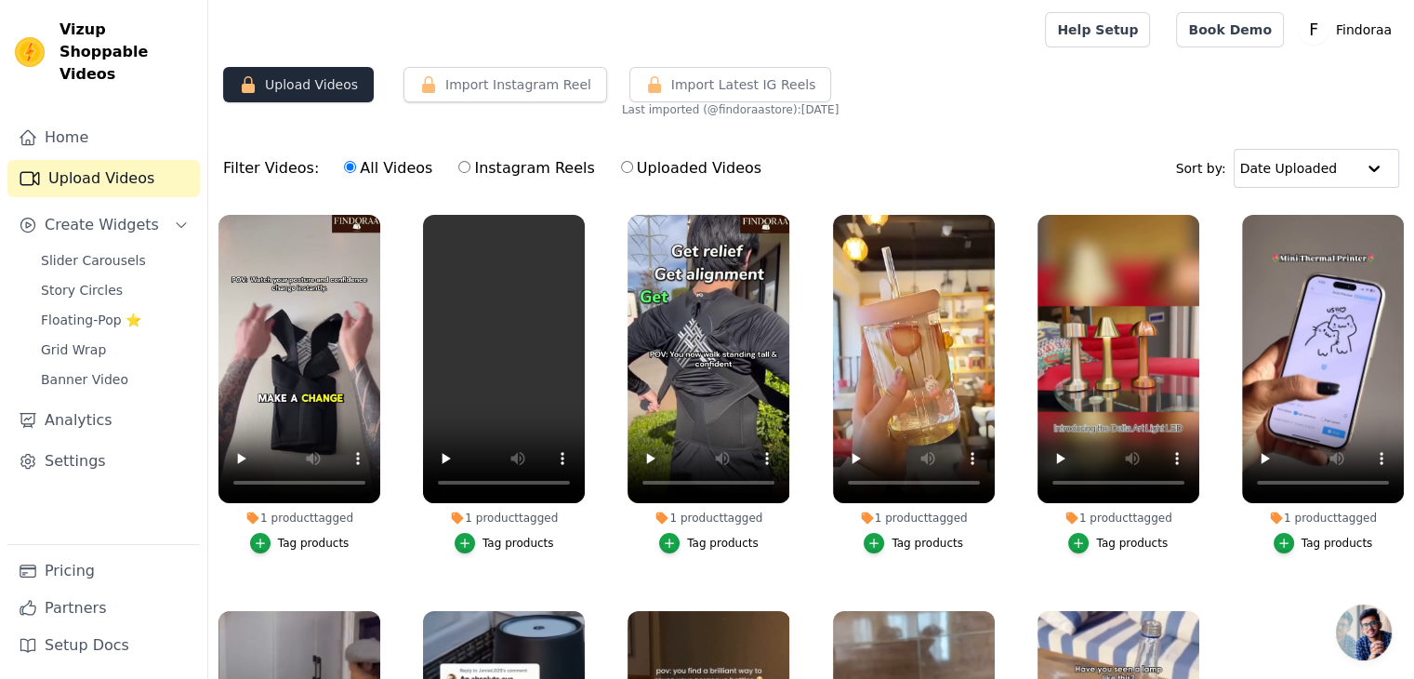
click at [296, 79] on button "Upload Videos" at bounding box center [298, 84] width 151 height 35
click at [294, 79] on button "Upload Videos" at bounding box center [298, 84] width 151 height 35
click at [293, 79] on button "Upload Videos" at bounding box center [298, 84] width 151 height 35
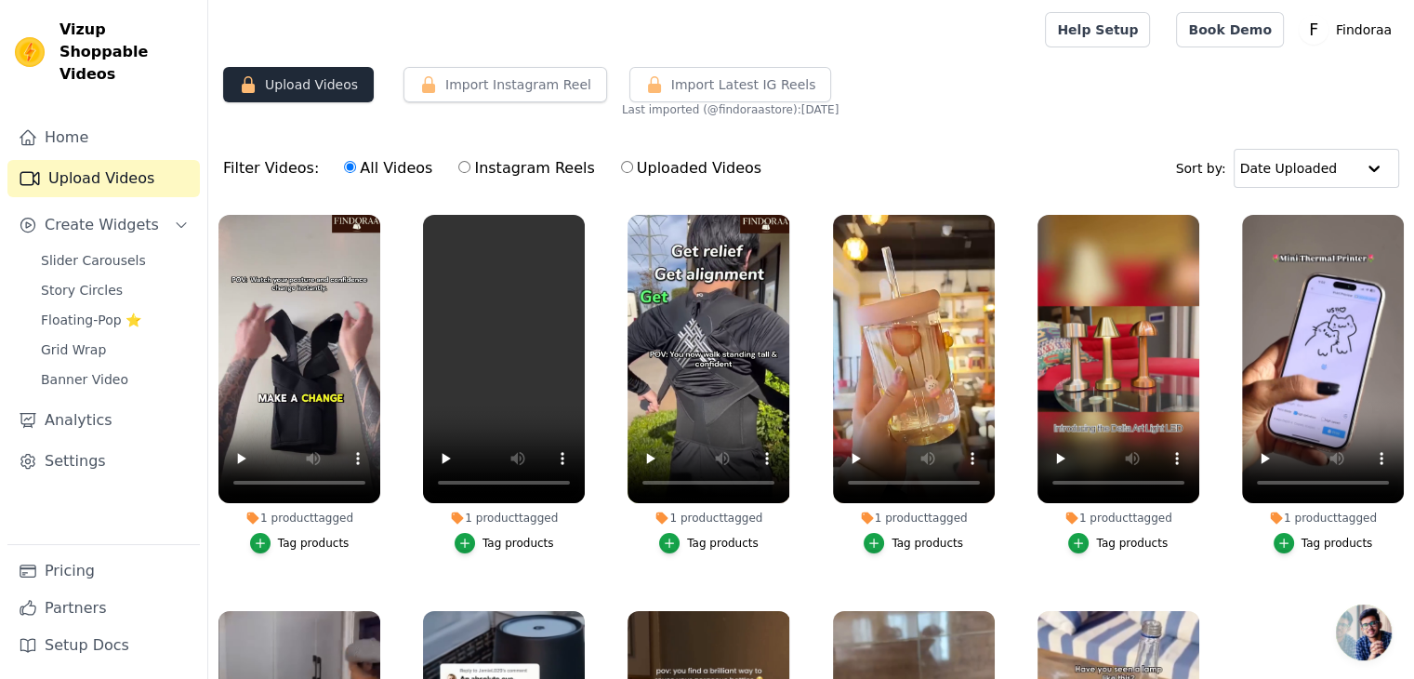
click at [293, 79] on button "Upload Videos" at bounding box center [298, 84] width 151 height 35
click at [290, 79] on button "Upload Videos" at bounding box center [298, 84] width 151 height 35
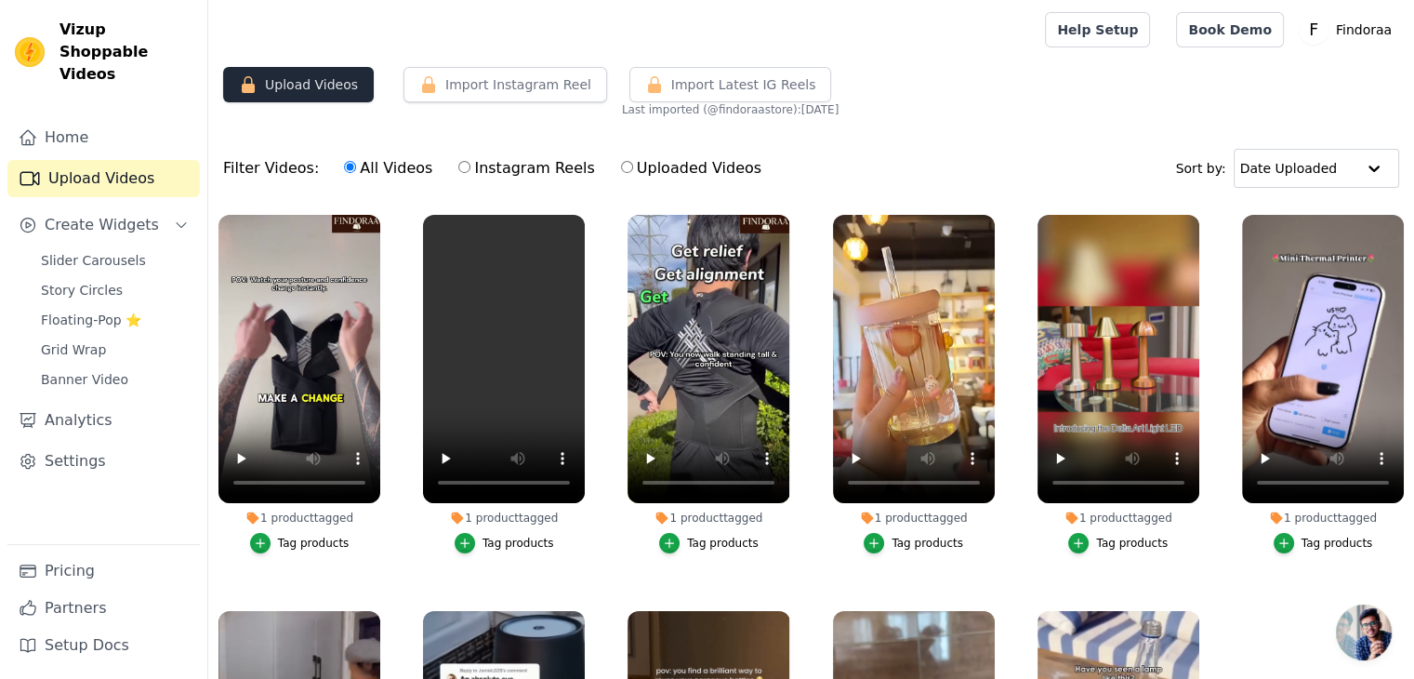
click at [290, 79] on button "Upload Videos" at bounding box center [298, 84] width 151 height 35
